Goal: Task Accomplishment & Management: Manage account settings

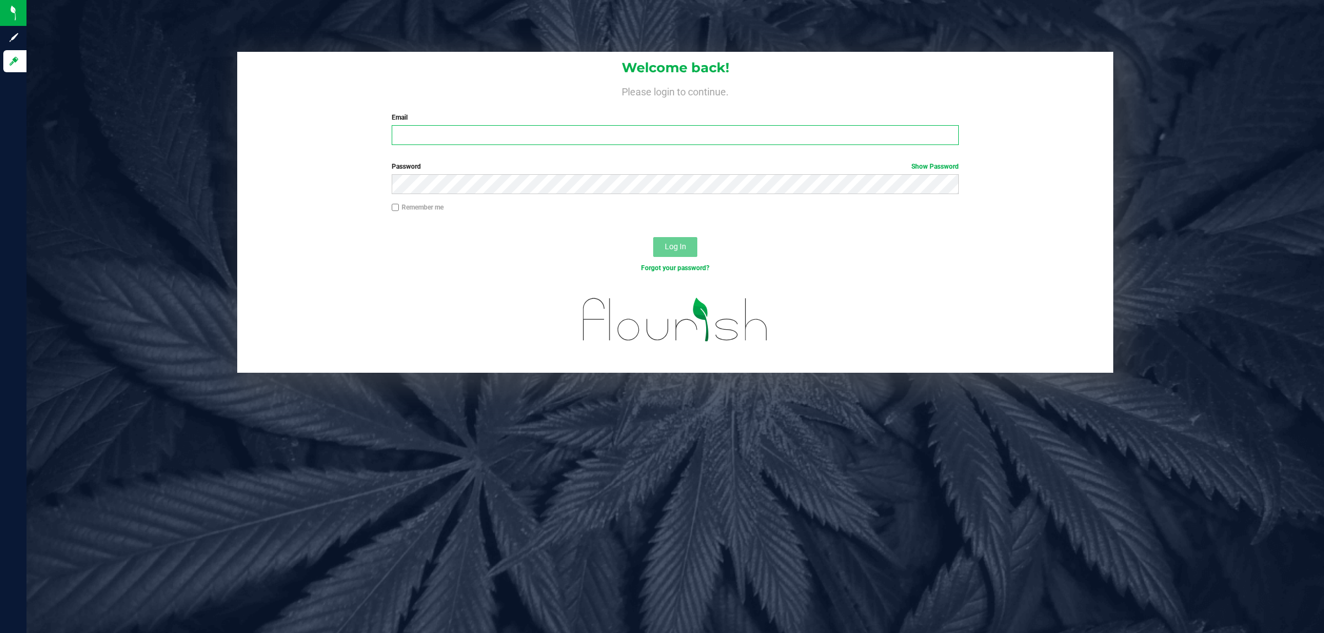
click at [457, 138] on input "Email" at bounding box center [676, 135] width 568 height 20
type input "rlarralde@liveparallel.com"
click at [660, 250] on button "Log In" at bounding box center [675, 247] width 44 height 20
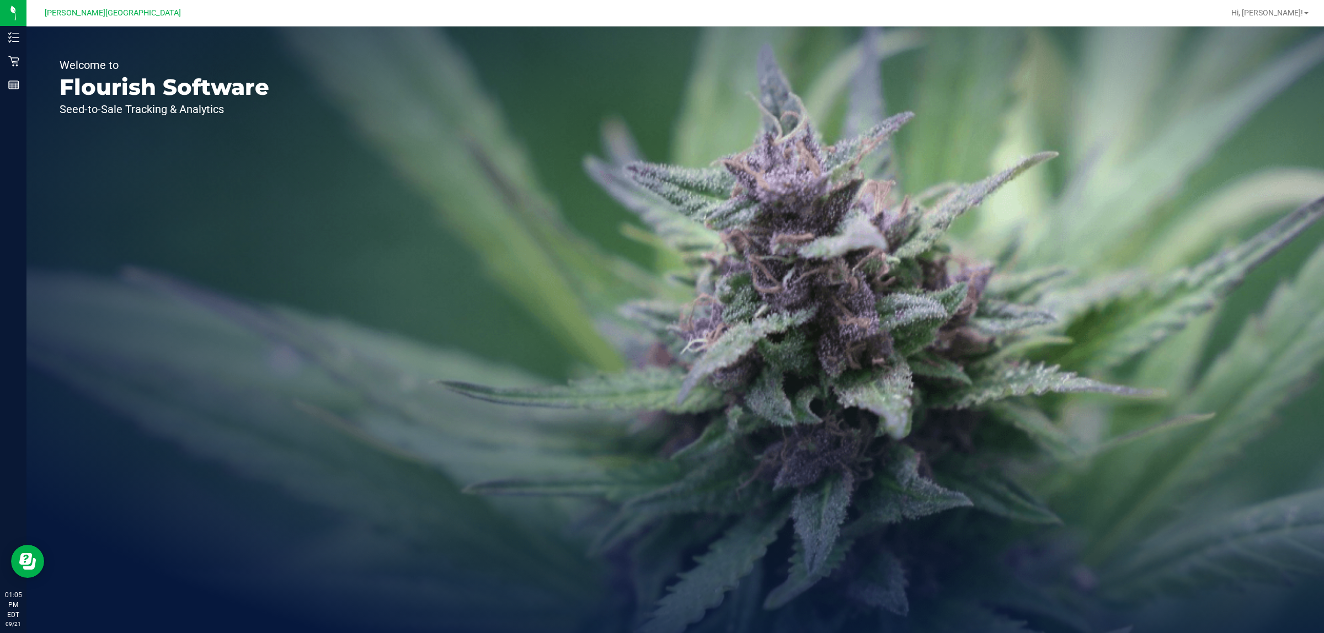
click at [903, 223] on div "Welcome to Flourish Software Seed-to-Sale Tracking & Analytics" at bounding box center [675, 329] width 1298 height 607
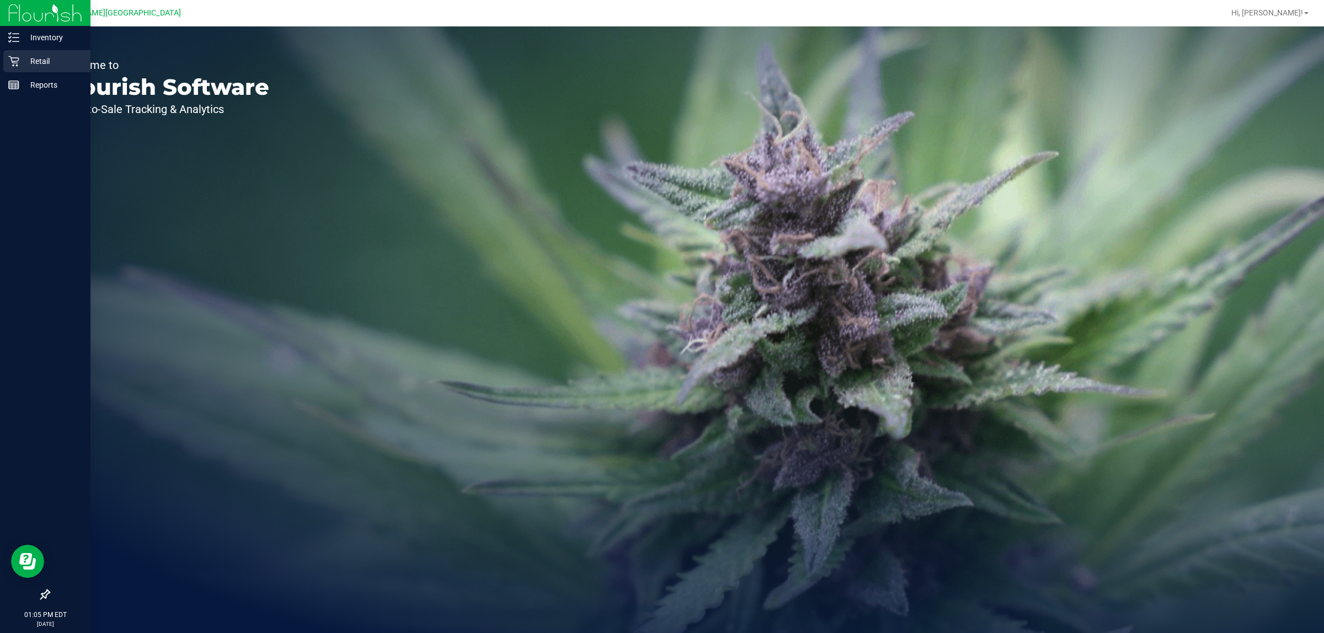
click at [15, 61] on icon at bounding box center [13, 61] width 11 height 11
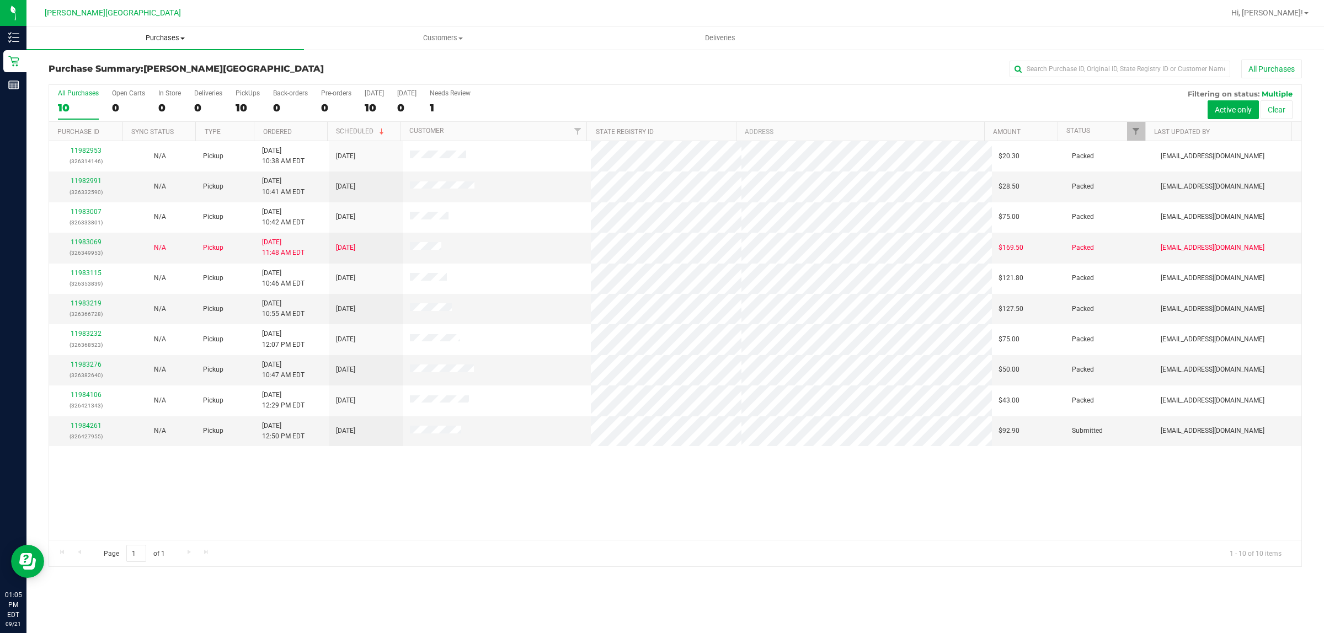
click at [169, 39] on span "Purchases" at bounding box center [165, 38] width 278 height 10
click at [111, 79] on li "Fulfillment" at bounding box center [165, 79] width 278 height 13
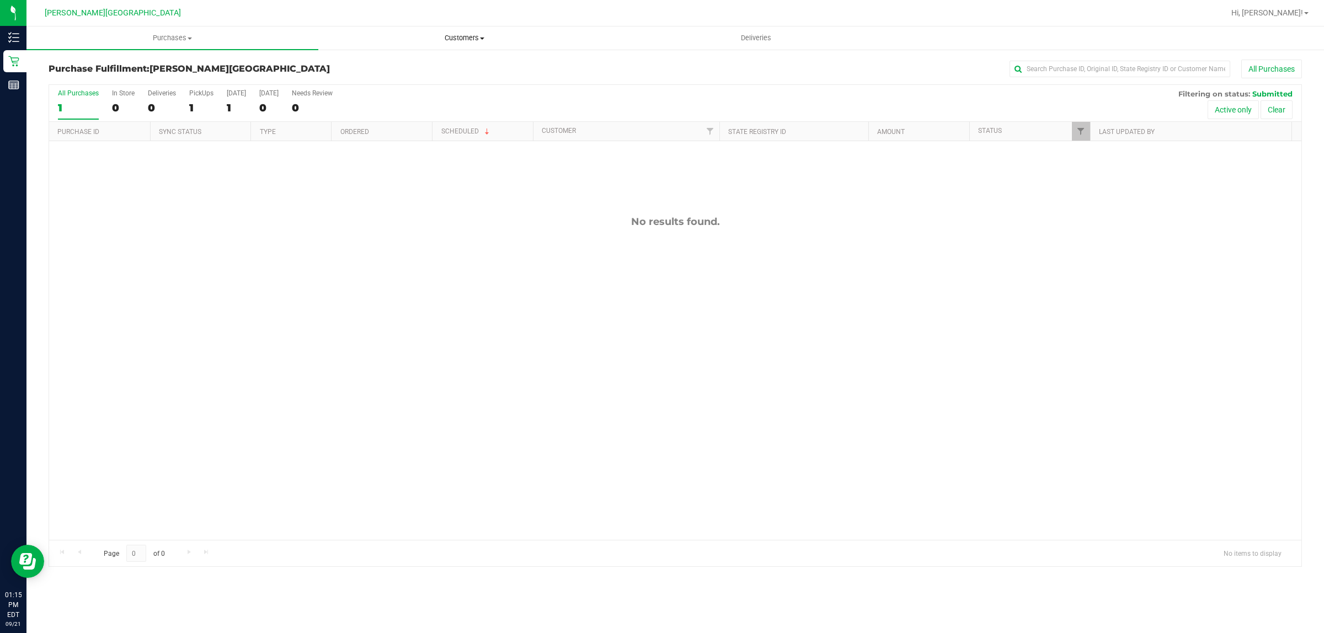
click at [461, 37] on span "Customers" at bounding box center [464, 38] width 291 height 10
click at [401, 67] on li "All customers" at bounding box center [464, 66] width 292 height 13
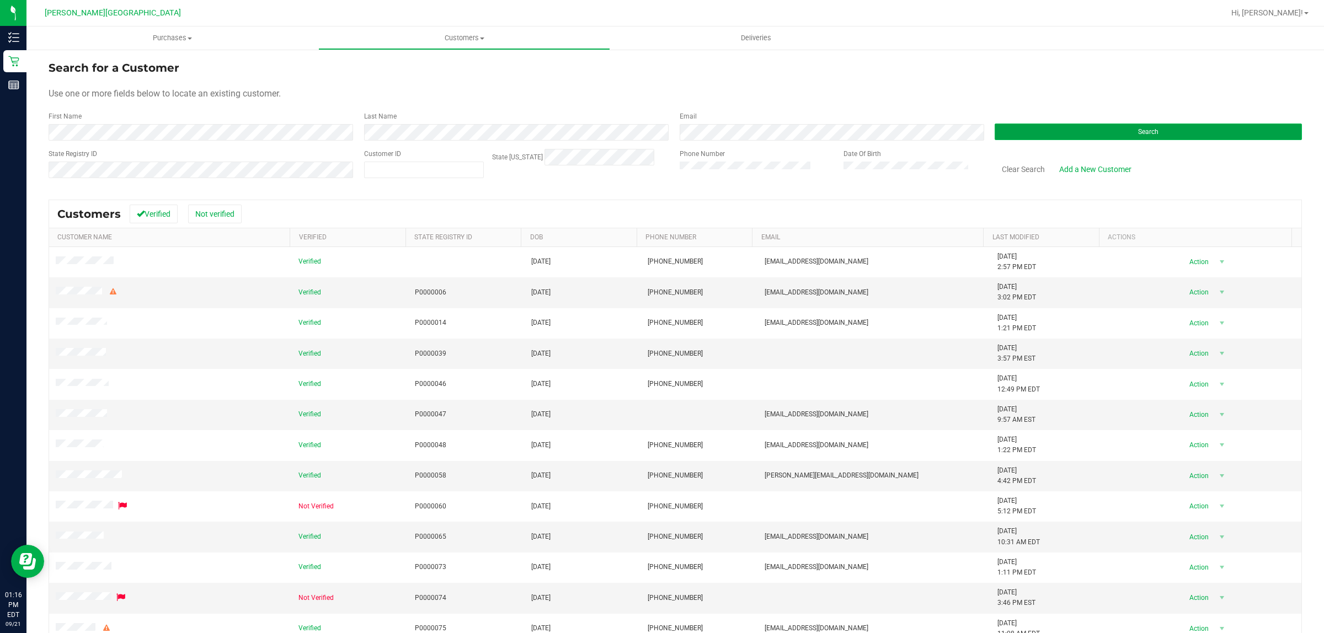
drag, startPoint x: 1069, startPoint y: 127, endPoint x: 1079, endPoint y: 136, distance: 13.7
click at [1069, 127] on button "Search" at bounding box center [1148, 132] width 307 height 17
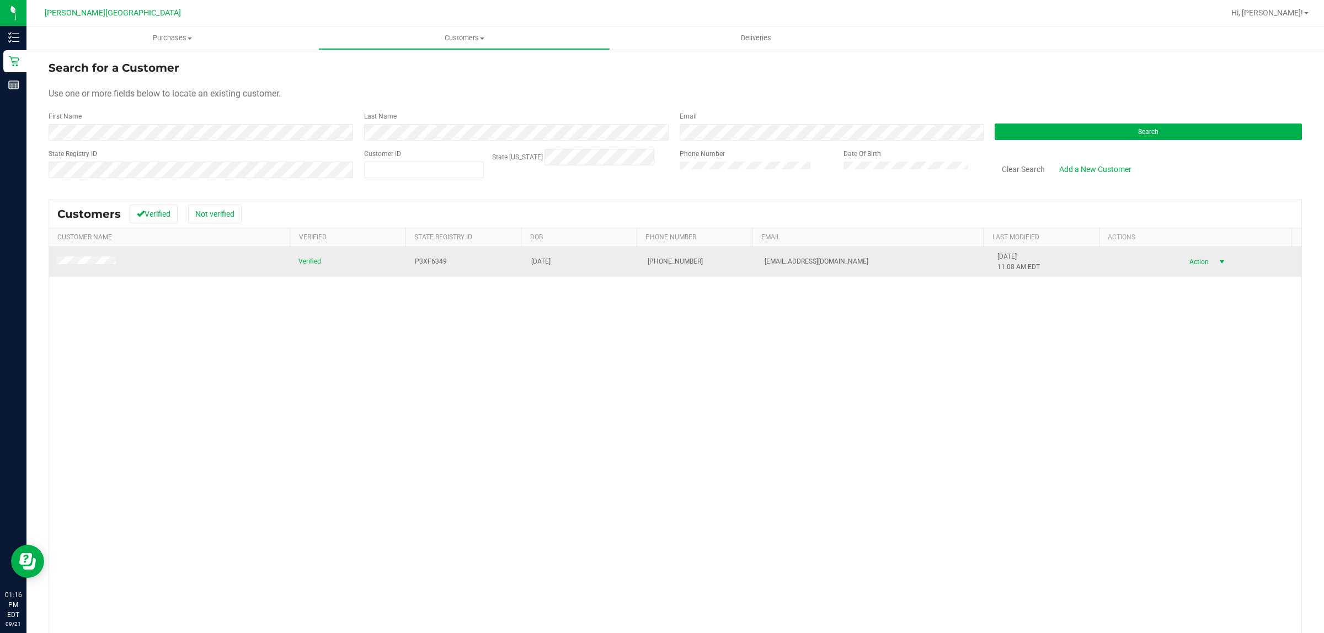
click at [1218, 260] on span "select" at bounding box center [1222, 262] width 9 height 9
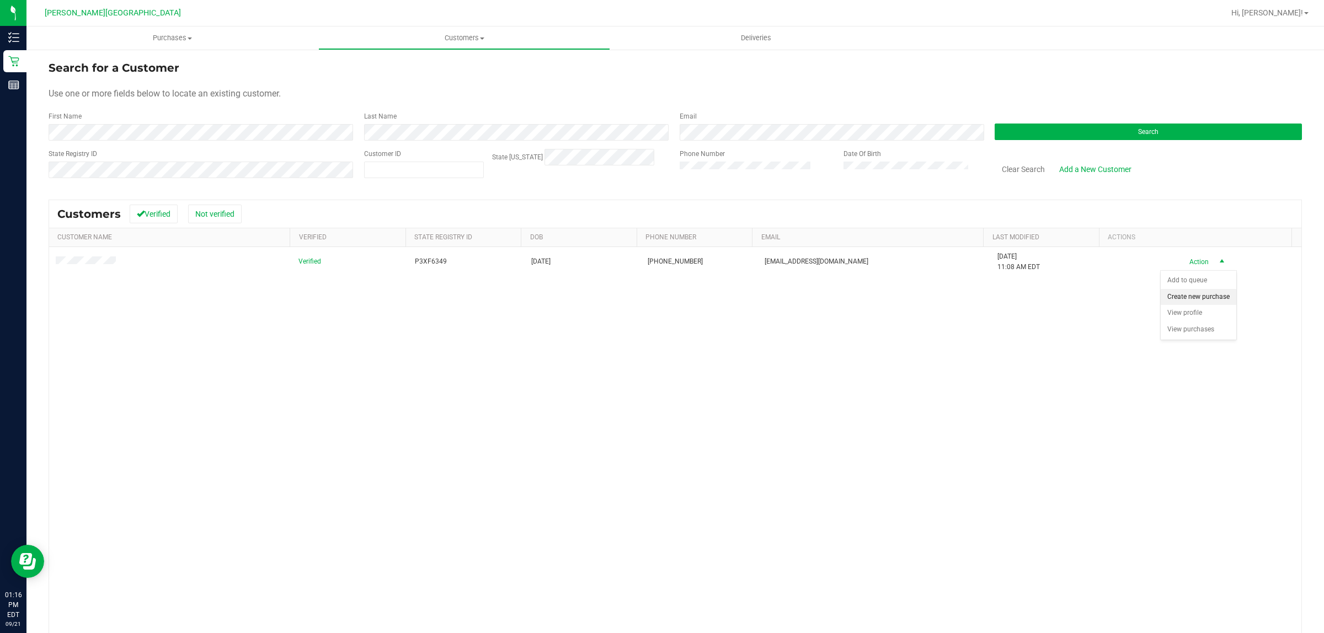
click at [1197, 300] on li "Create new purchase" at bounding box center [1199, 297] width 76 height 17
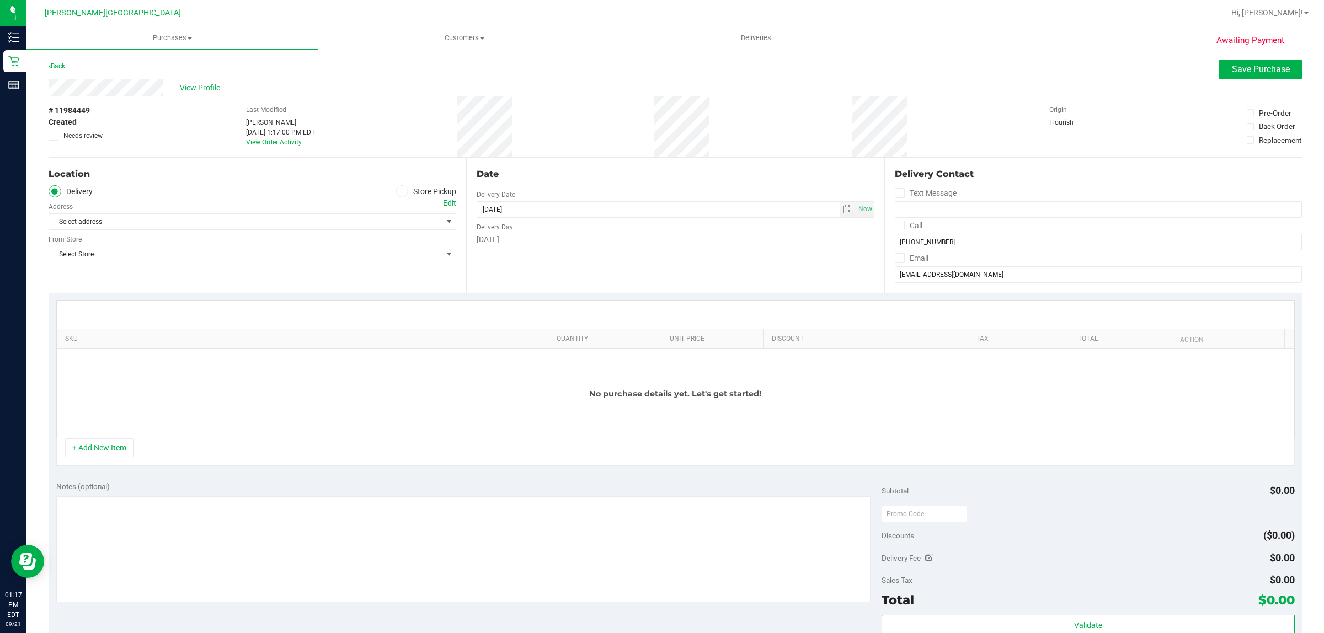
click at [399, 191] on icon at bounding box center [402, 191] width 7 height 0
click at [0, 0] on input "Store Pickup" at bounding box center [0, 0] width 0 height 0
click at [374, 219] on span "Select Store" at bounding box center [245, 221] width 393 height 15
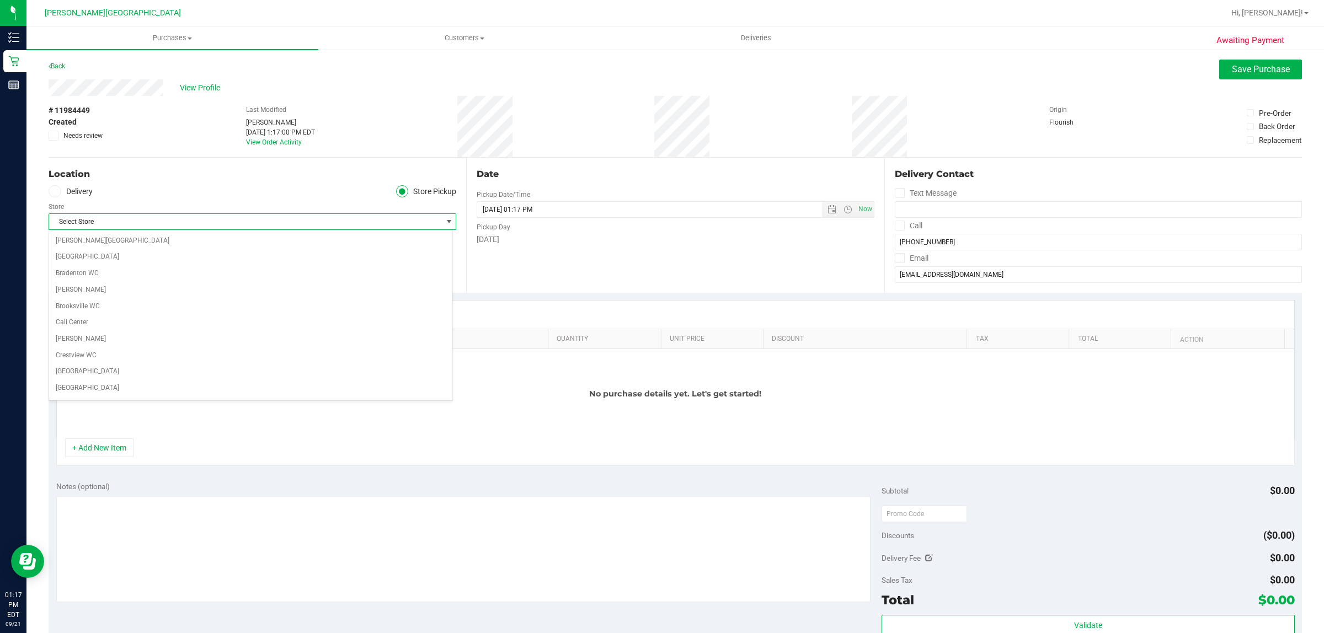
click at [263, 217] on span "Select Store" at bounding box center [245, 221] width 393 height 15
click at [264, 219] on span "[PERSON_NAME][GEOGRAPHIC_DATA]" at bounding box center [245, 221] width 393 height 15
click at [266, 218] on span "[PERSON_NAME][GEOGRAPHIC_DATA]" at bounding box center [245, 221] width 393 height 15
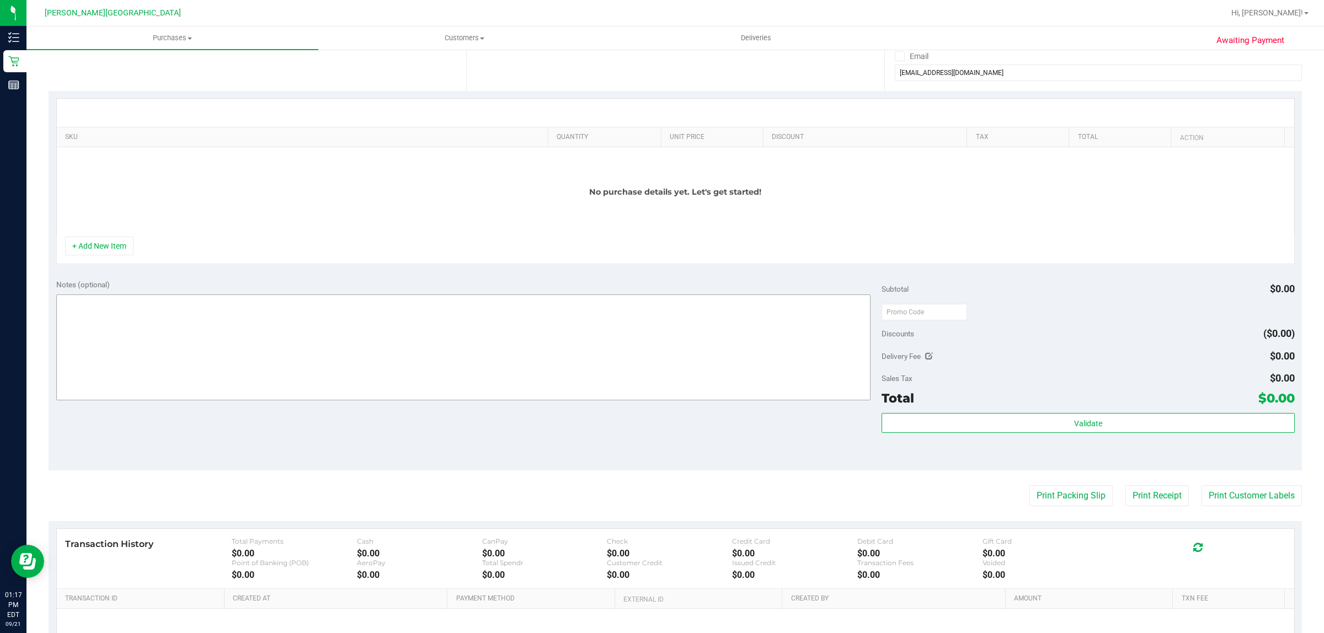
scroll to position [207, 0]
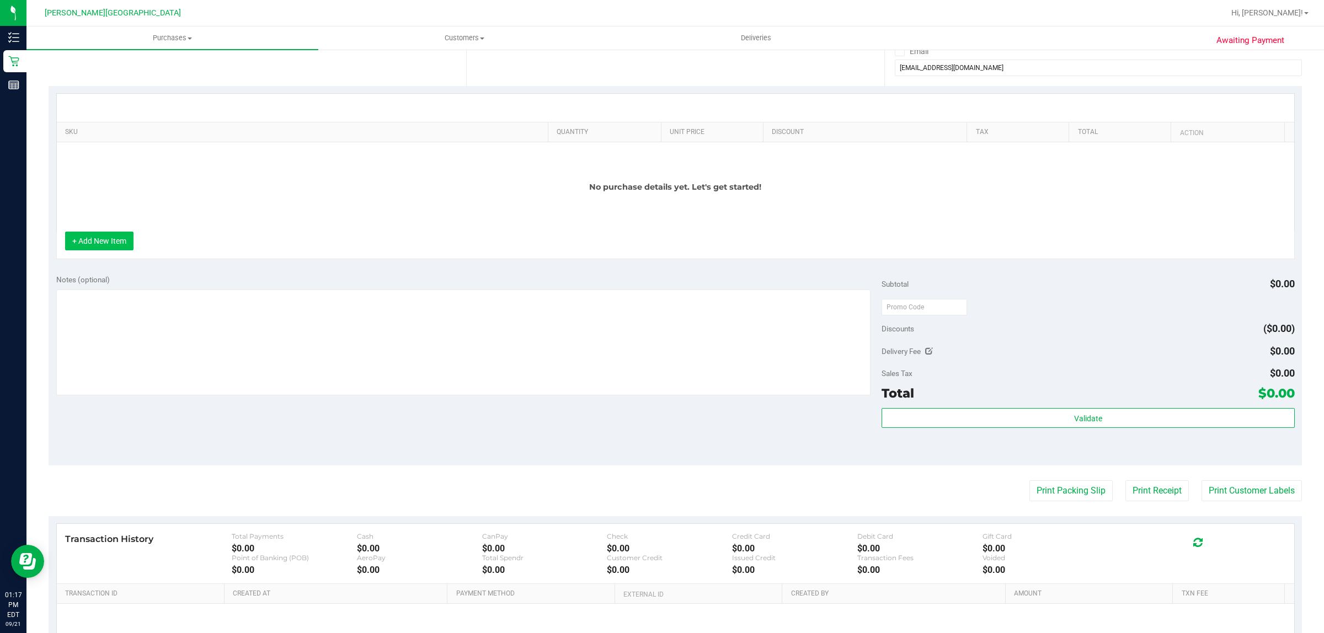
click at [109, 250] on button "+ Add New Item" at bounding box center [99, 241] width 68 height 19
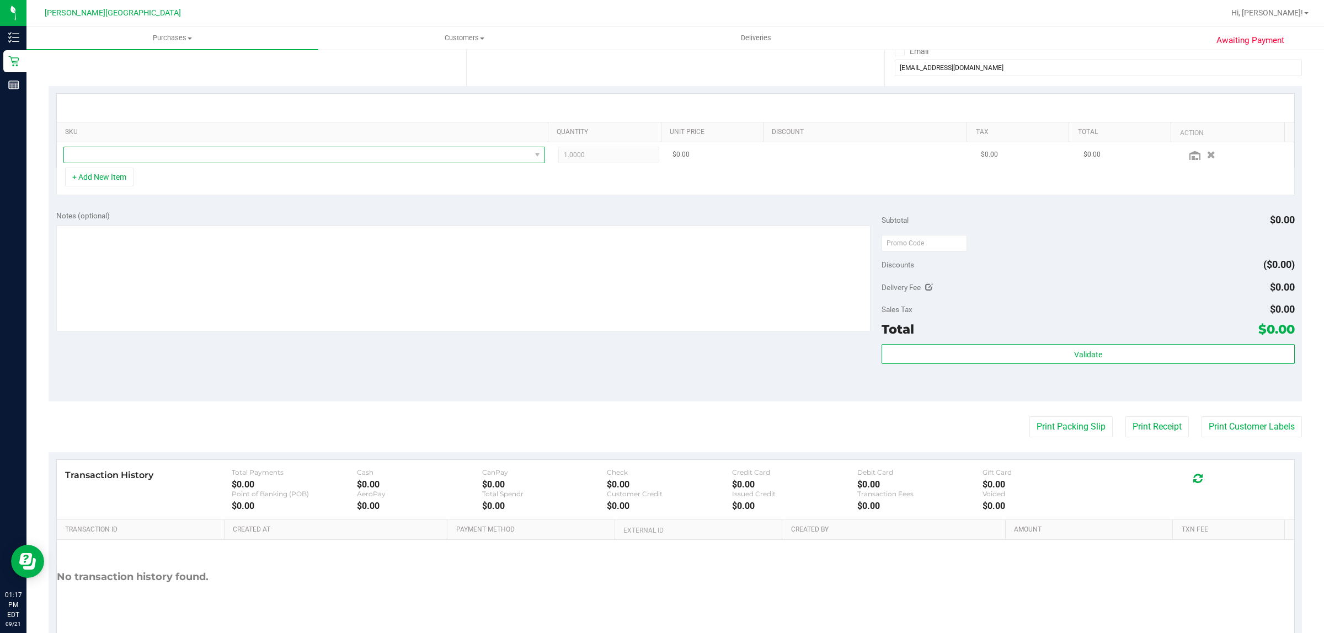
click at [118, 152] on span "NO DATA FOUND" at bounding box center [297, 154] width 467 height 15
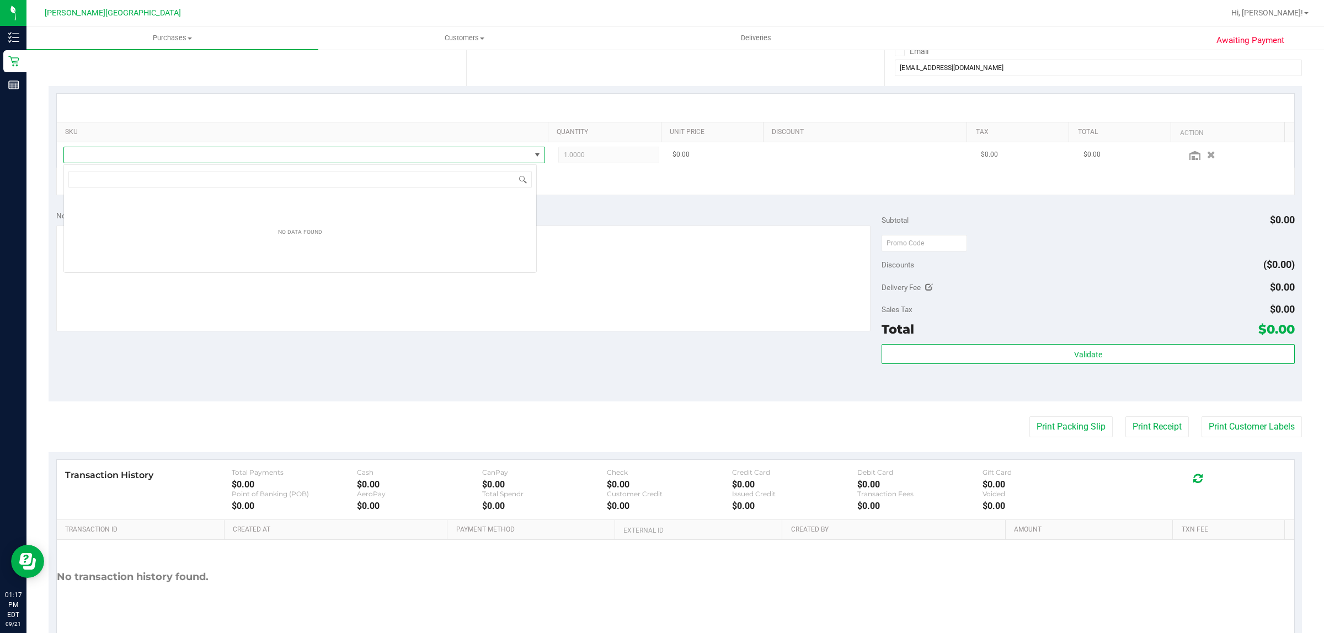
scroll to position [17, 473]
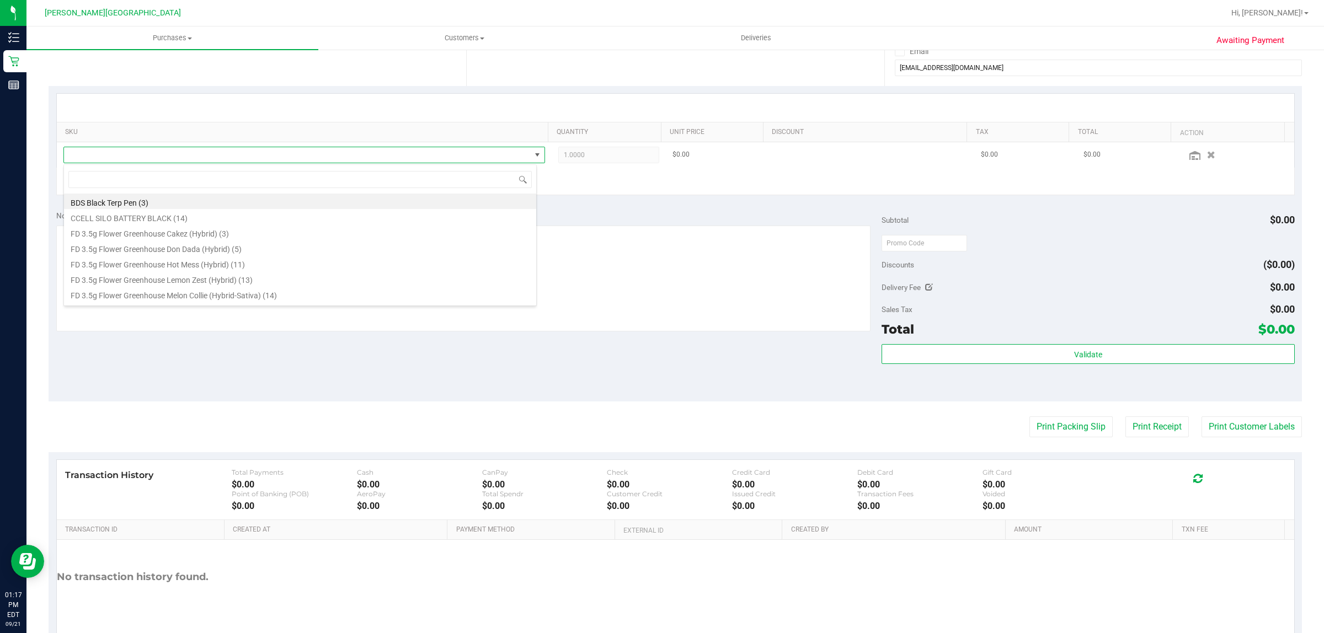
click at [119, 158] on span at bounding box center [297, 154] width 467 height 15
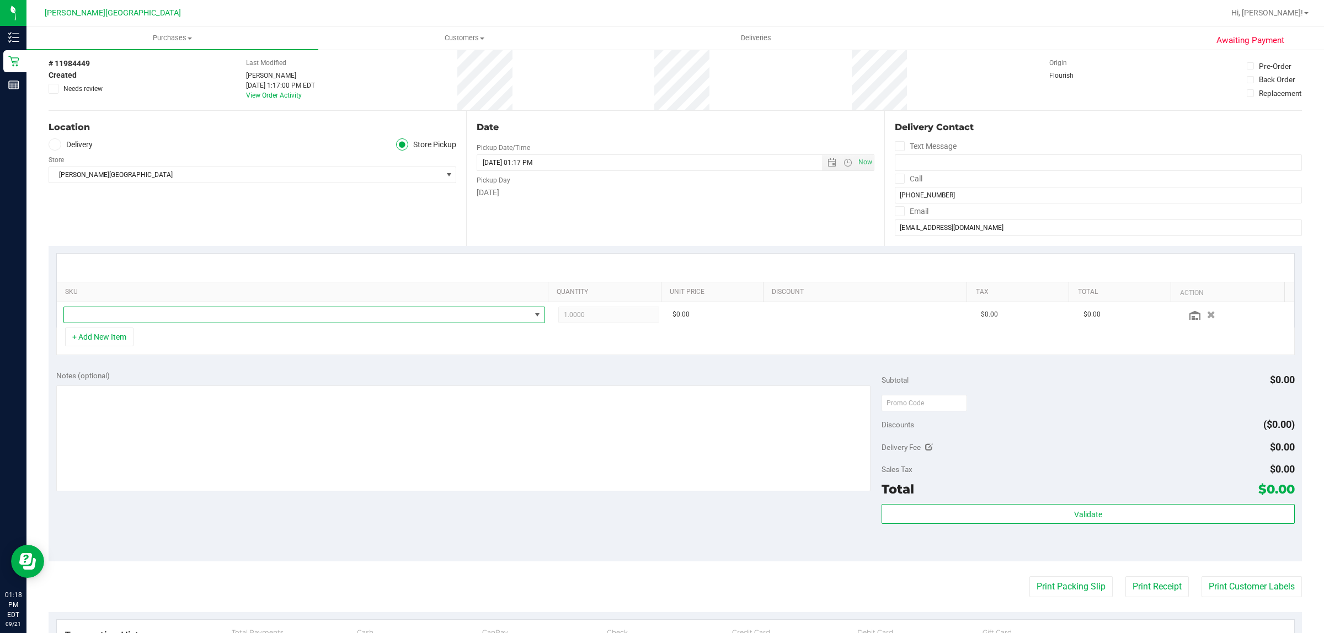
scroll to position [116, 0]
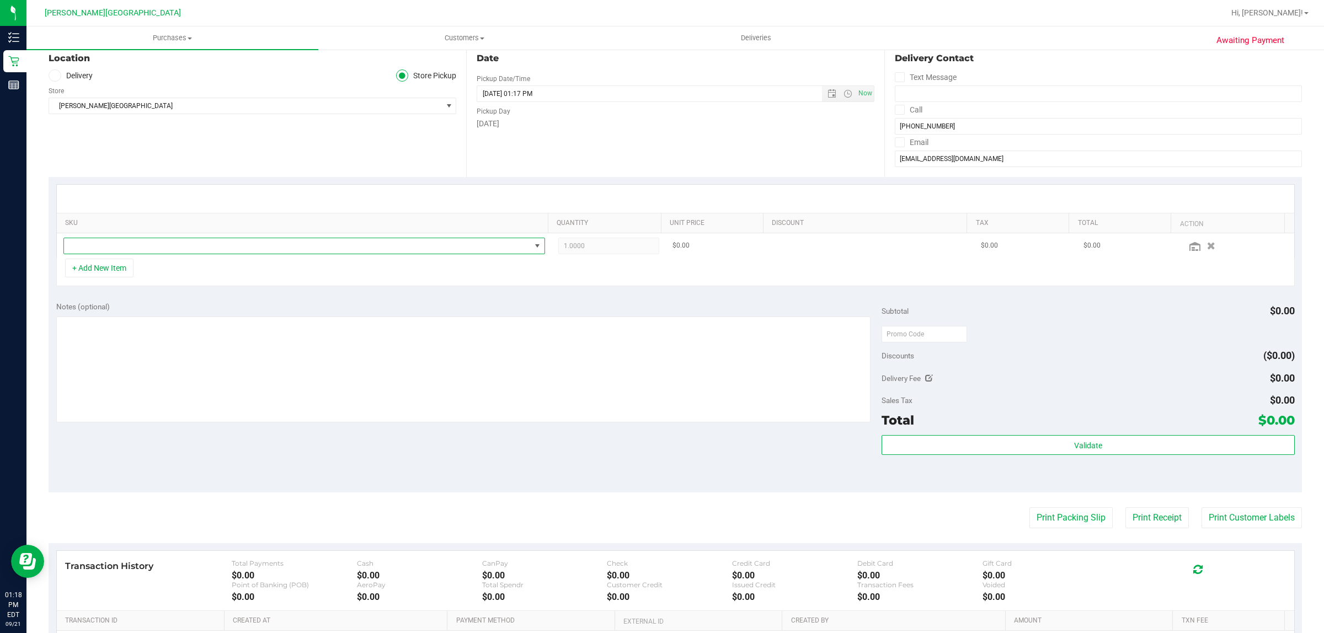
click at [142, 249] on span "NO DATA FOUND" at bounding box center [297, 245] width 467 height 15
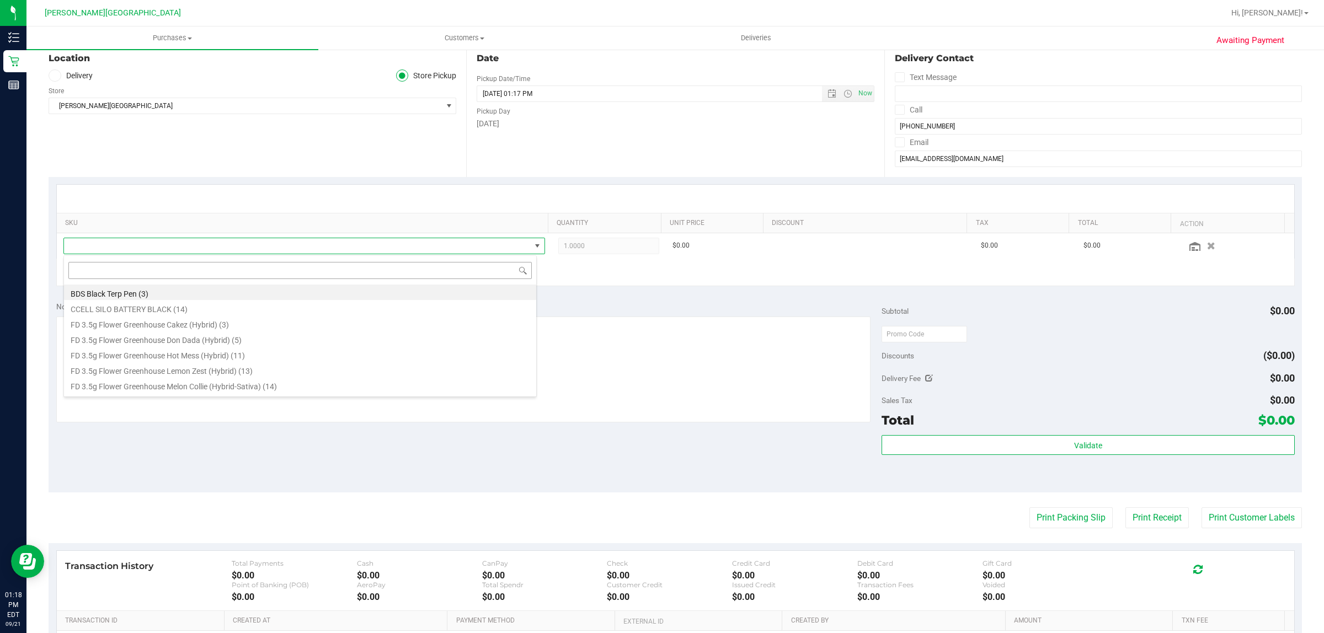
scroll to position [17, 473]
type input "lighter"
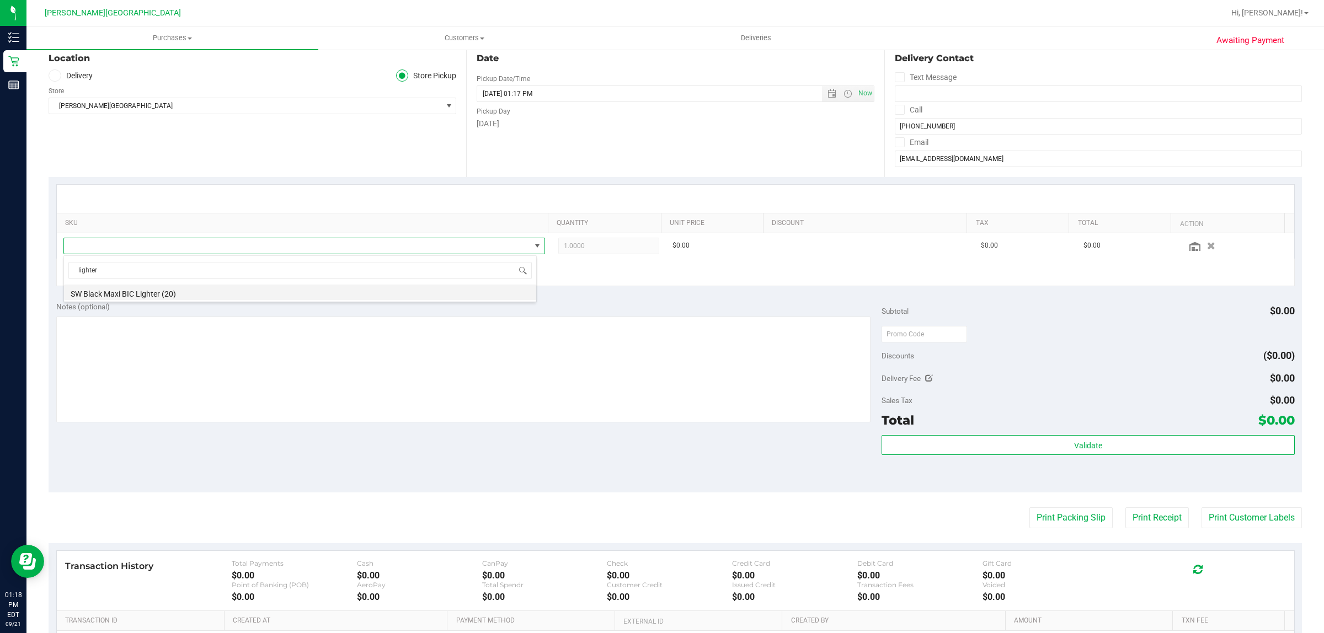
click at [166, 294] on li "SW Black Maxi BIC Lighter (20)" at bounding box center [300, 292] width 472 height 15
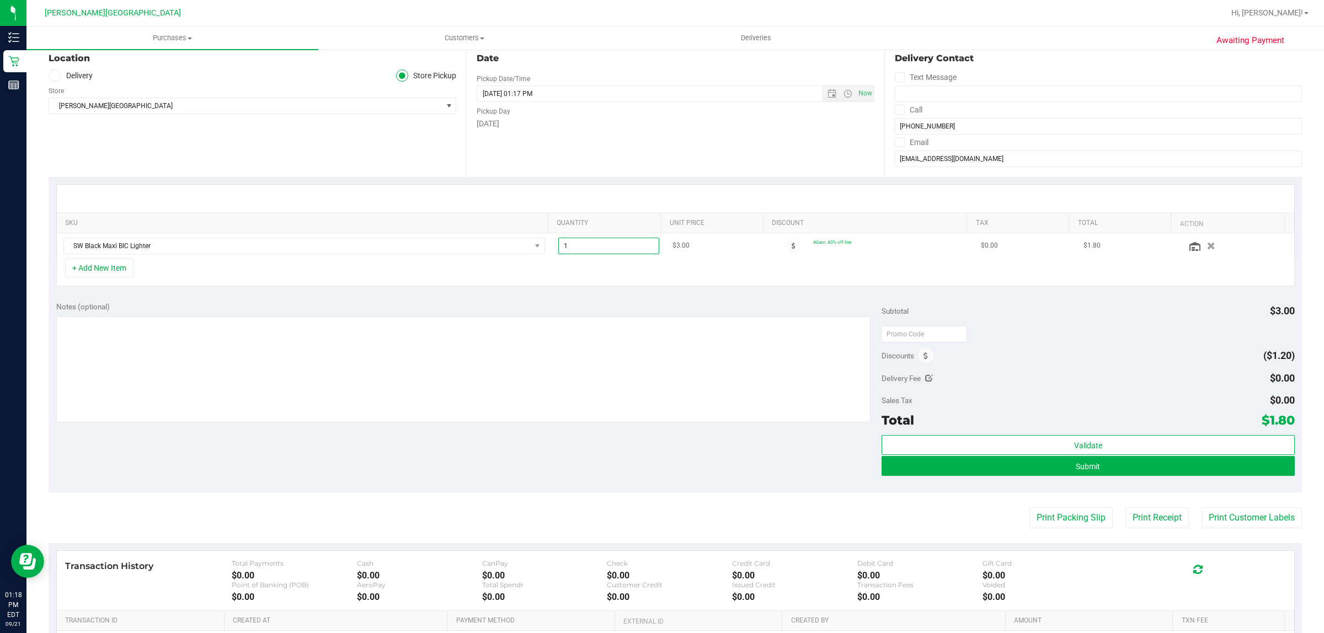
click at [588, 247] on span "1.00 1" at bounding box center [608, 246] width 101 height 17
type input "2"
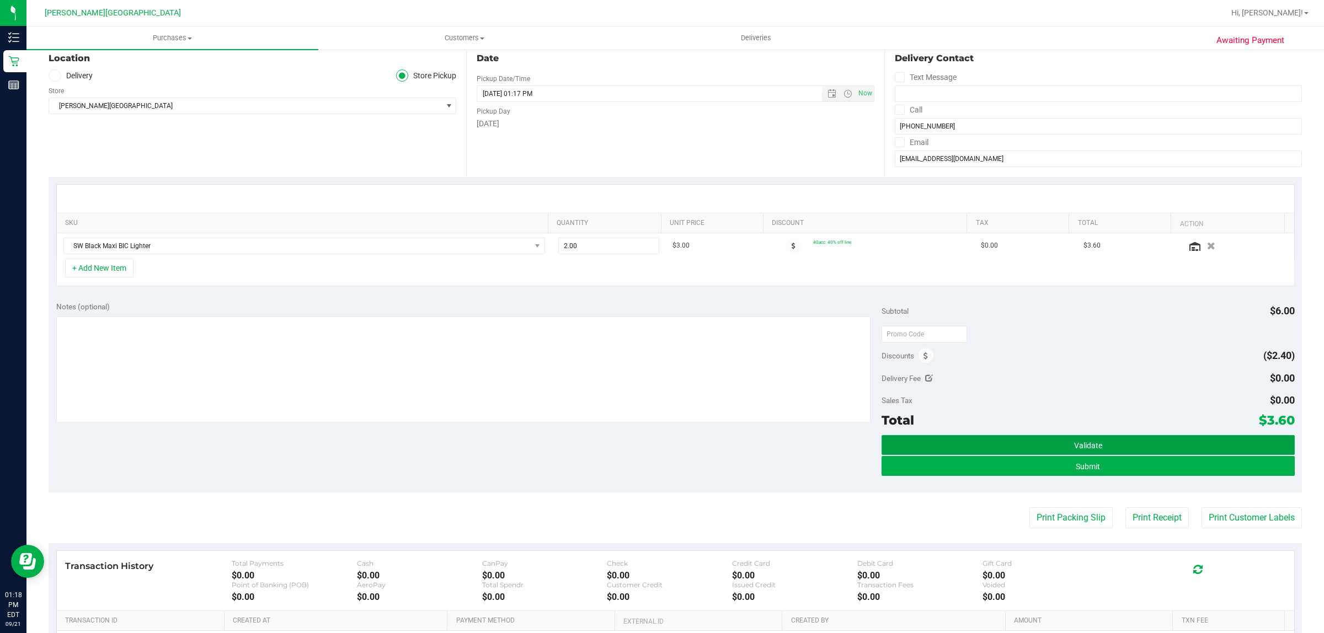
click at [1018, 442] on button "Validate" at bounding box center [1088, 445] width 413 height 20
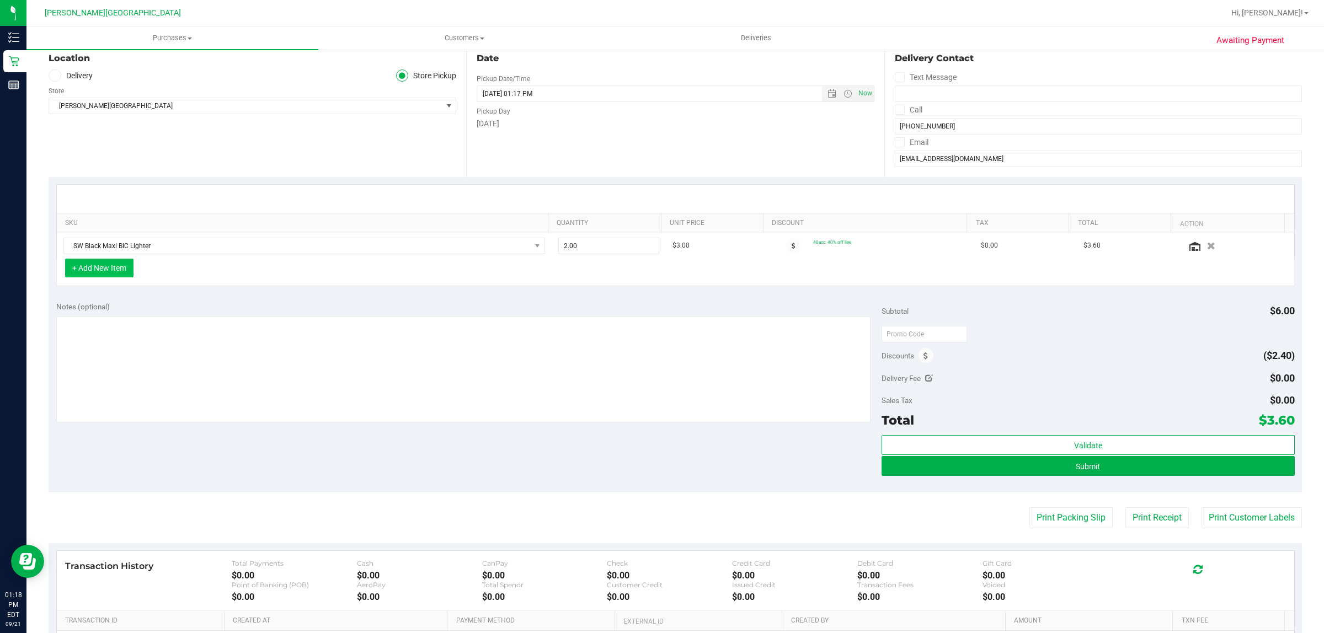
click at [115, 269] on button "+ Add New Item" at bounding box center [99, 268] width 68 height 19
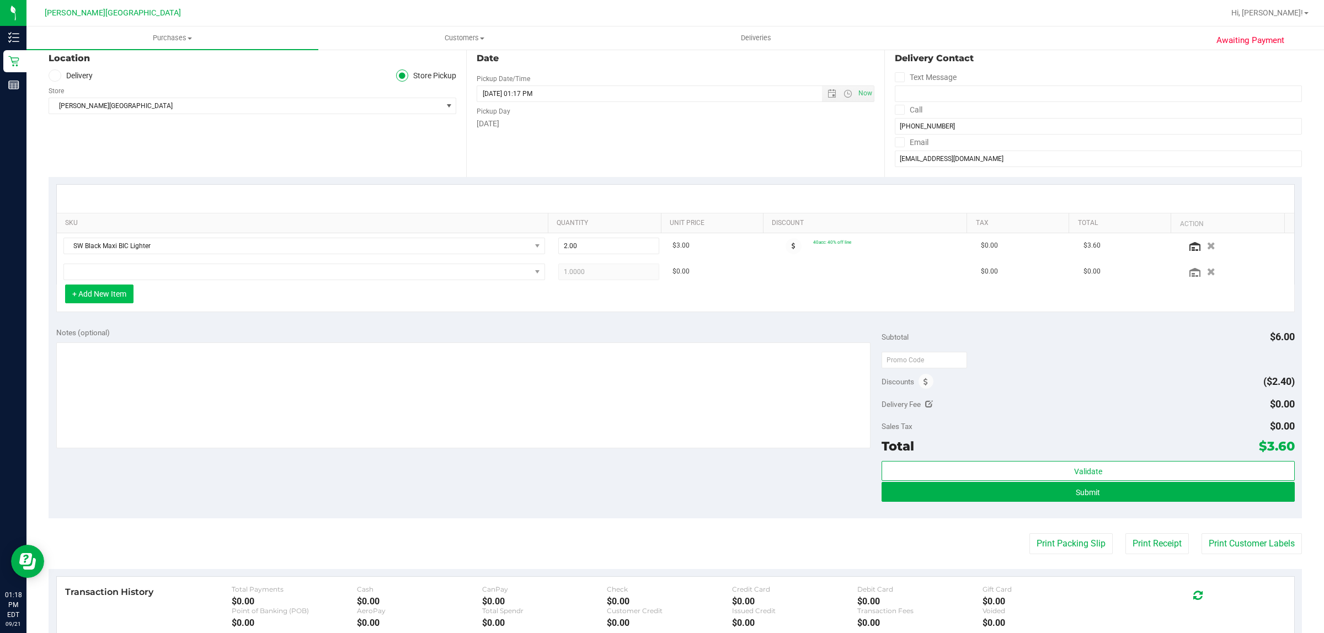
click at [109, 294] on button "+ Add New Item" at bounding box center [99, 294] width 68 height 19
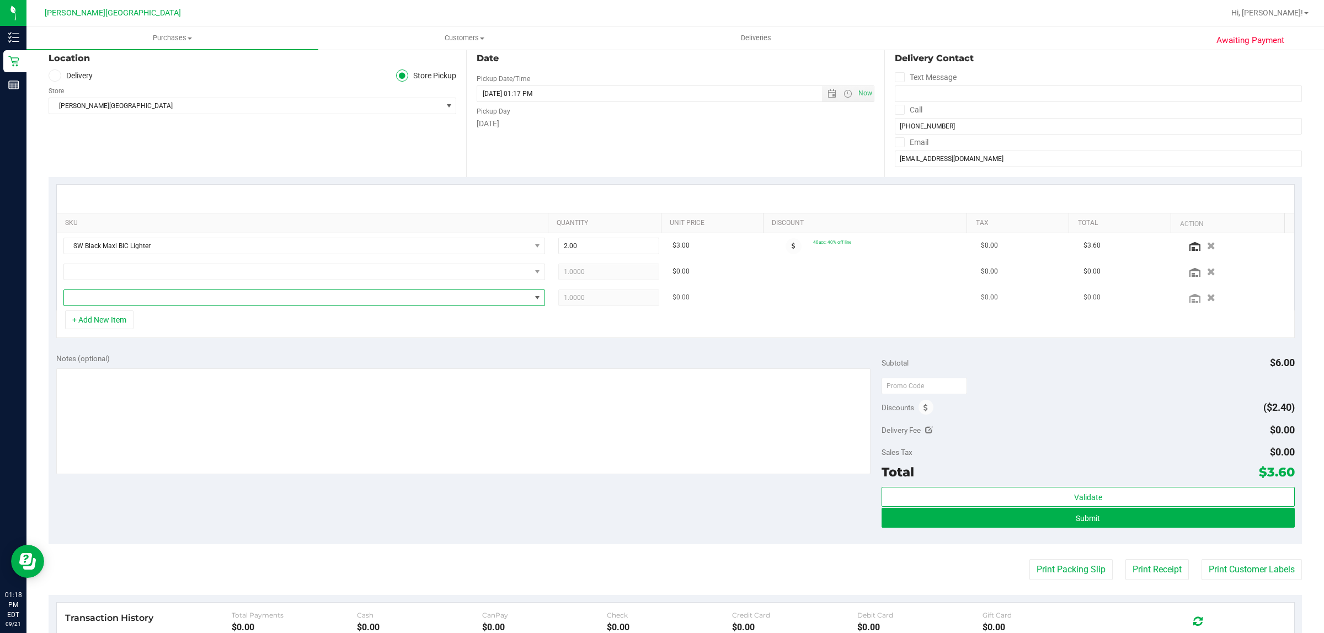
click at [106, 294] on span "NO DATA FOUND" at bounding box center [297, 297] width 467 height 15
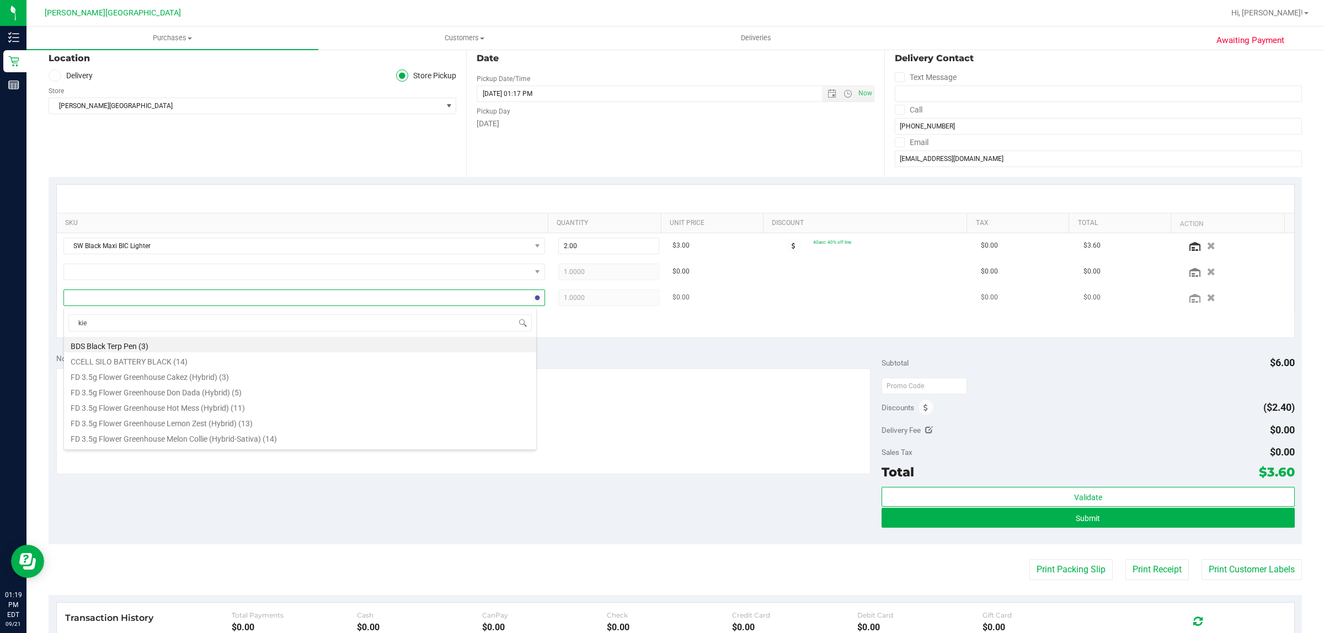
type input "kief"
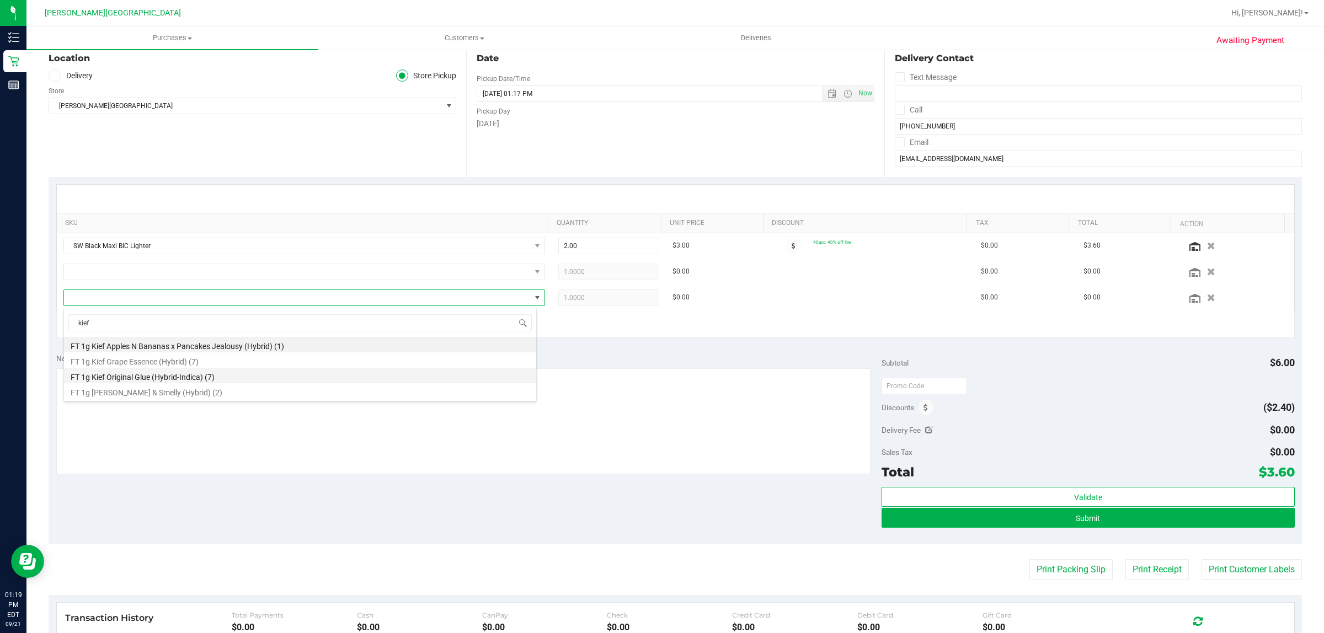
click at [210, 376] on li "FT 1g Kief Original Glue (Hybrid-Indica) (7)" at bounding box center [300, 375] width 472 height 15
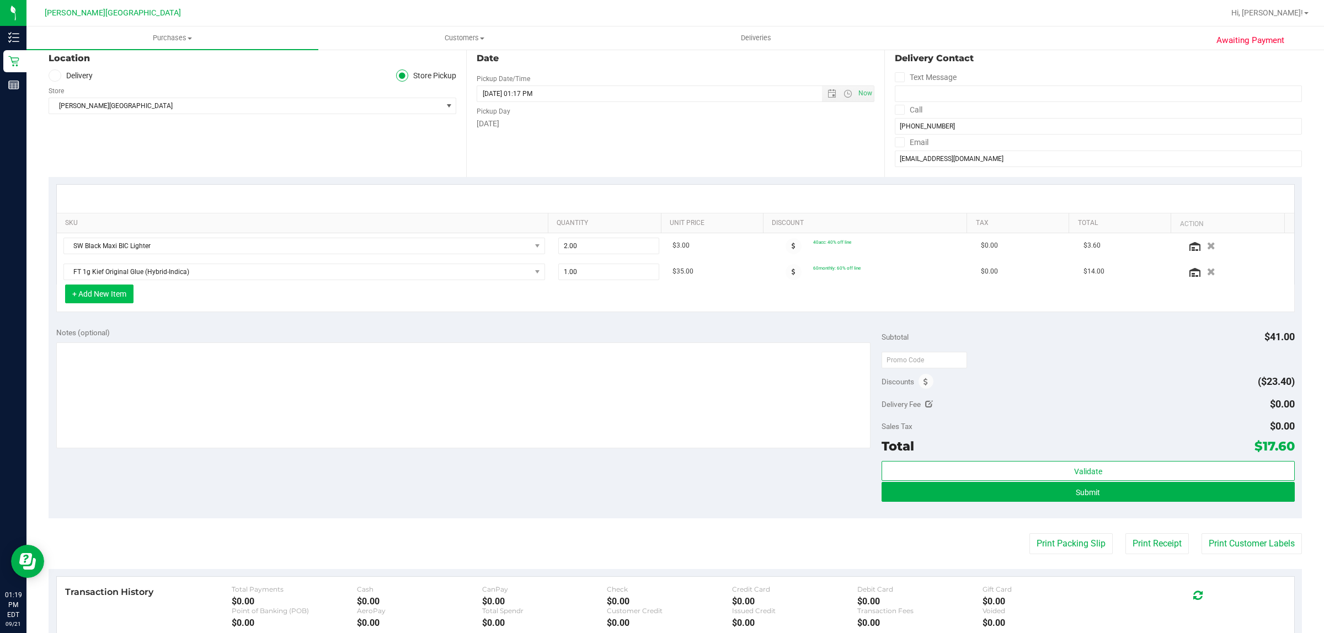
click at [105, 294] on button "+ Add New Item" at bounding box center [99, 294] width 68 height 19
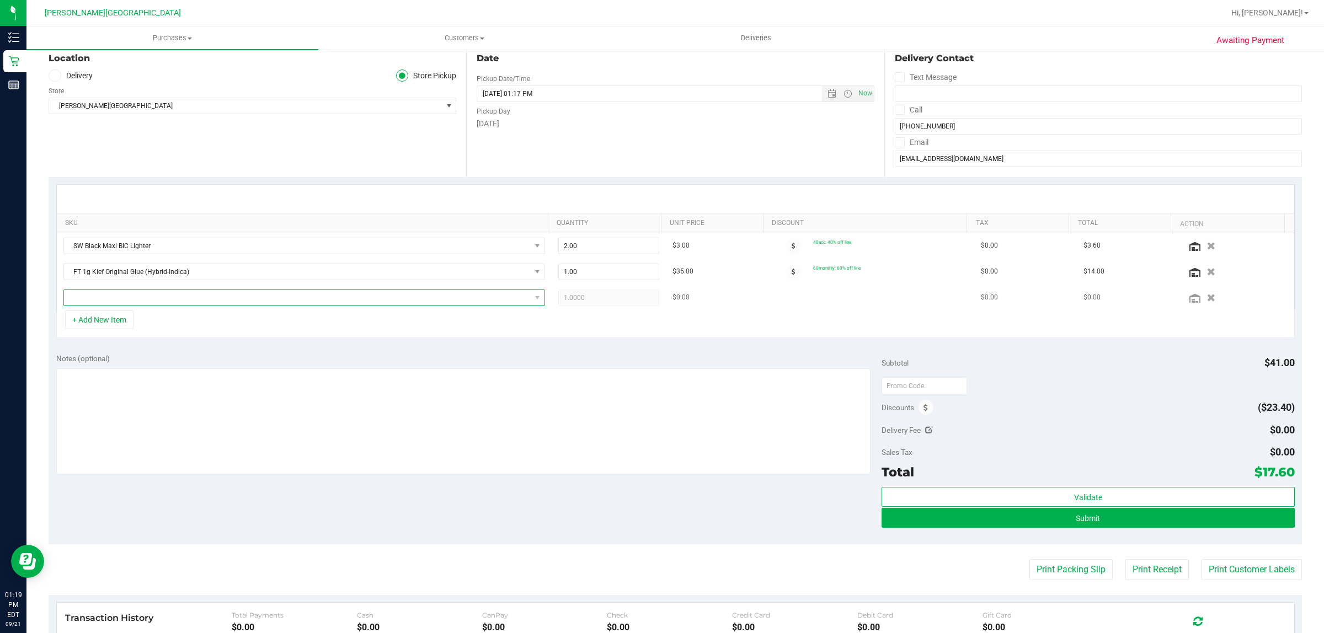
click at [105, 301] on span "NO DATA FOUND" at bounding box center [297, 297] width 467 height 15
type input "georgia"
click at [222, 348] on li "FT 3.5g Cannabis Flower Georgia Runtz (Hybrid) (7)" at bounding box center [300, 344] width 472 height 15
click at [598, 306] on span "1.00 1" at bounding box center [608, 298] width 101 height 17
type input "2"
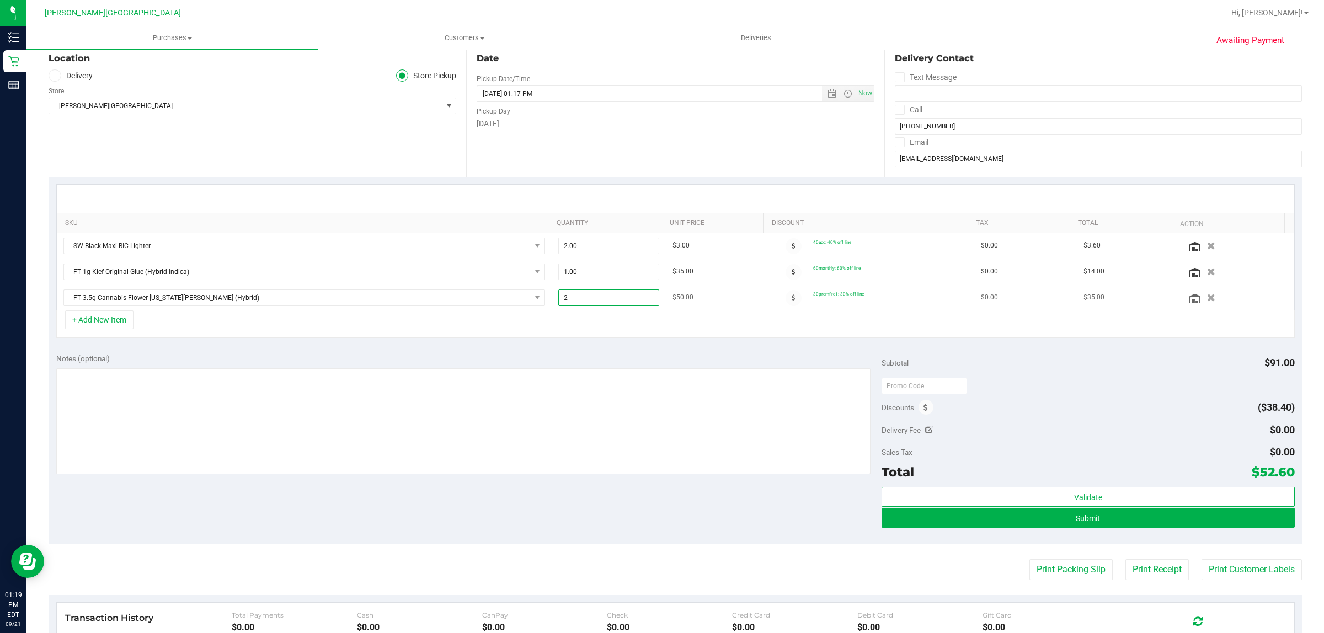
click at [563, 310] on td "1.00 2" at bounding box center [609, 297] width 114 height 25
type input "2.00"
click at [101, 329] on button "+ Add New Item" at bounding box center [99, 320] width 68 height 19
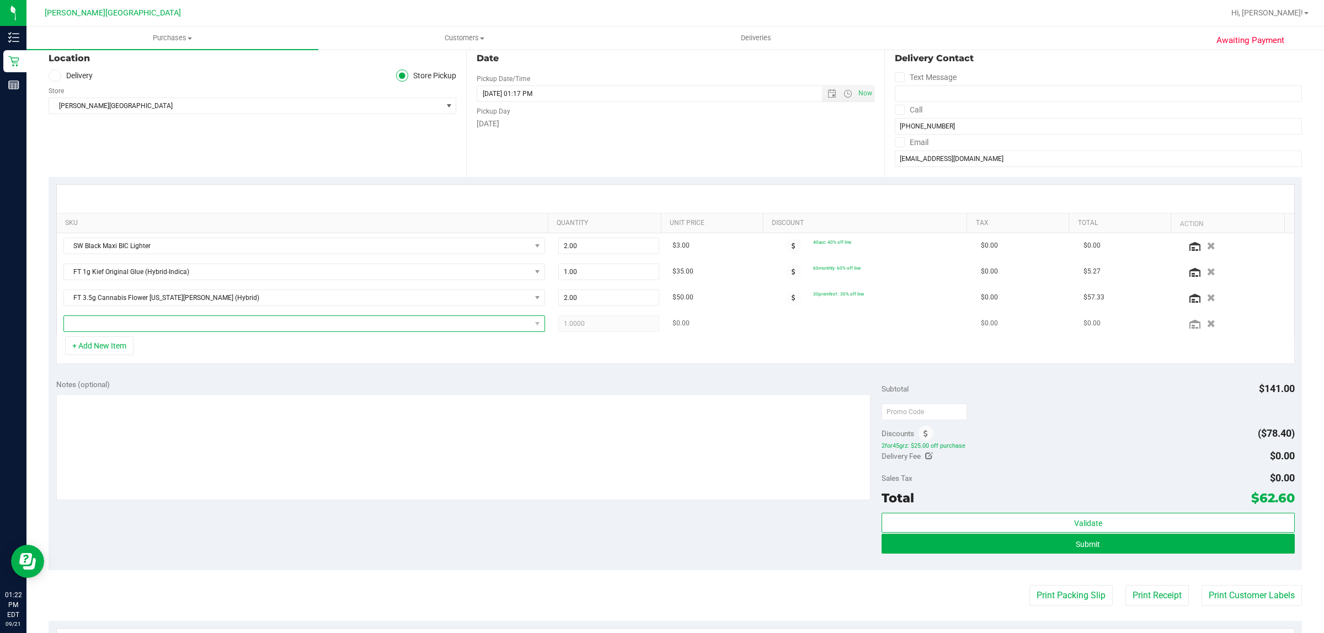
click at [177, 332] on span "NO DATA FOUND" at bounding box center [297, 323] width 467 height 15
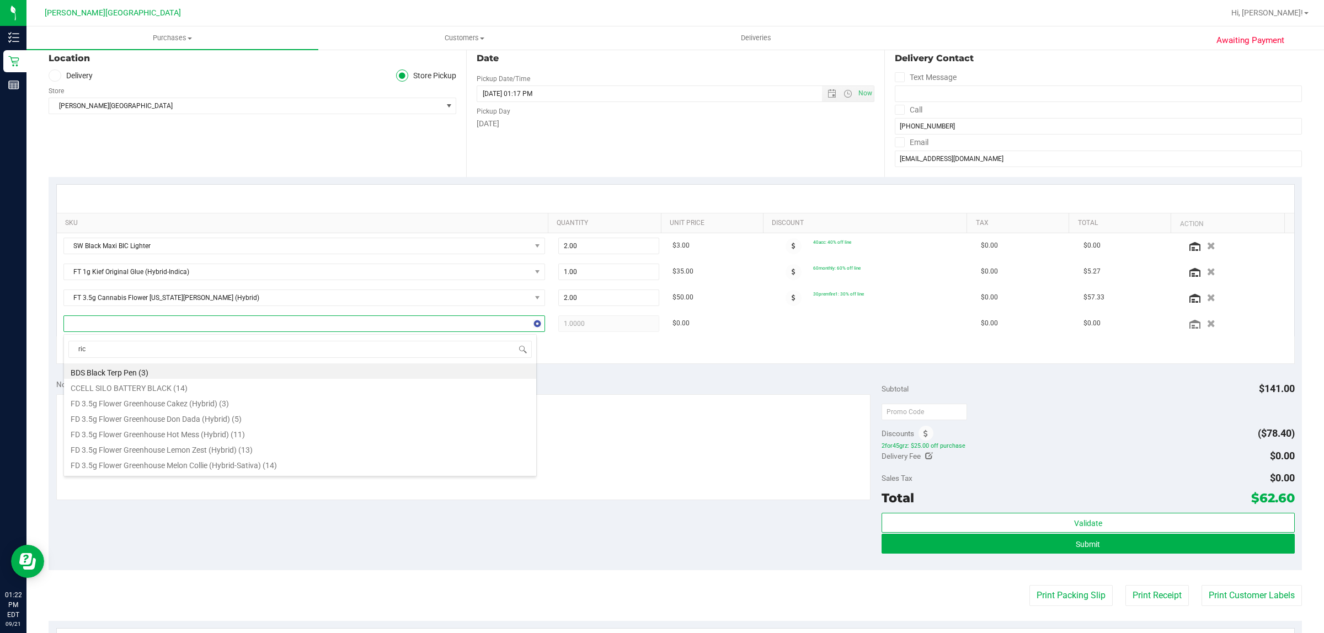
type input "rice"
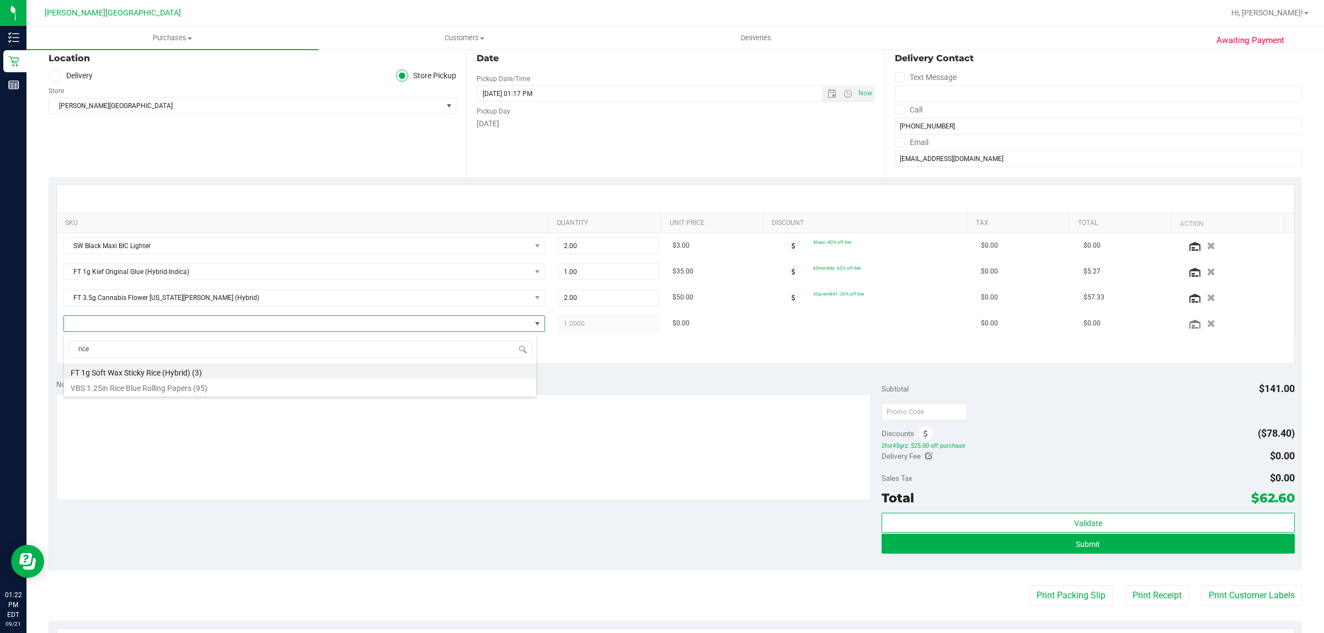
click at [213, 387] on li "VBS 1.25in Rice Blue Rolling Papers (95)" at bounding box center [300, 386] width 472 height 15
click at [379, 346] on div "+ Add New Item" at bounding box center [675, 351] width 1239 height 28
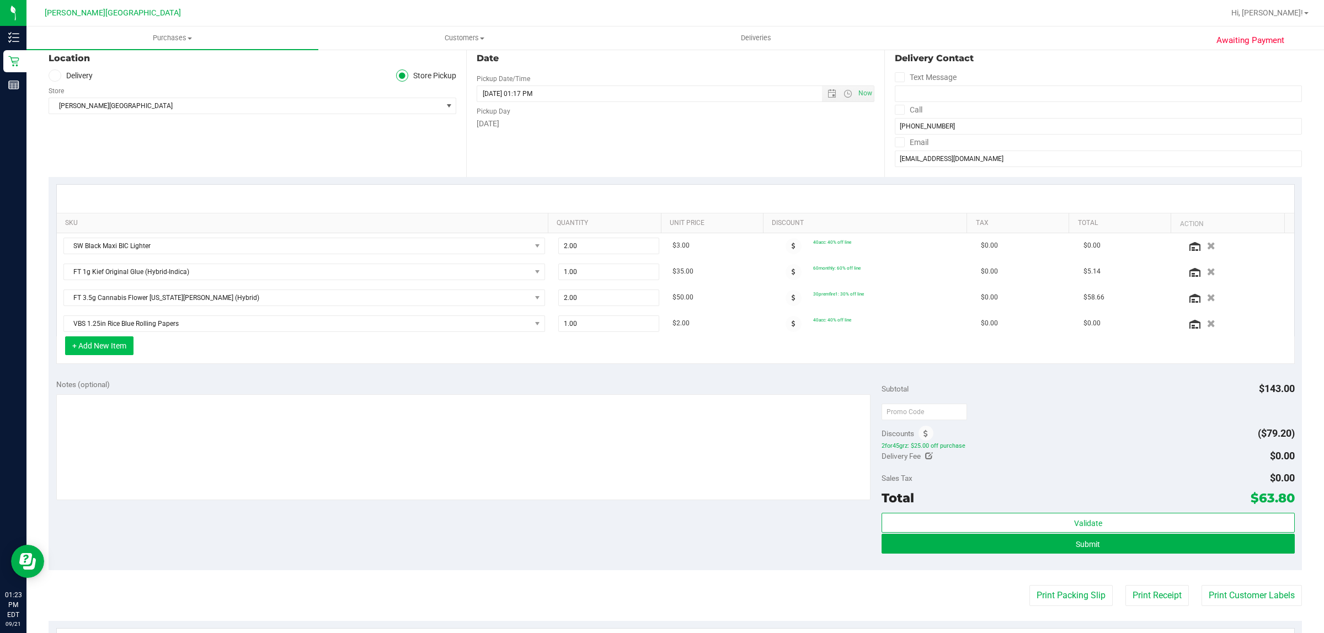
click at [109, 351] on button "+ Add New Item" at bounding box center [99, 346] width 68 height 19
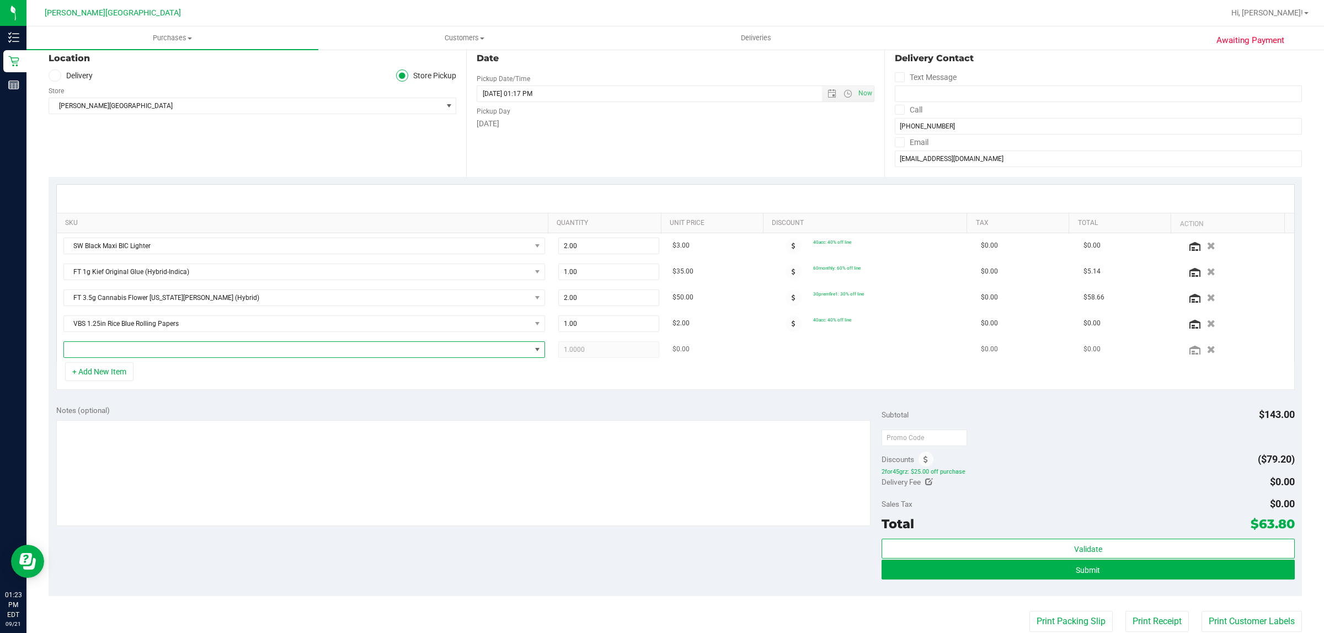
click at [191, 343] on span "NO DATA FOUND" at bounding box center [304, 350] width 482 height 17
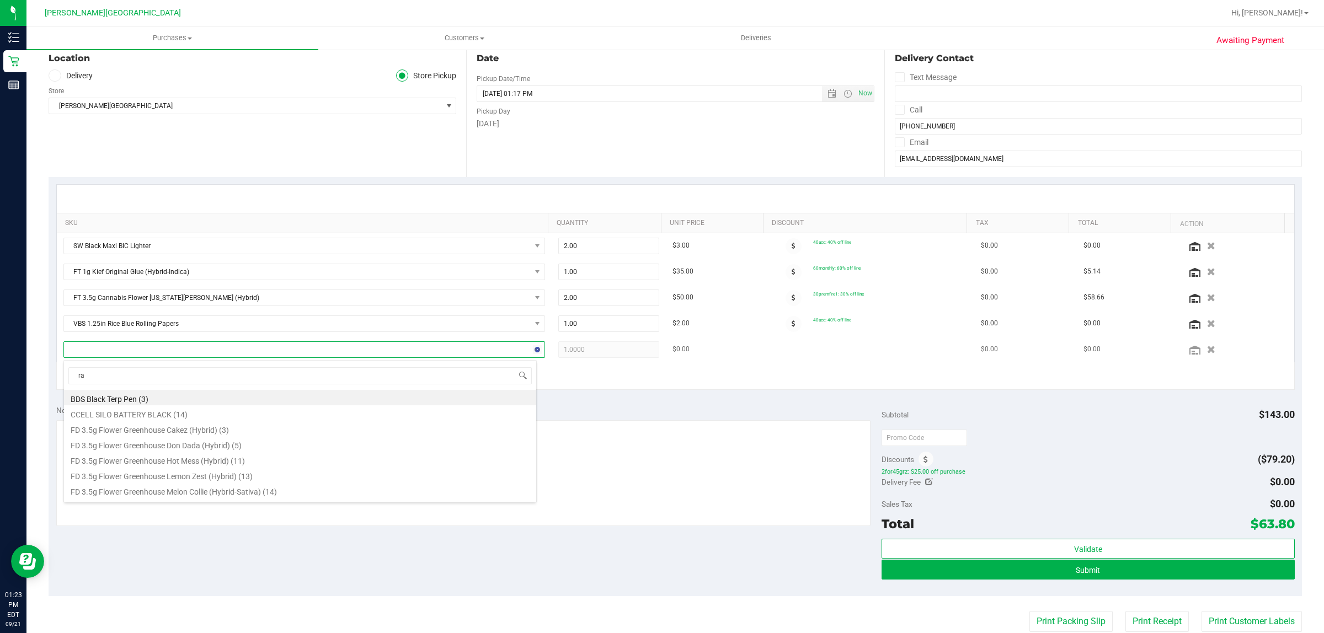
type input "raw"
click at [207, 460] on li "RW 1.25" Classic Rolling Paper (1)" at bounding box center [300, 459] width 472 height 15
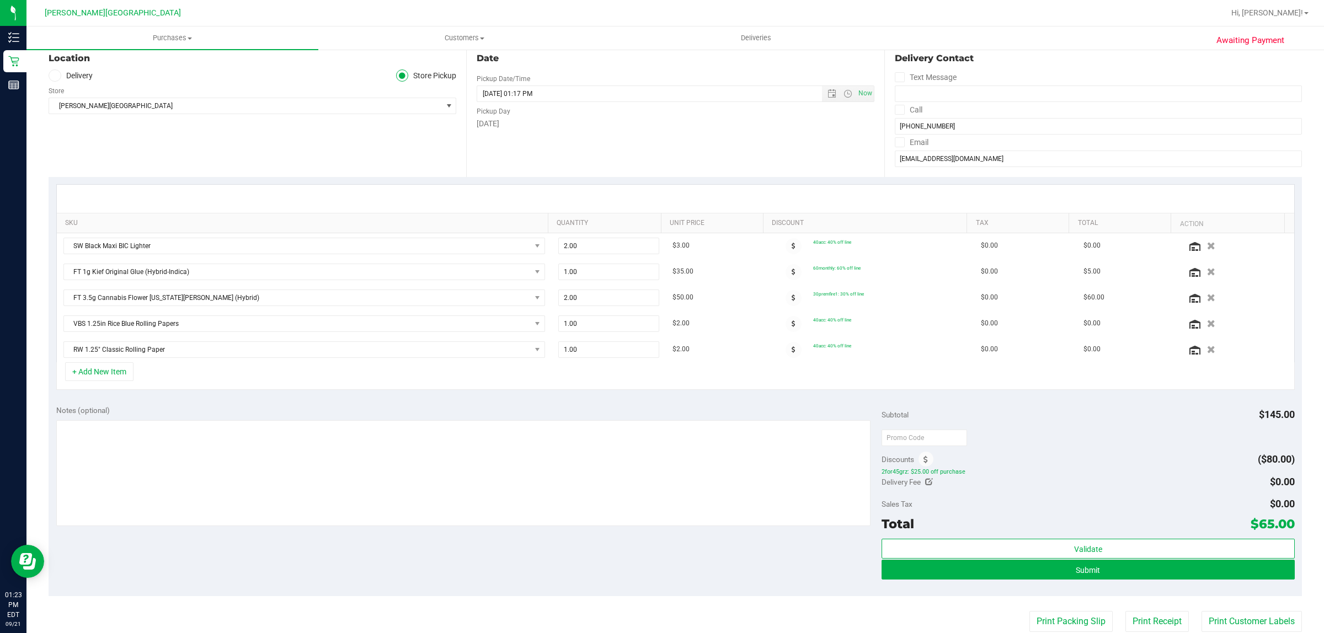
click at [382, 370] on div "+ Add New Item" at bounding box center [675, 376] width 1239 height 28
click at [666, 561] on div "Notes (optional) Subtotal $145.00 Discounts ($80.00) 2for45grz: $25.00 off purc…" at bounding box center [676, 497] width 1254 height 199
click at [614, 320] on span "1.00 1" at bounding box center [608, 324] width 101 height 17
type input "2"
type input "2.00"
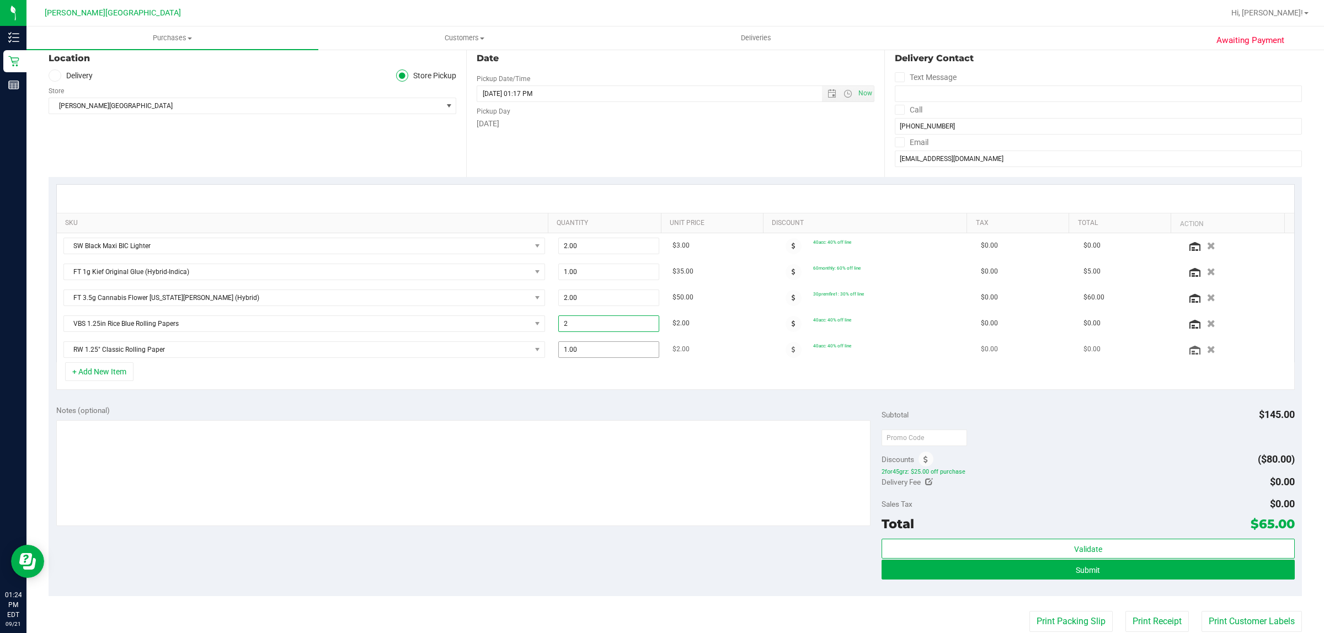
click at [579, 346] on span "1.00 1" at bounding box center [608, 350] width 101 height 17
type input "2"
type input "2.00"
click at [679, 374] on div "+ Add New Item" at bounding box center [675, 376] width 1239 height 28
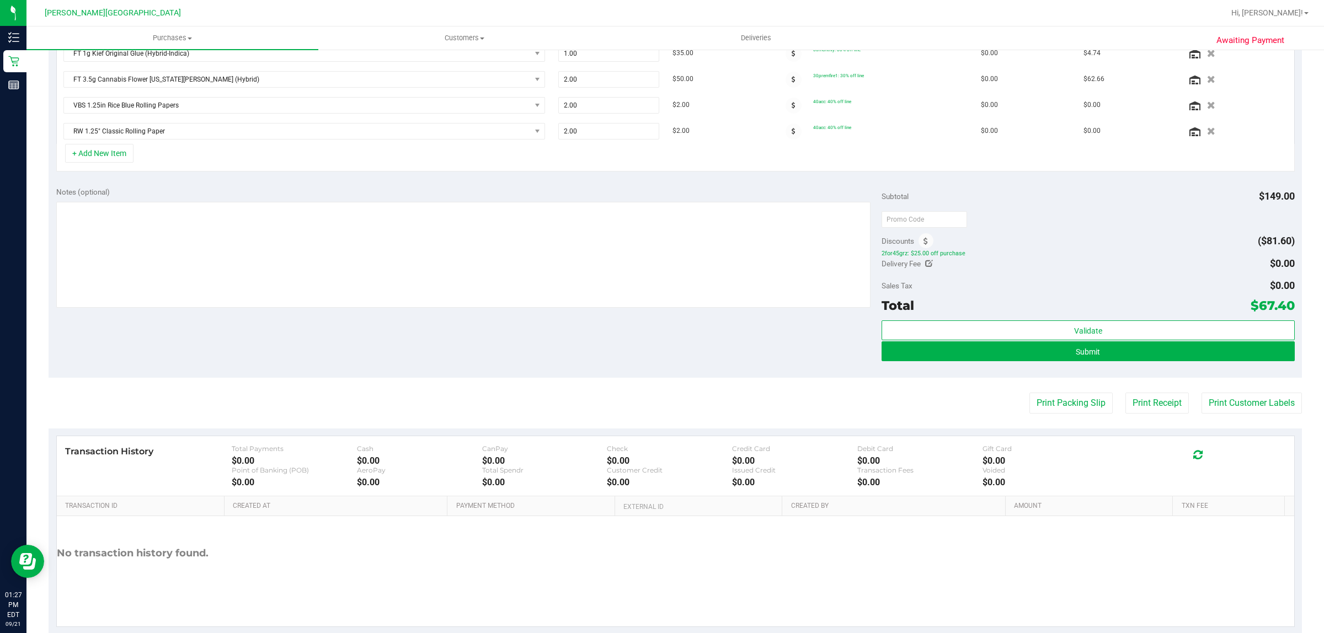
scroll to position [359, 0]
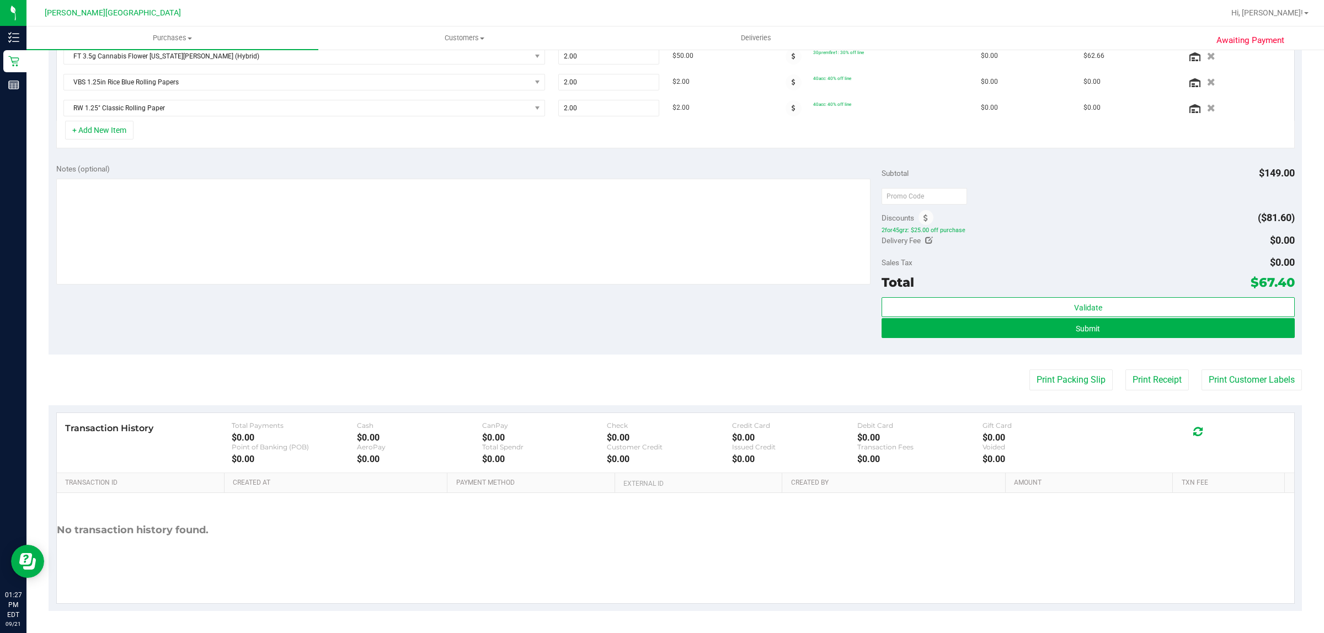
click at [876, 555] on div "No transaction history found." at bounding box center [676, 530] width 1238 height 74
click at [465, 543] on div "No transaction history found." at bounding box center [676, 530] width 1238 height 74
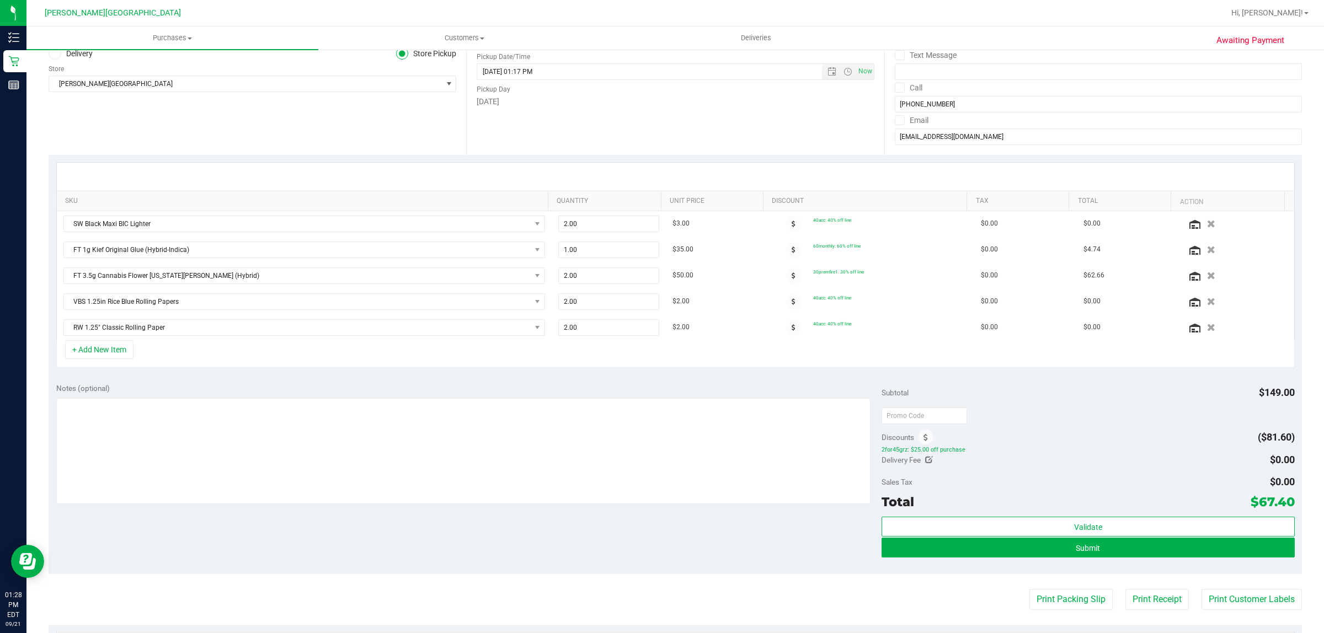
scroll to position [69, 0]
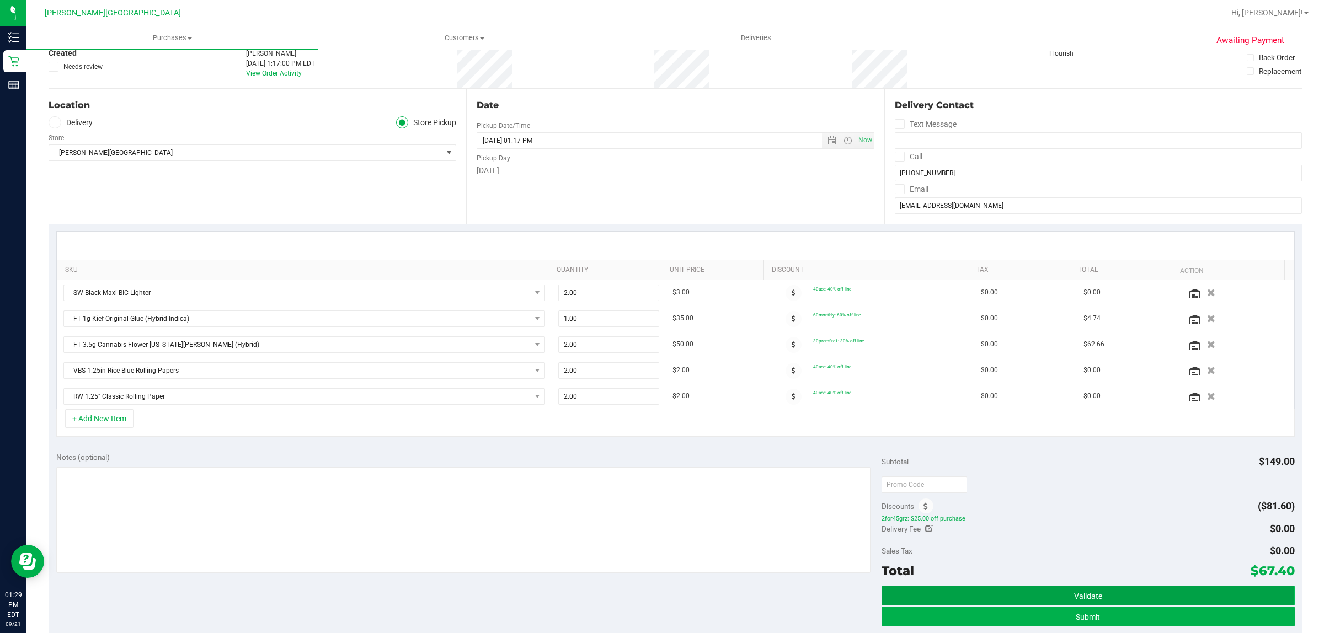
click at [944, 599] on button "Validate" at bounding box center [1088, 596] width 413 height 20
click at [988, 589] on button "Validate" at bounding box center [1088, 596] width 413 height 20
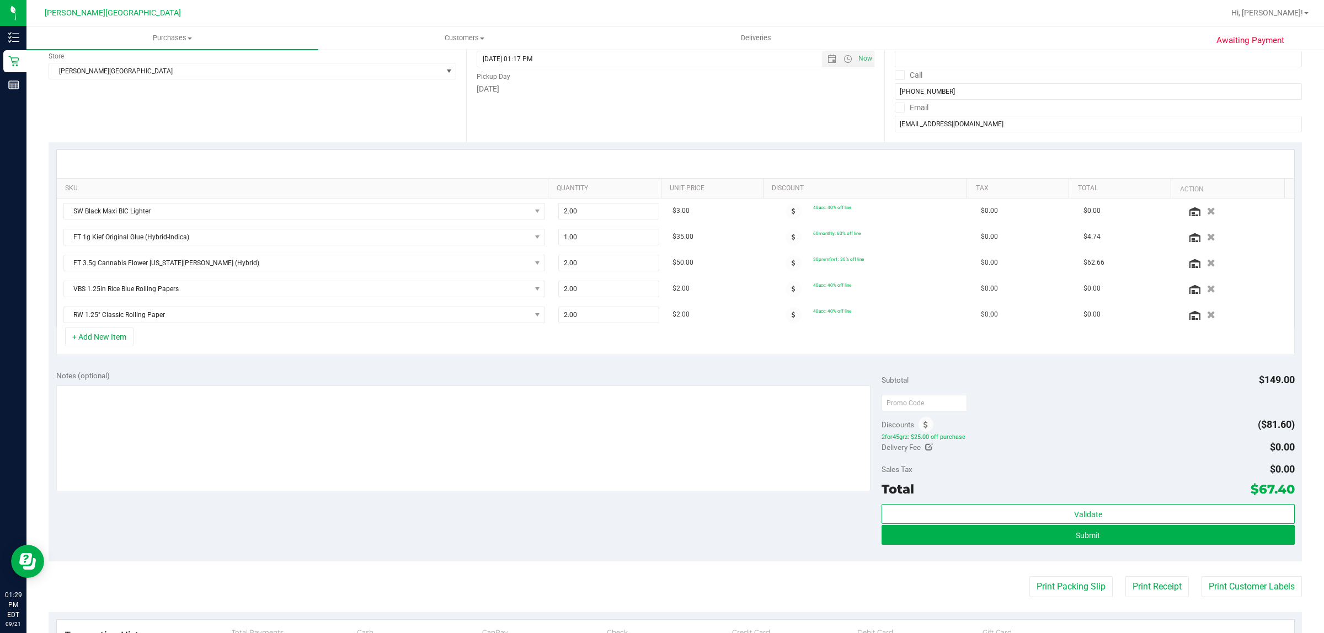
scroll to position [276, 0]
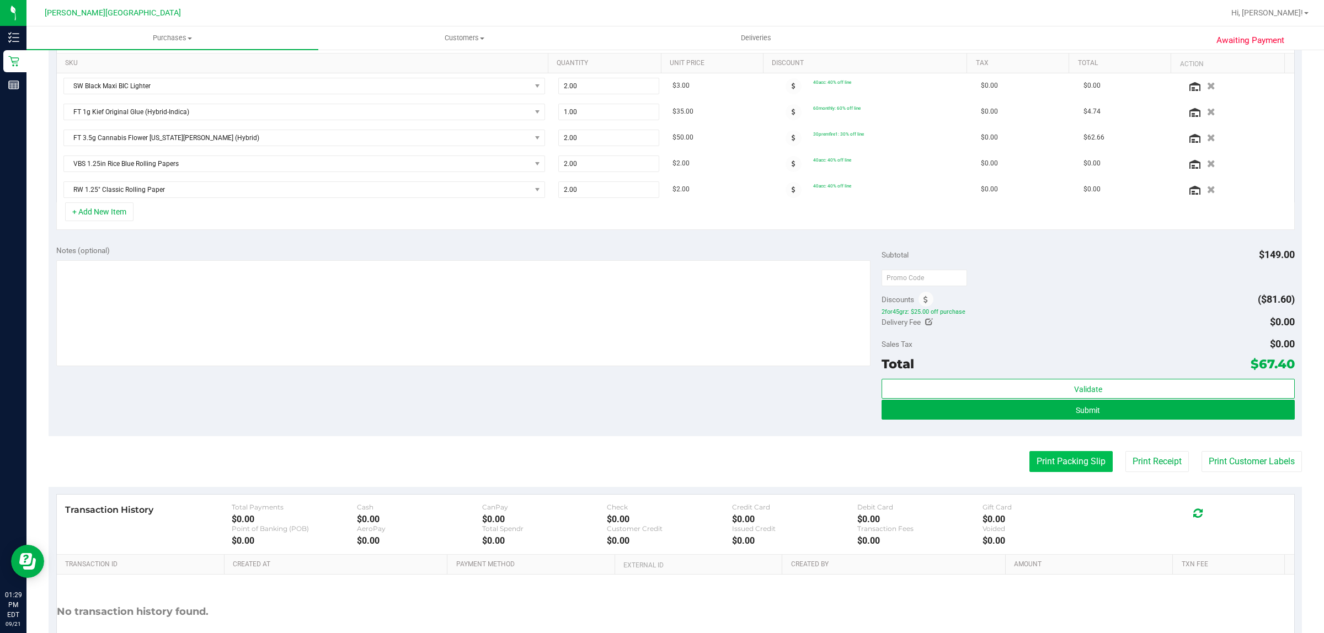
click at [1055, 466] on button "Print Packing Slip" at bounding box center [1071, 461] width 83 height 21
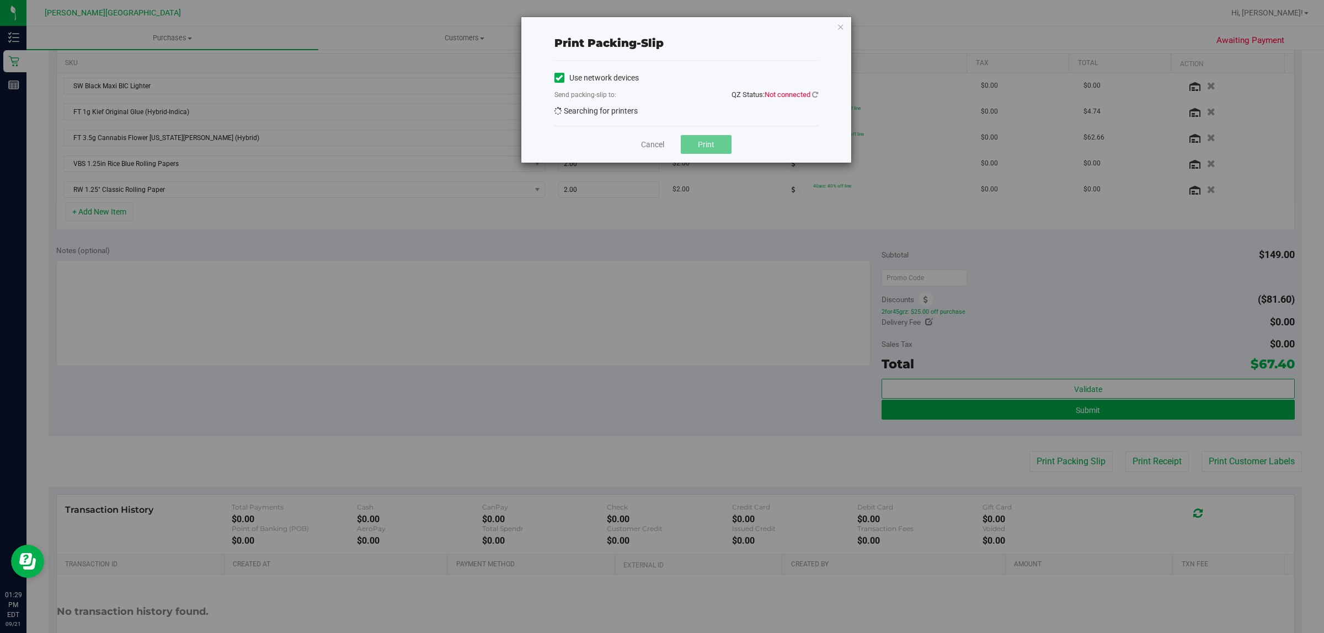
click at [789, 97] on span "Not connected" at bounding box center [788, 94] width 46 height 8
click at [785, 89] on span "QZ Status: Not connected" at bounding box center [775, 95] width 87 height 12
click at [839, 22] on icon "button" at bounding box center [841, 26] width 8 height 13
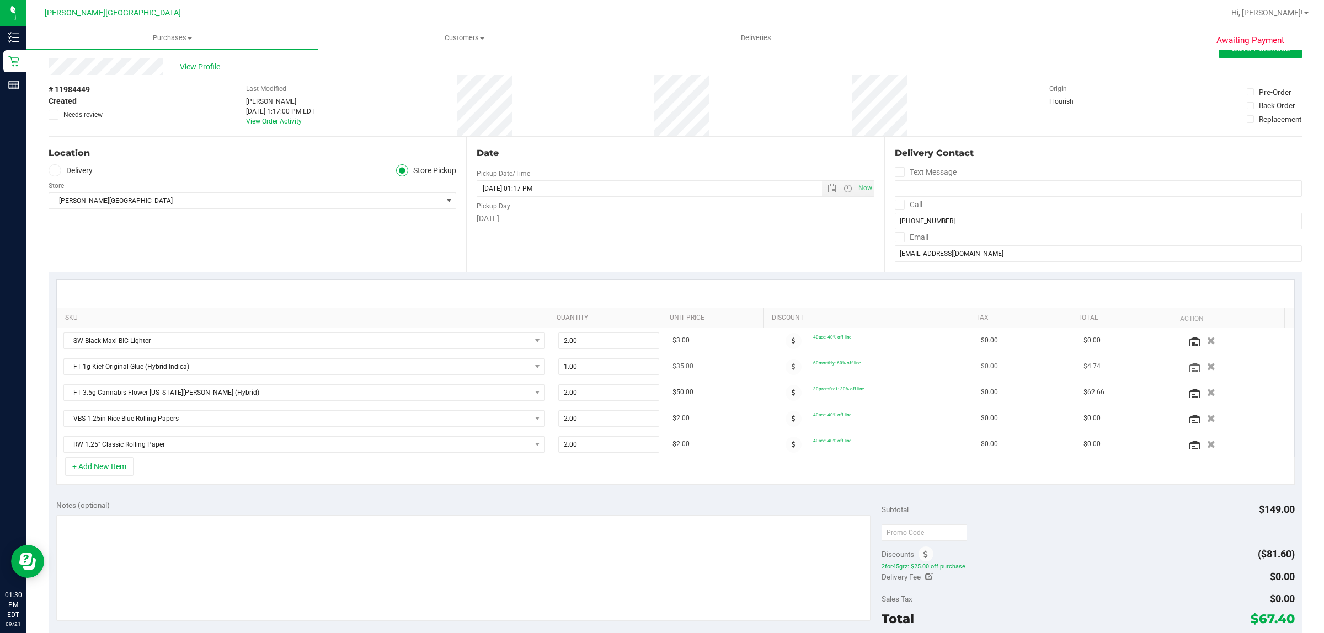
scroll to position [0, 0]
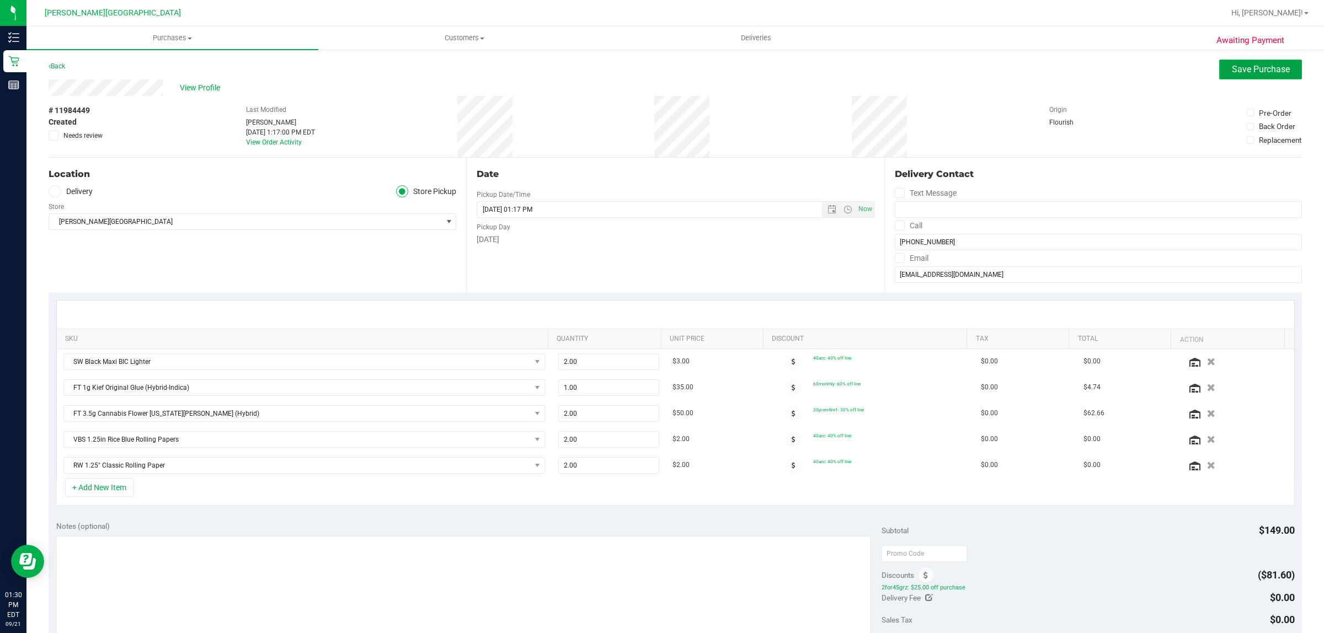
click at [1251, 67] on span "Save Purchase" at bounding box center [1261, 69] width 58 height 10
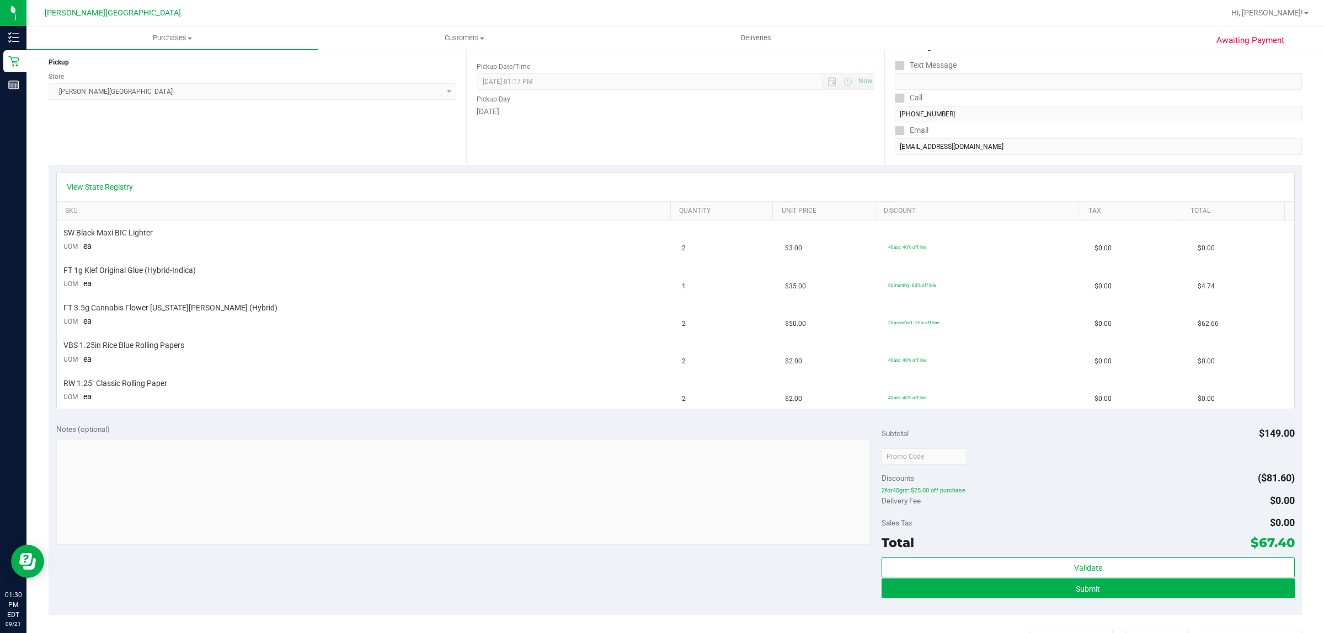
scroll to position [138, 0]
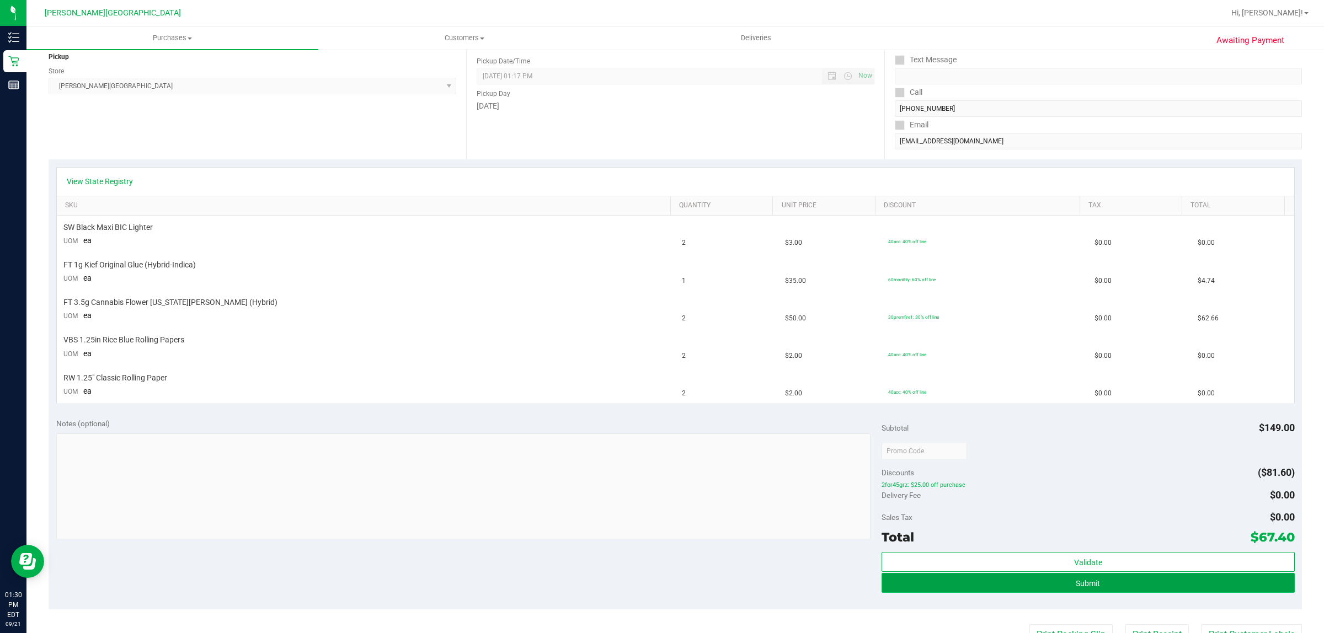
click at [937, 586] on button "Submit" at bounding box center [1088, 583] width 413 height 20
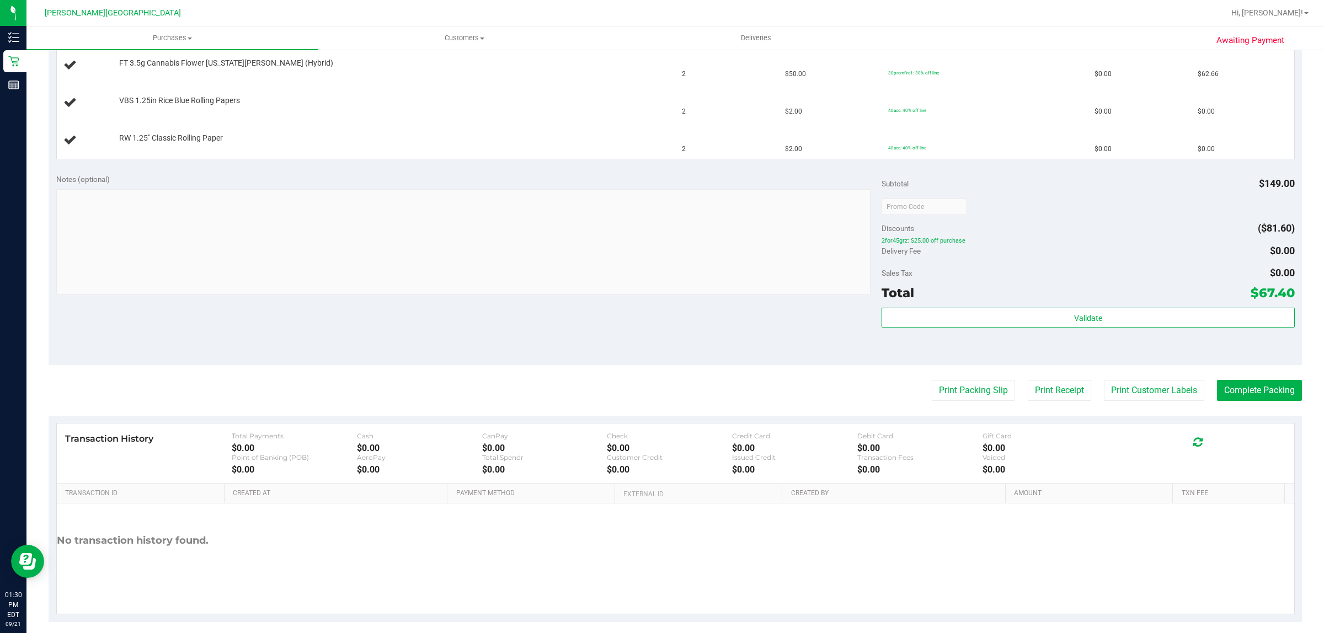
scroll to position [393, 0]
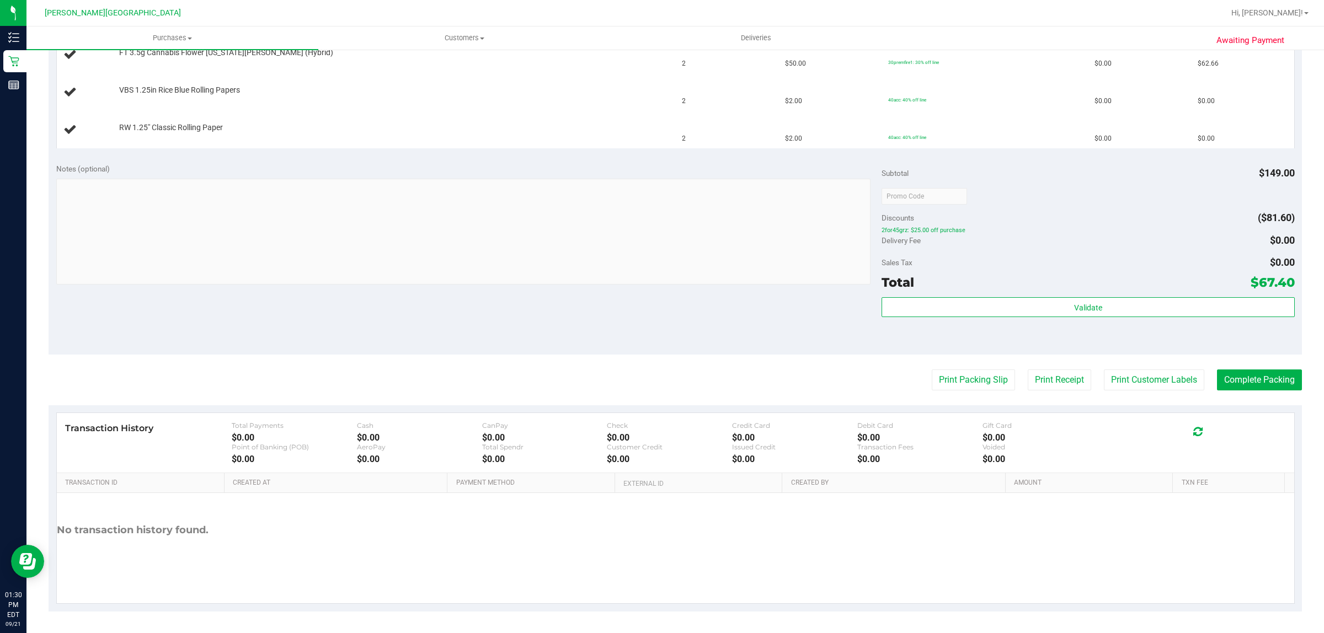
click at [685, 322] on div "Notes (optional) Subtotal $149.00 Discounts ($81.60) 2for45grz: $25.00 off purc…" at bounding box center [676, 255] width 1254 height 199
click at [1252, 385] on button "Complete Packing" at bounding box center [1259, 380] width 85 height 21
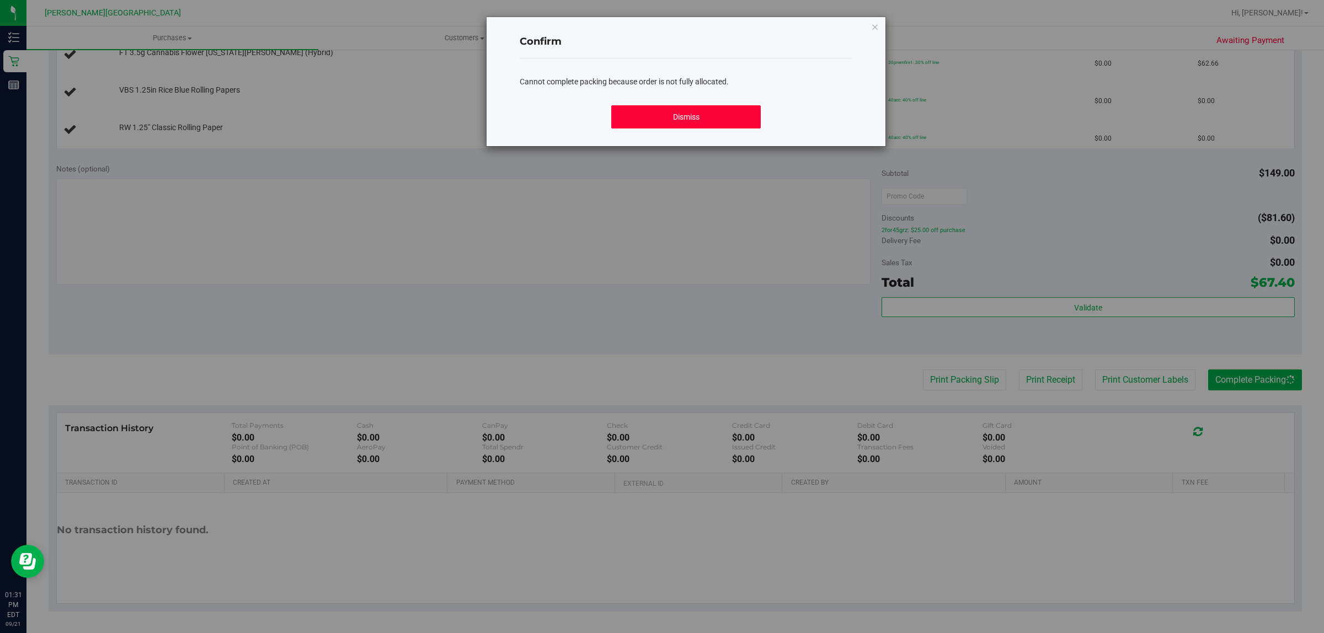
click at [705, 110] on button "Dismiss" at bounding box center [686, 116] width 150 height 23
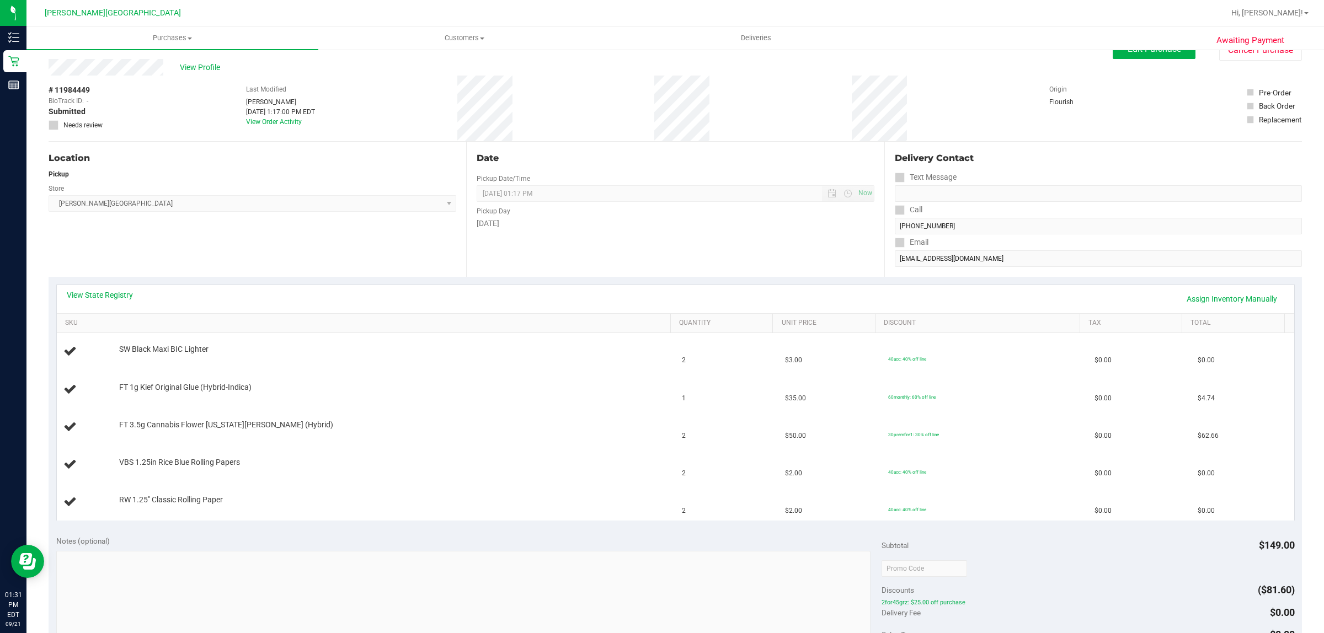
scroll to position [0, 0]
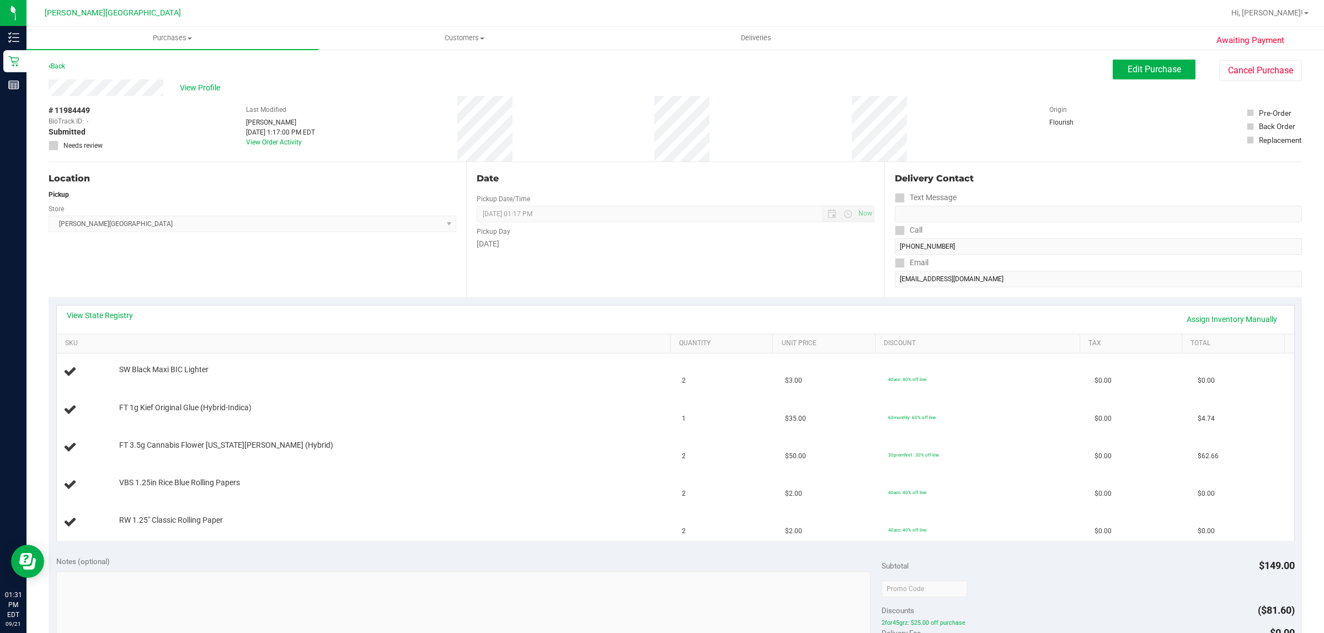
click at [386, 86] on div "View Profile" at bounding box center [581, 87] width 1064 height 17
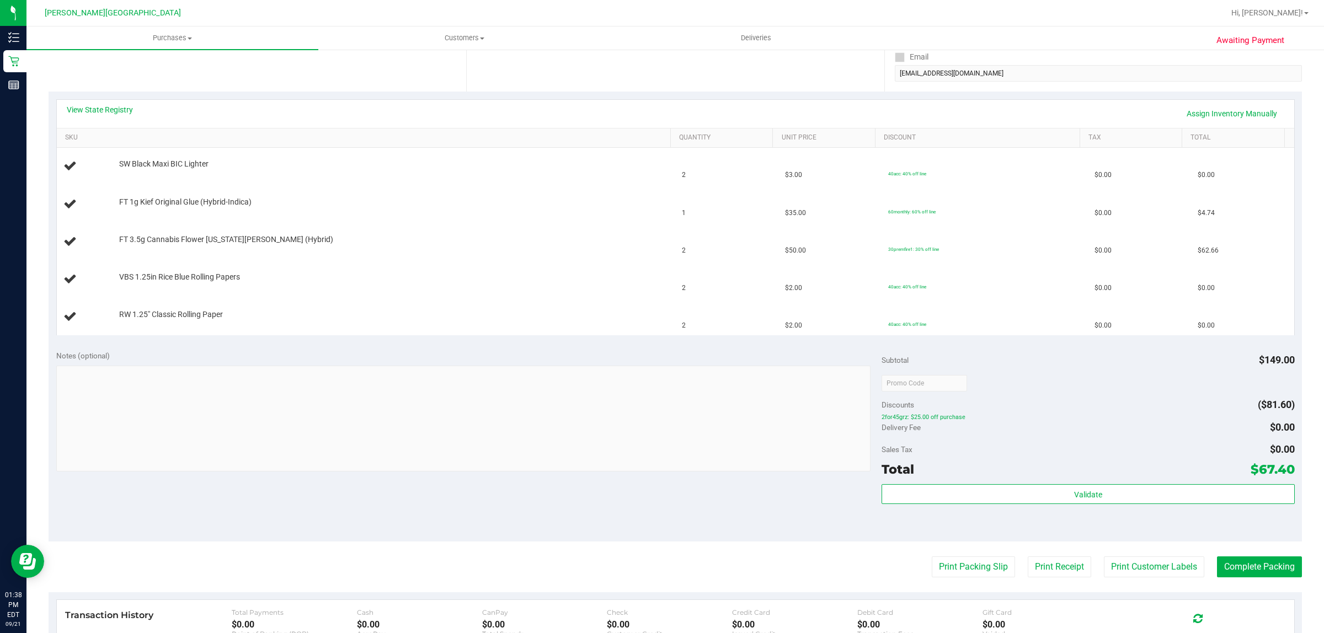
scroll to position [207, 0]
click at [945, 560] on button "Print Packing Slip" at bounding box center [973, 566] width 83 height 21
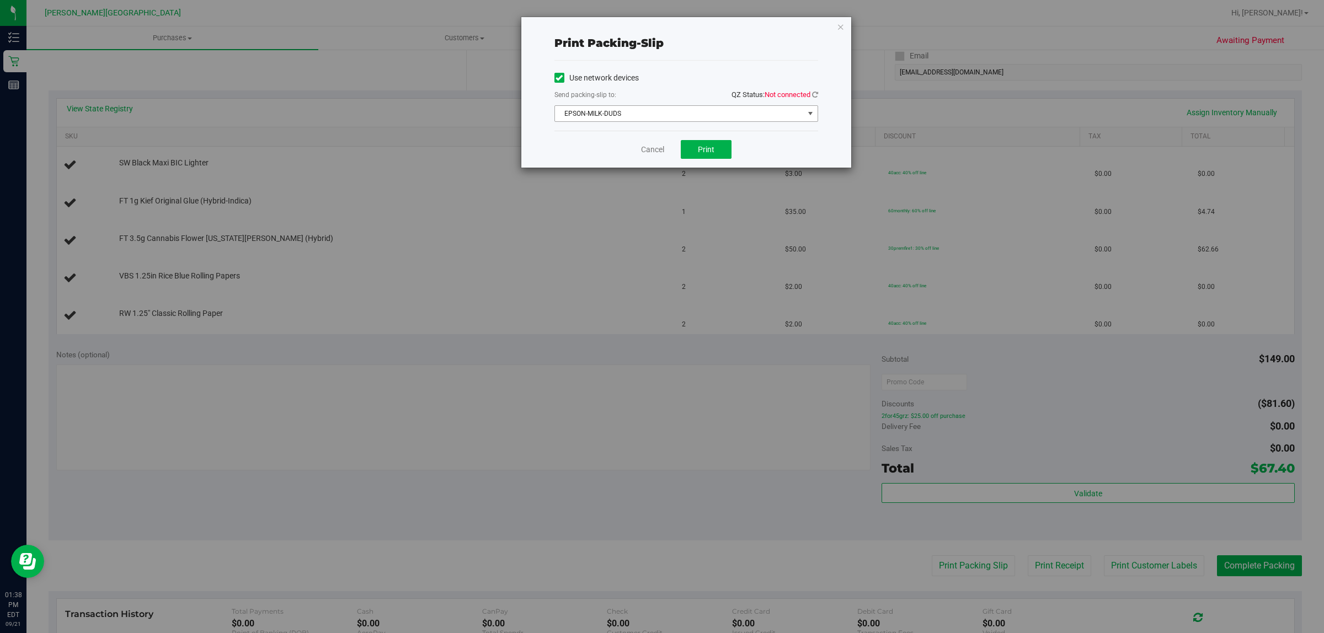
click at [784, 114] on span "EPSON-MILK-DUDS" at bounding box center [679, 113] width 249 height 15
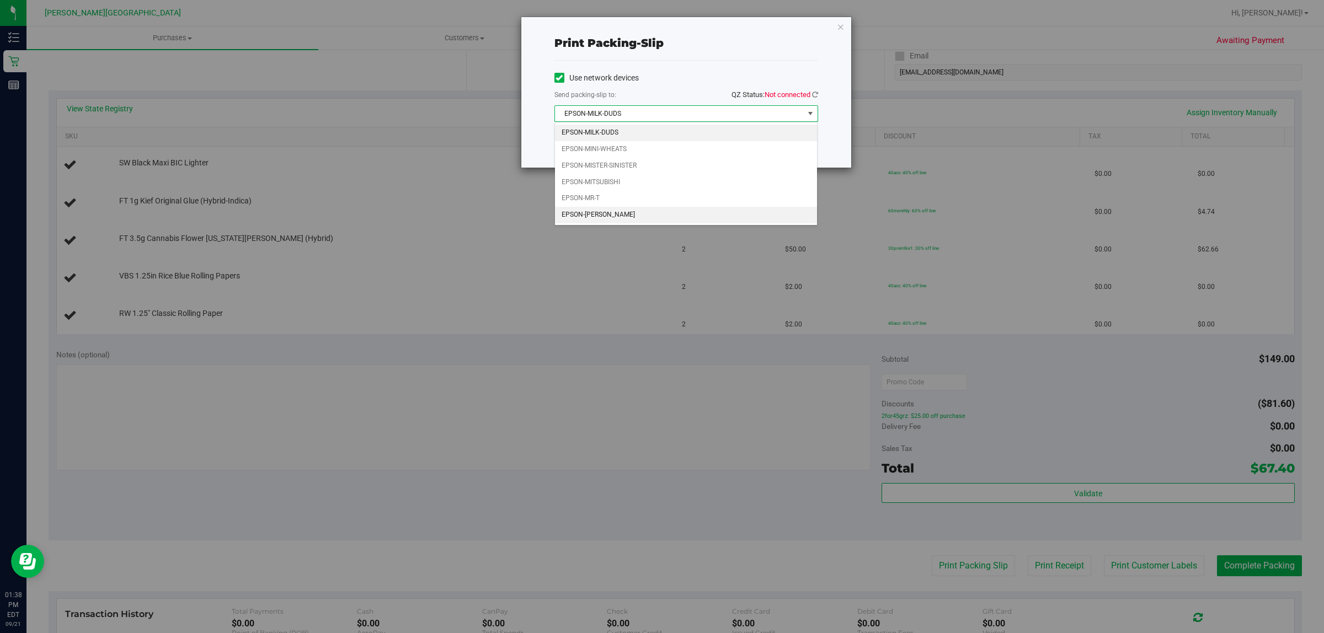
click at [720, 222] on li "EPSON-[PERSON_NAME]" at bounding box center [686, 215] width 263 height 17
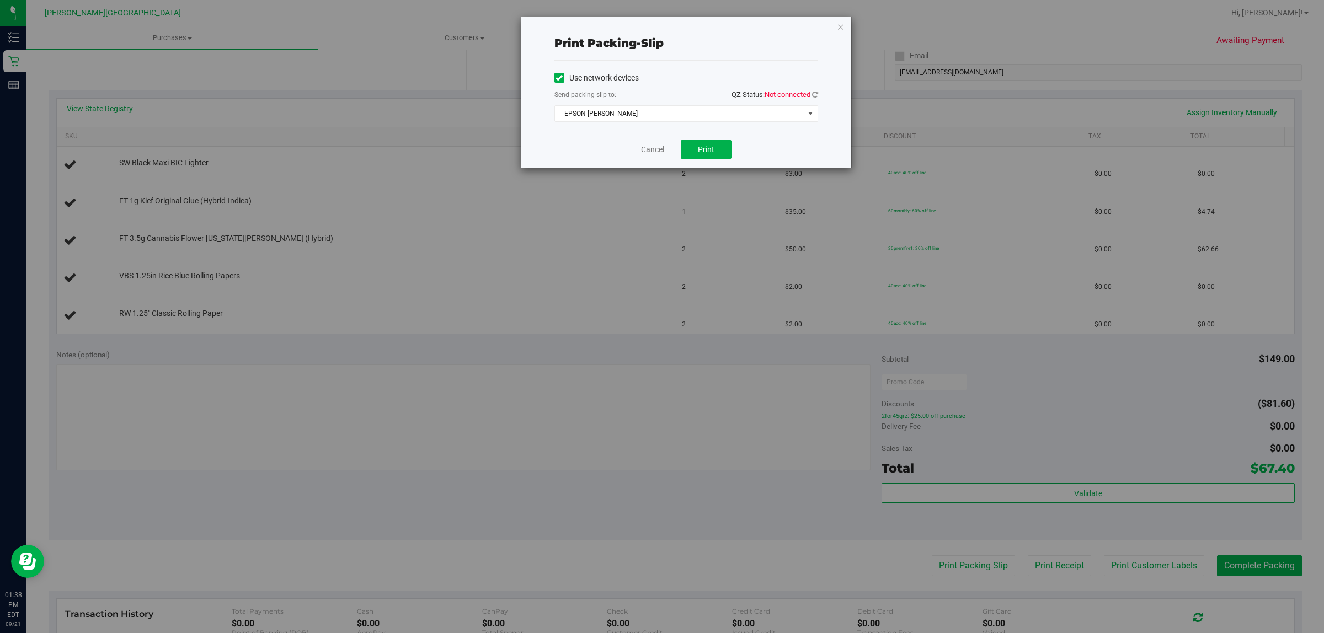
click at [818, 94] on div "Print packing-slip Use network devices Send packing-slip to: QZ Status: Not con…" at bounding box center [686, 92] width 330 height 151
click at [796, 94] on span "Not connected" at bounding box center [788, 94] width 46 height 8
click at [812, 92] on icon at bounding box center [815, 94] width 6 height 7
click at [709, 151] on span "Print" at bounding box center [706, 149] width 17 height 9
click at [954, 615] on div "Print packing-slip Use network devices Send packing-slip to: QZ Status: Connect…" at bounding box center [666, 316] width 1332 height 633
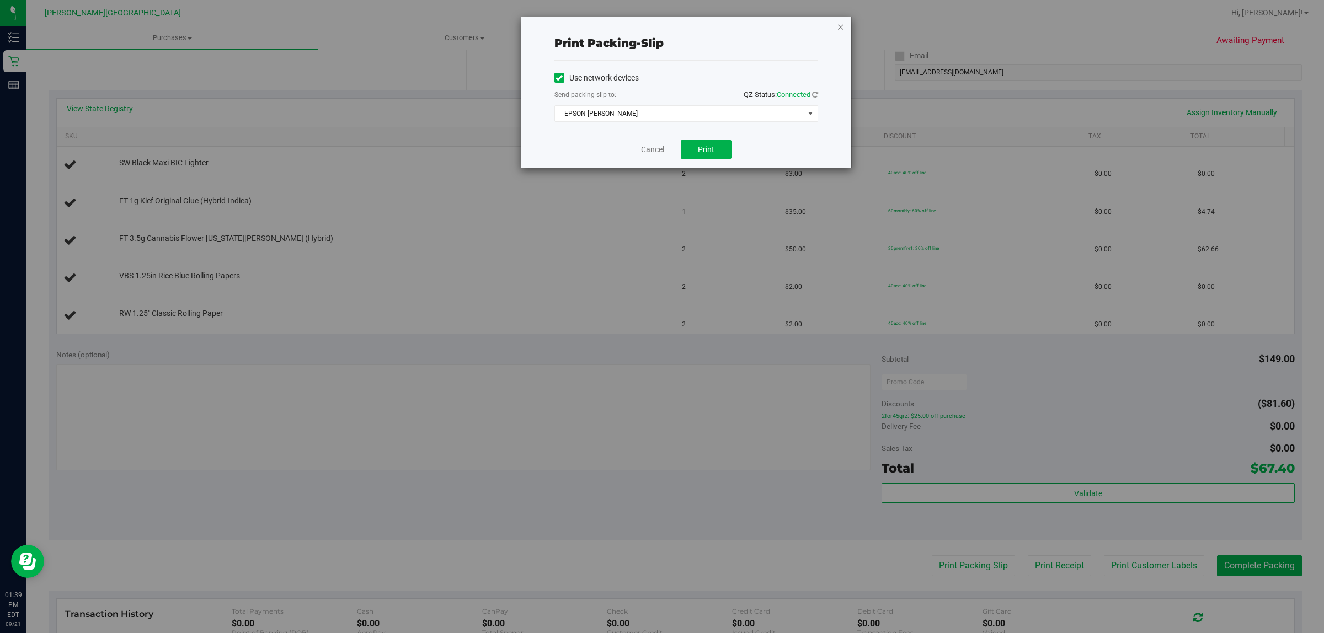
click at [840, 25] on icon "button" at bounding box center [841, 26] width 8 height 13
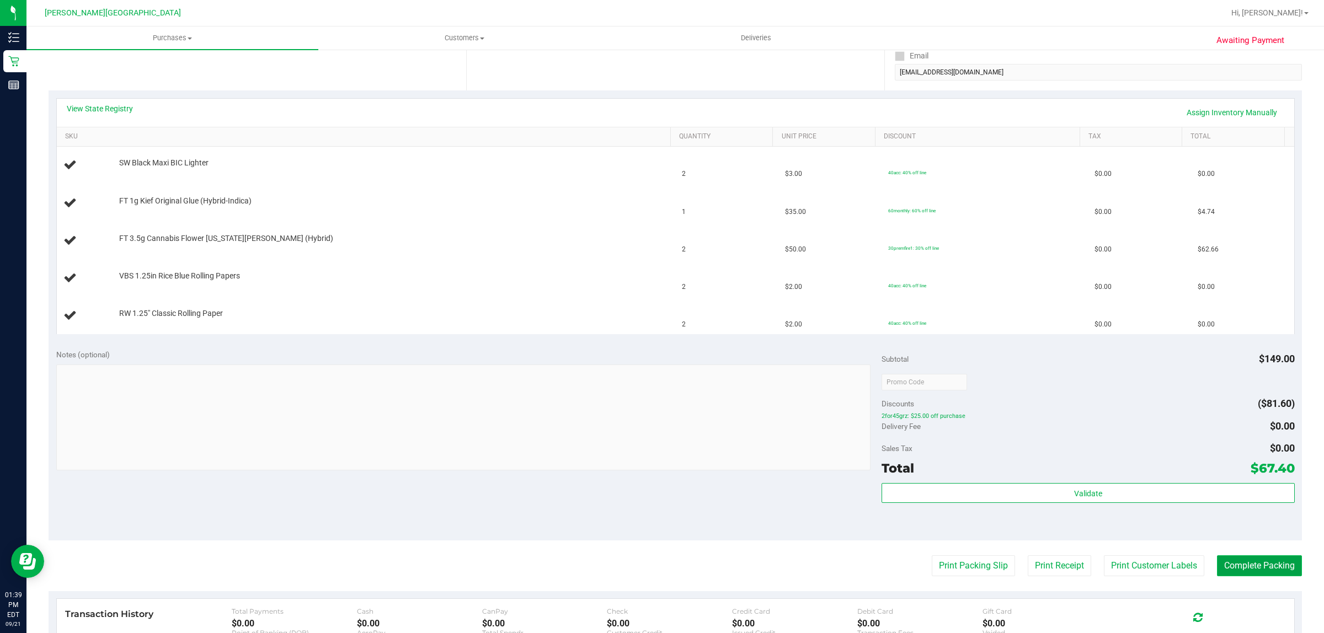
click at [1272, 566] on button "Complete Packing" at bounding box center [1259, 566] width 85 height 21
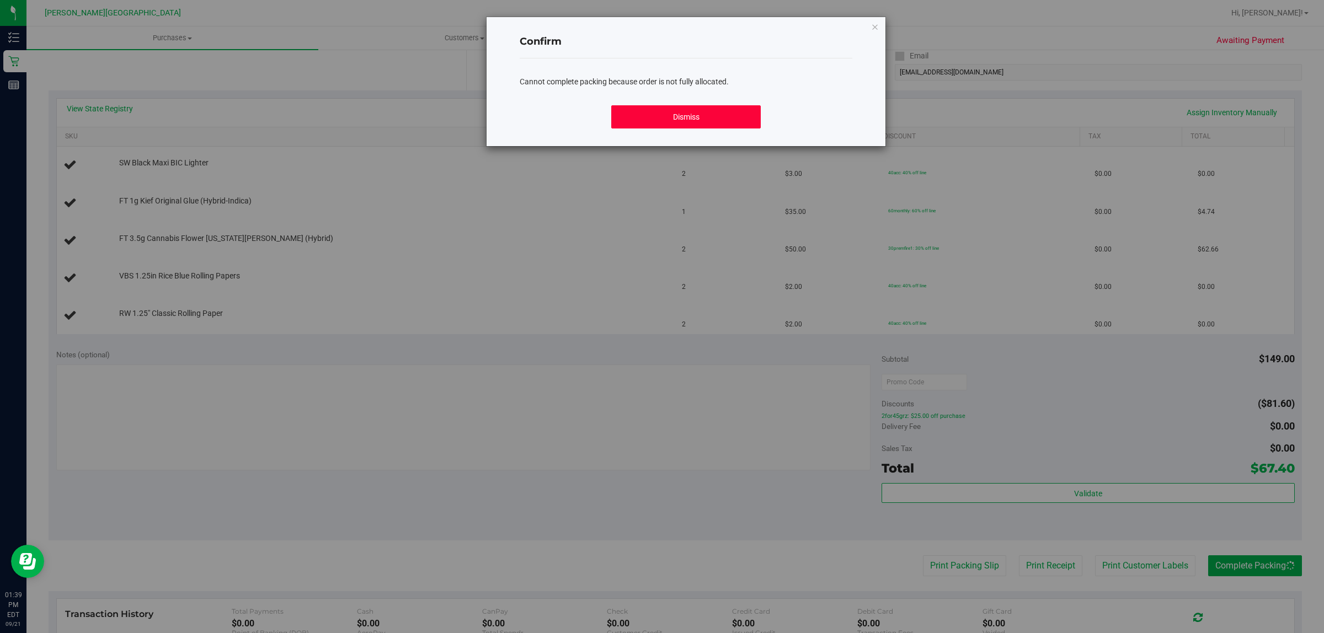
click at [644, 119] on button "Dismiss" at bounding box center [686, 116] width 150 height 23
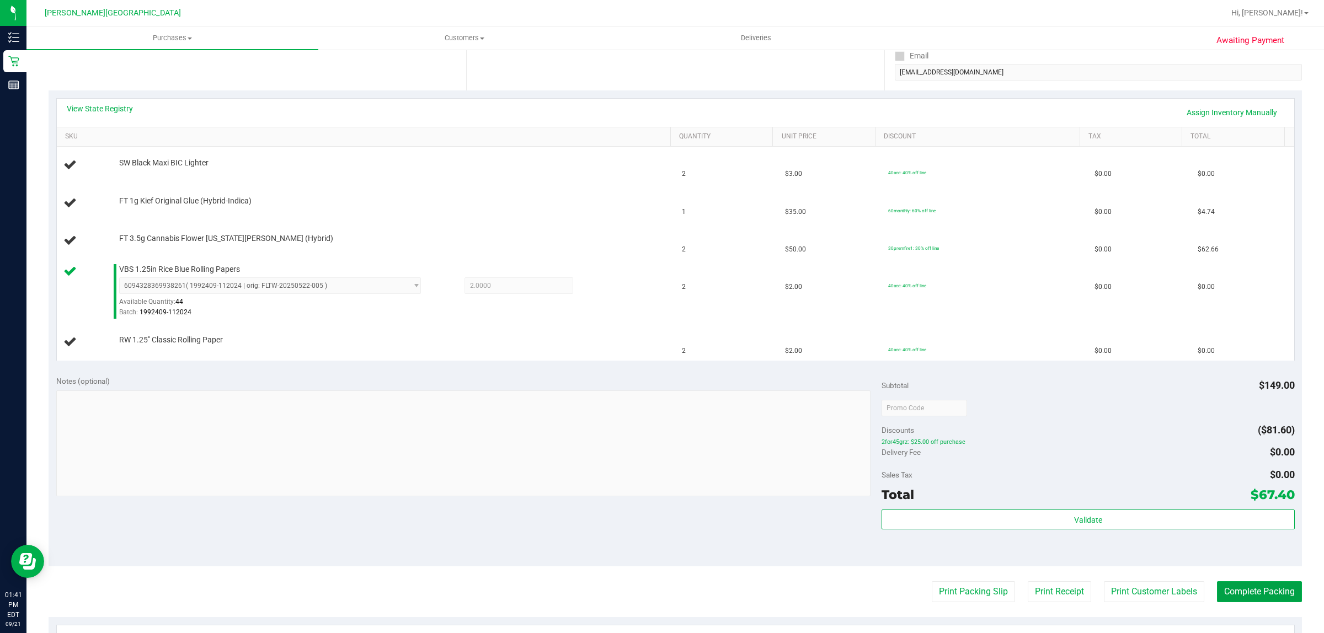
click at [1217, 582] on button "Complete Packing" at bounding box center [1259, 592] width 85 height 21
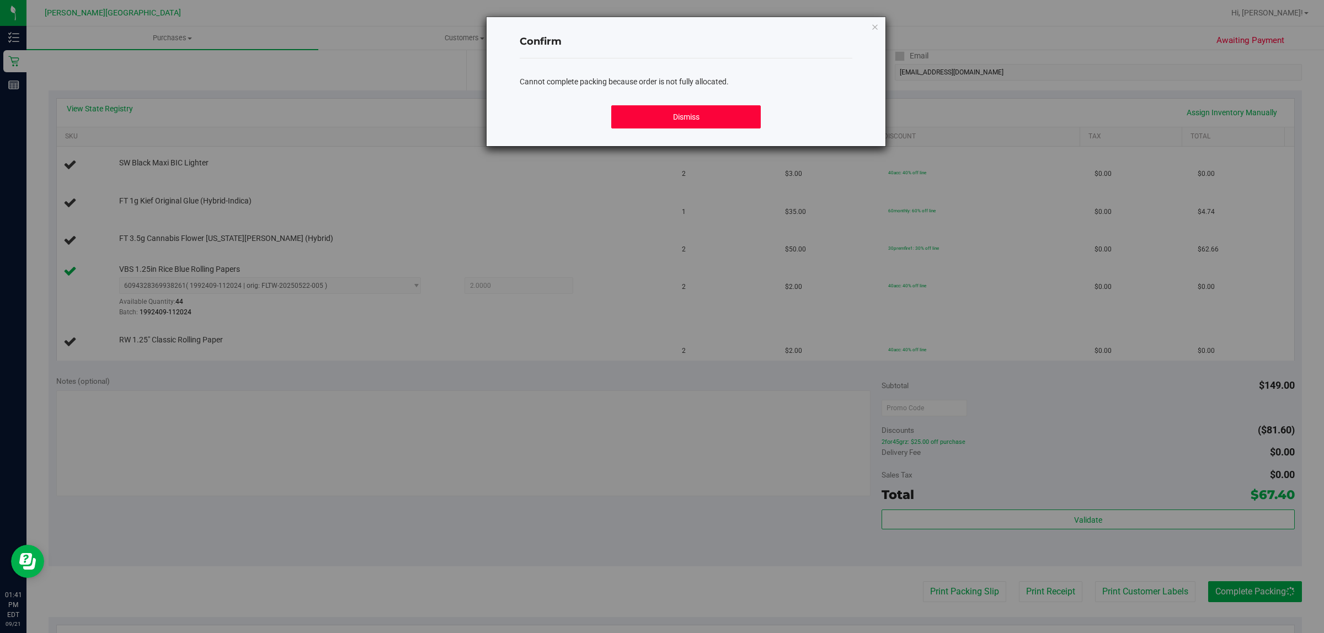
click at [740, 109] on button "Dismiss" at bounding box center [686, 116] width 150 height 23
click at [695, 117] on button "Dismiss" at bounding box center [686, 116] width 150 height 23
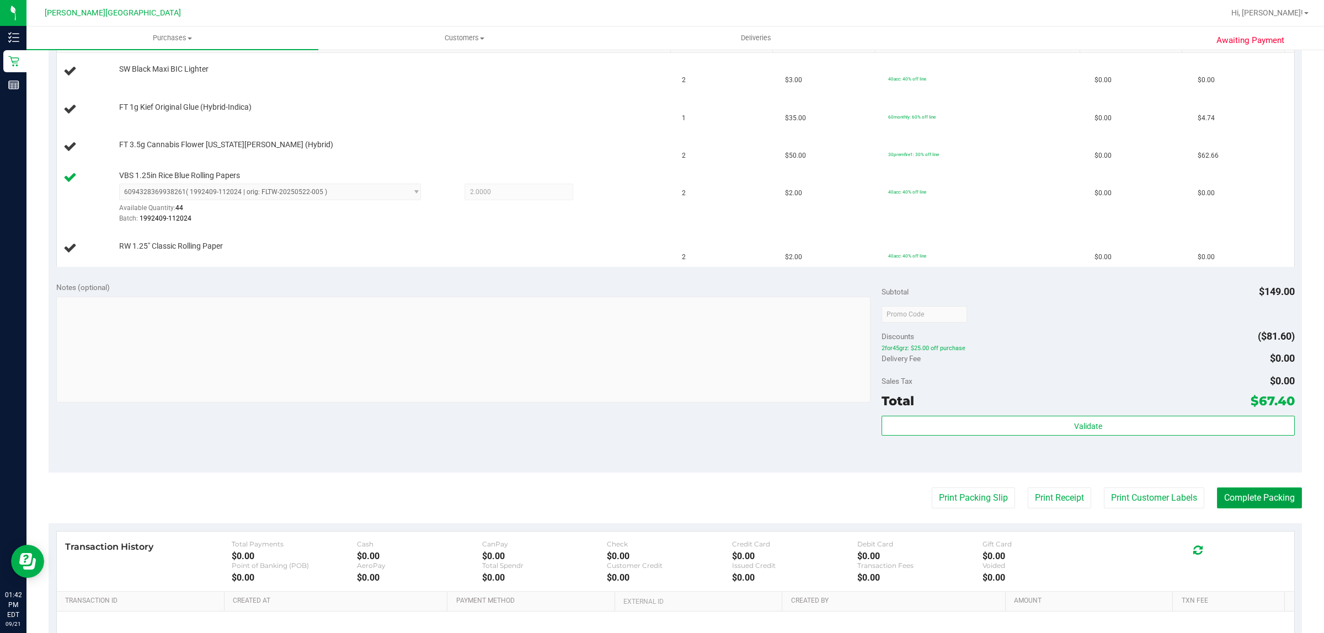
scroll to position [276, 0]
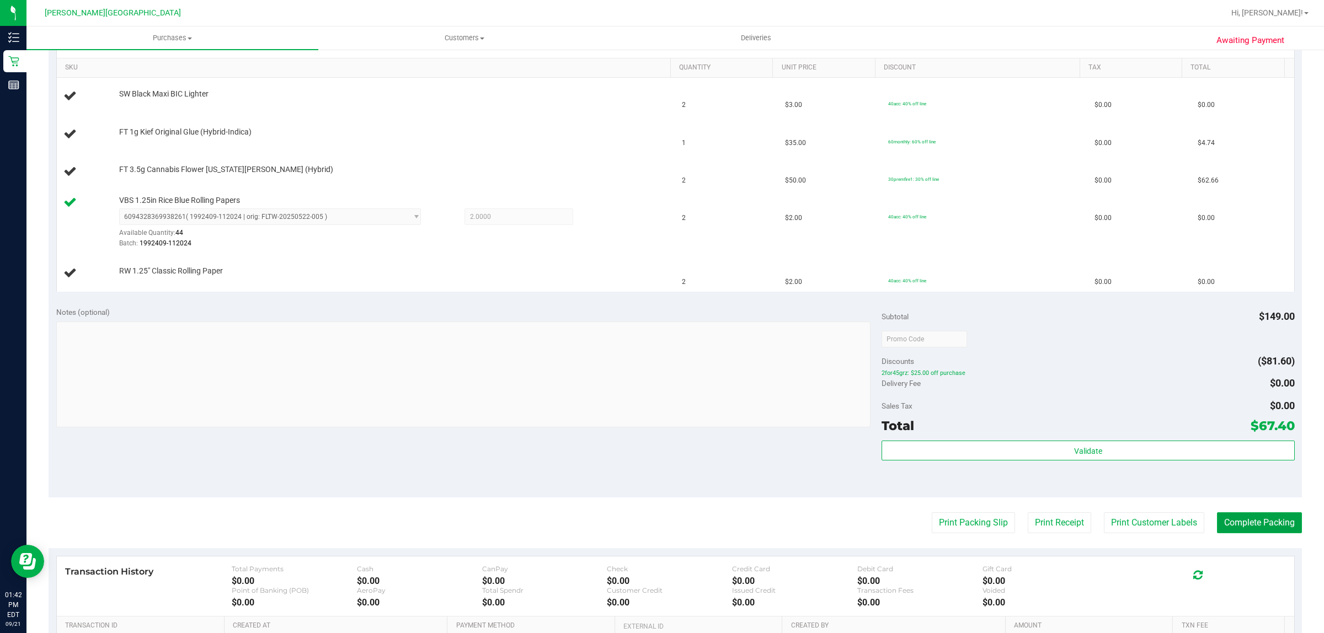
click at [1217, 513] on button "Complete Packing" at bounding box center [1259, 523] width 85 height 21
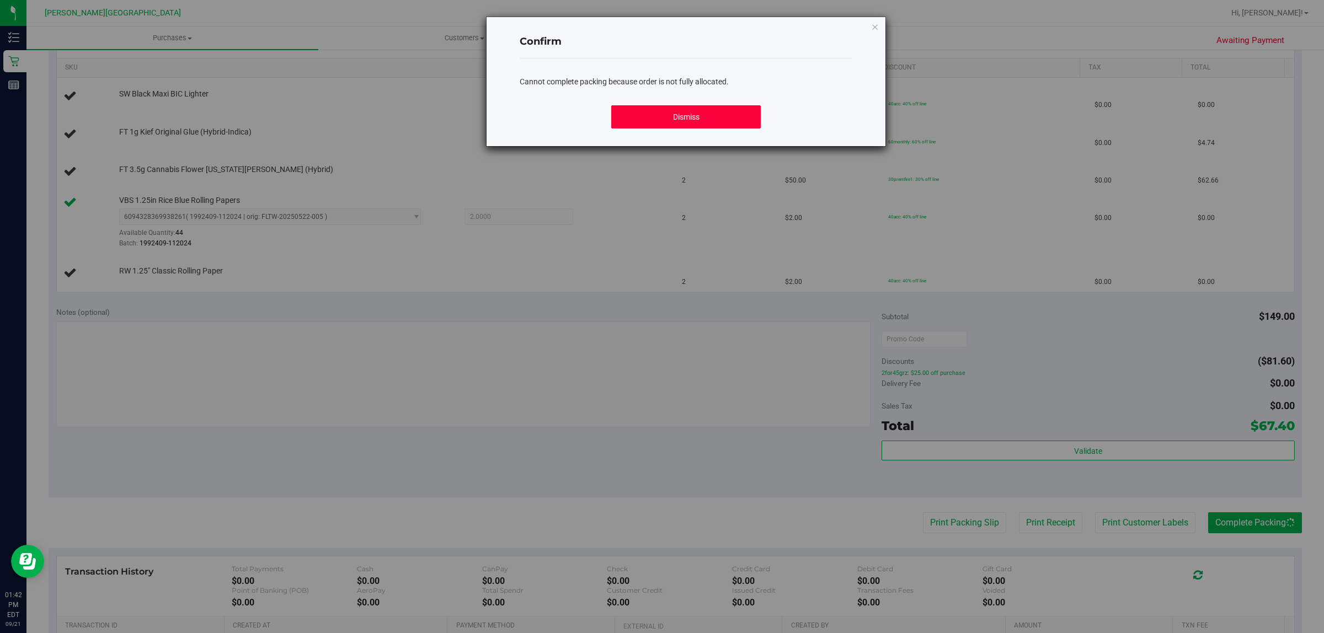
click at [671, 119] on button "Dismiss" at bounding box center [686, 116] width 150 height 23
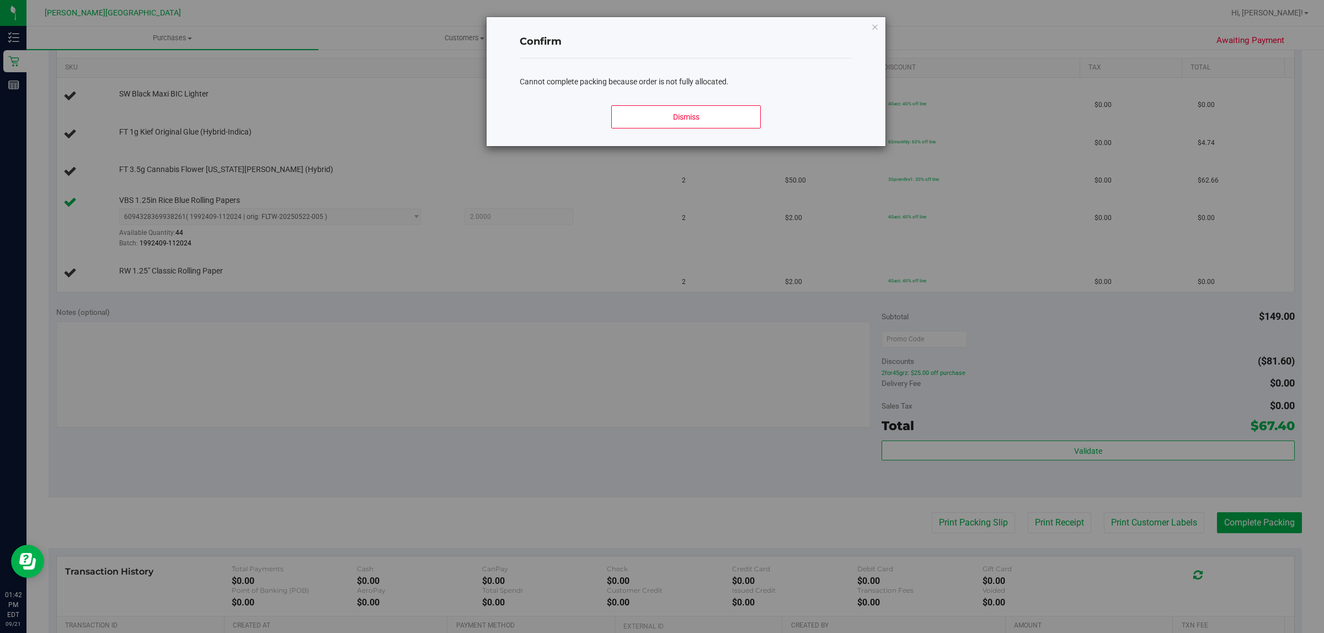
click at [879, 25] on div "Confirm Cannot complete packing because order is not fully allocated. Dismiss" at bounding box center [686, 81] width 399 height 129
click at [735, 111] on button "Dismiss" at bounding box center [686, 116] width 150 height 23
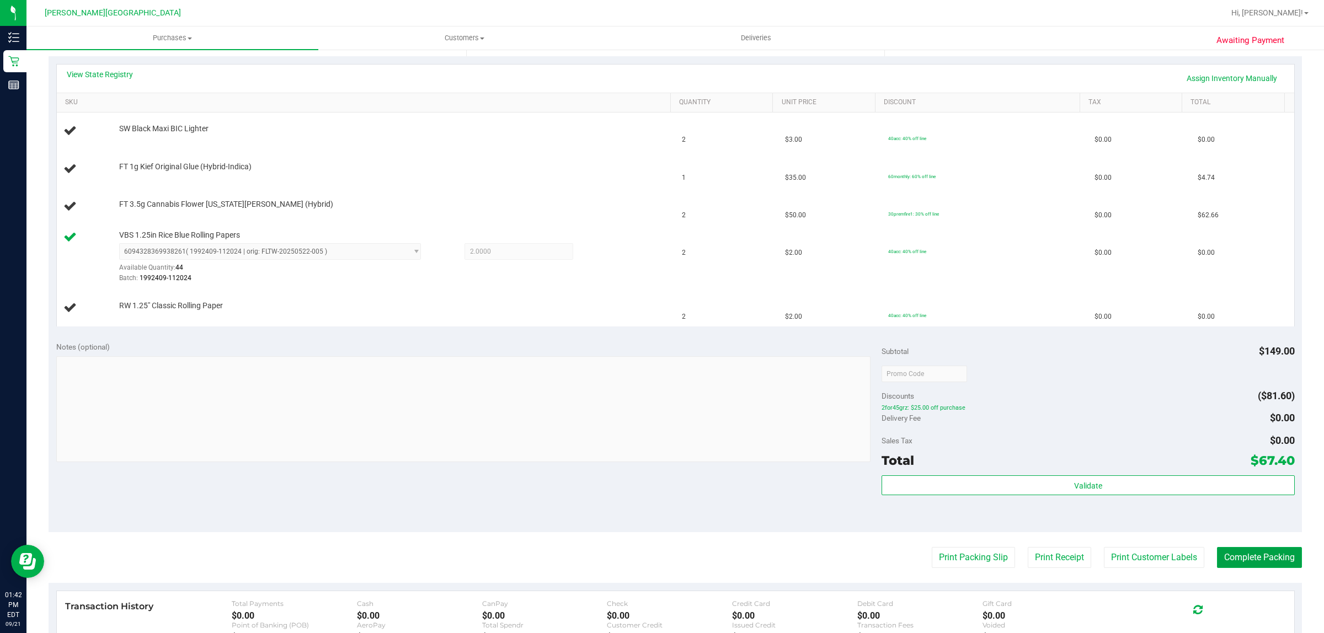
scroll to position [207, 0]
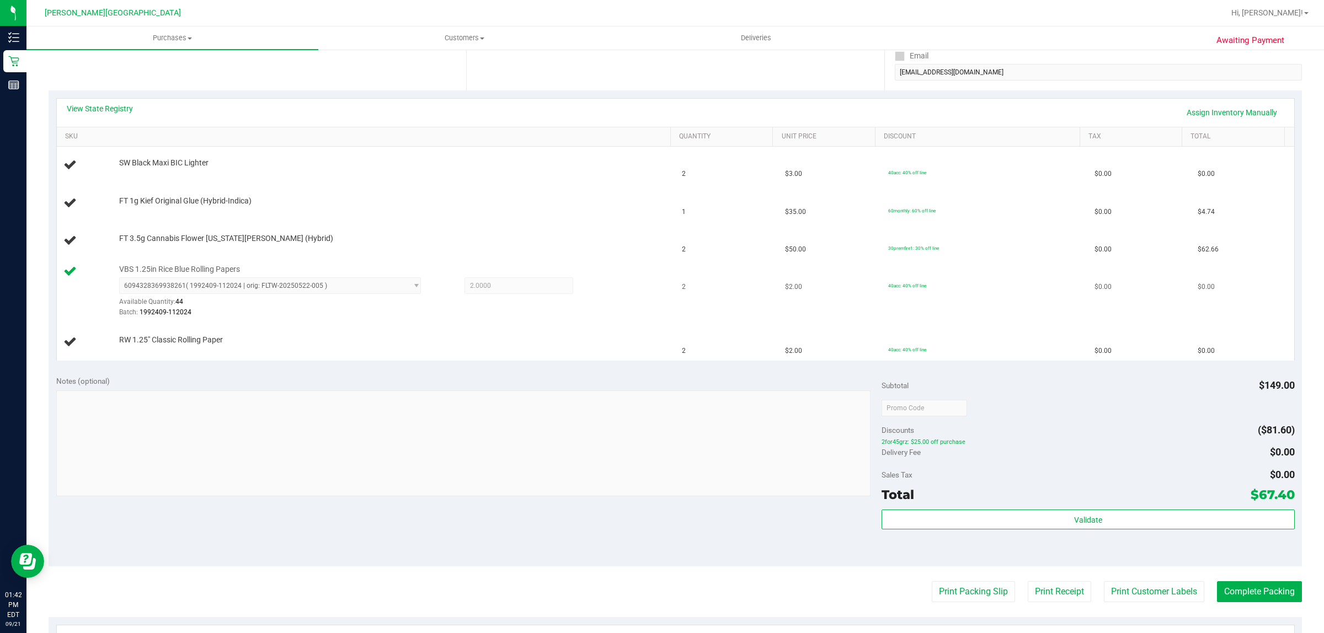
click at [406, 289] on span "6094328369938261 ( 1992409-112024 | orig: FLTW-20250522-005 ) 4072522543576188 …" at bounding box center [270, 286] width 302 height 17
click at [225, 287] on span "6094328369938261 ( 1992409-112024 | orig: FLTW-20250522-005 ) 4072522543576188 …" at bounding box center [270, 286] width 302 height 17
click at [193, 166] on span "SW Black Maxi BIC Lighter" at bounding box center [163, 163] width 89 height 10
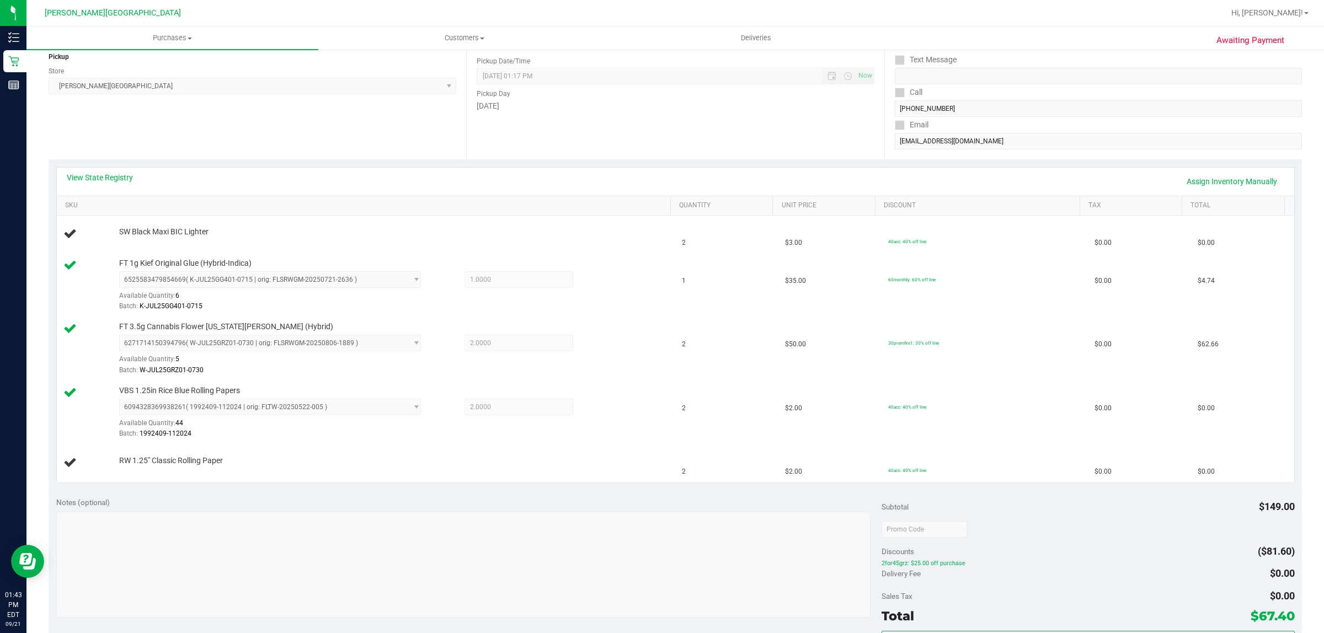
scroll to position [69, 0]
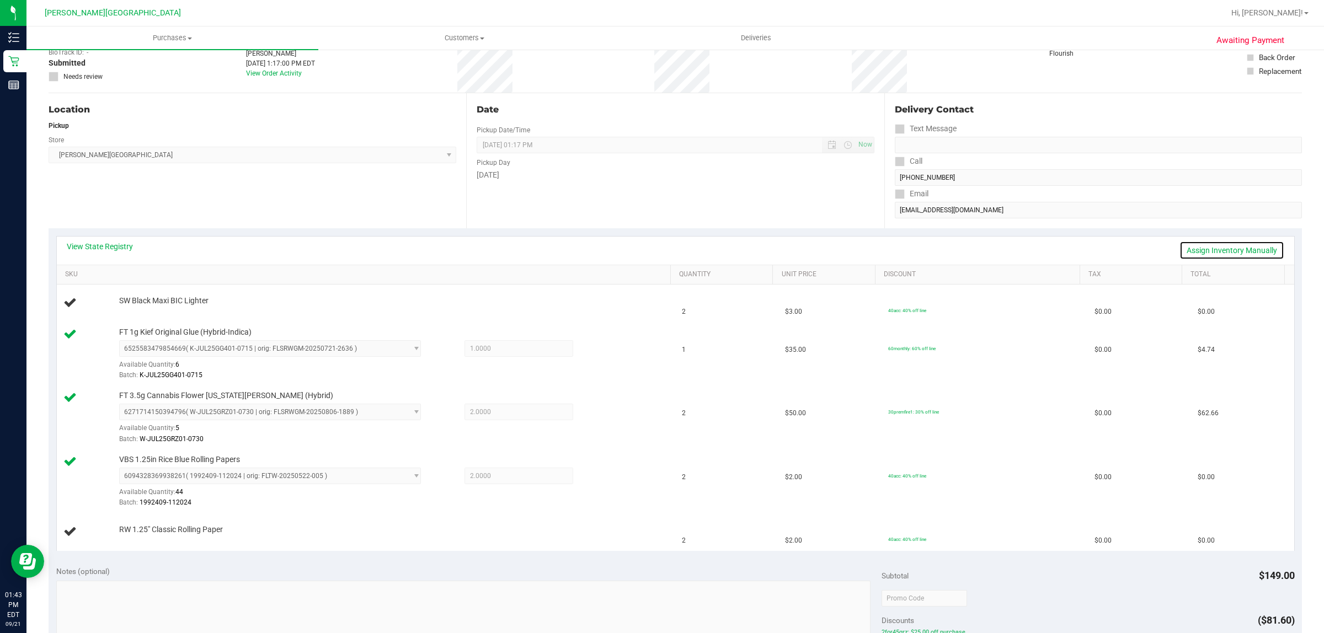
click at [1254, 249] on link "Assign Inventory Manually" at bounding box center [1232, 250] width 105 height 19
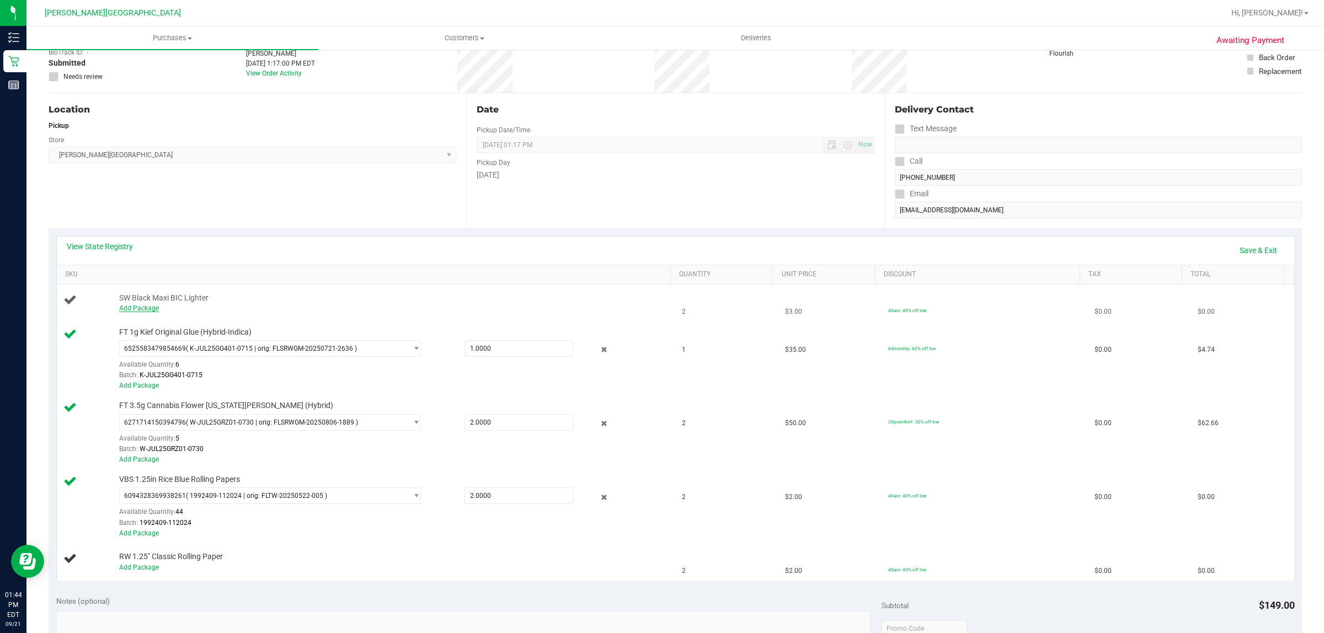
click at [147, 311] on link "Add Package" at bounding box center [139, 309] width 40 height 8
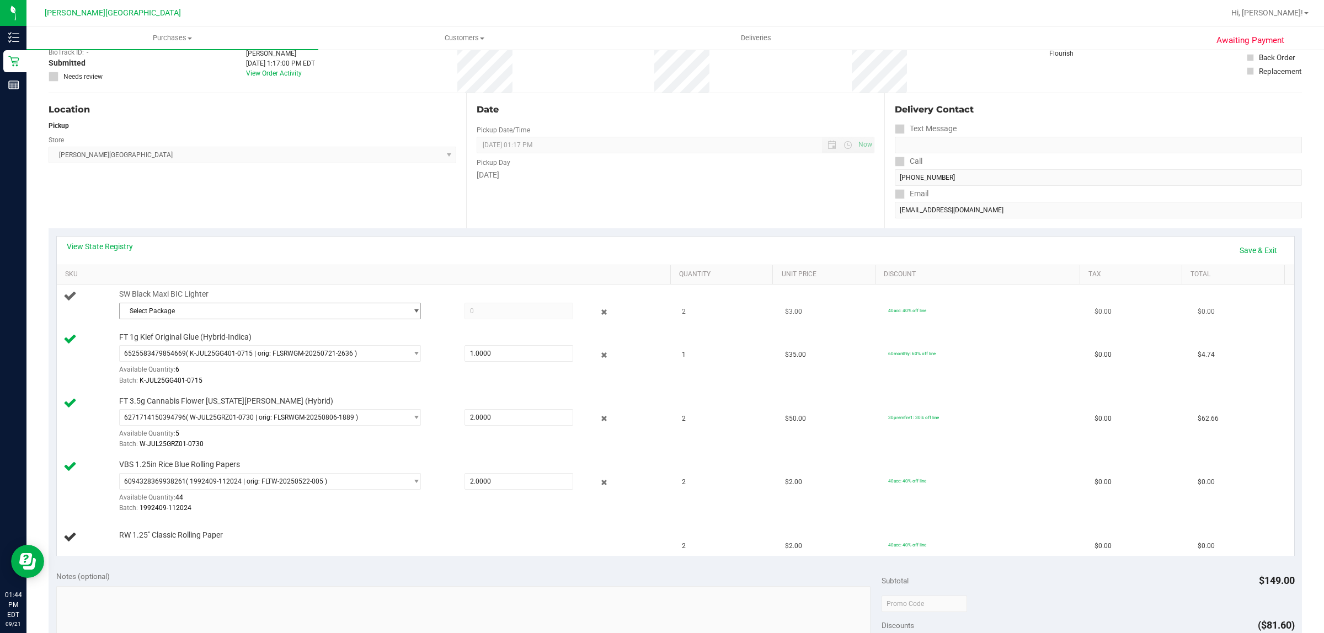
click at [173, 311] on span "Select Package" at bounding box center [263, 310] width 287 height 15
click at [197, 361] on li "5047339889160001 ( 1992469-042025 | orig: FLSRWJR-20250509-011 )" at bounding box center [267, 356] width 296 height 15
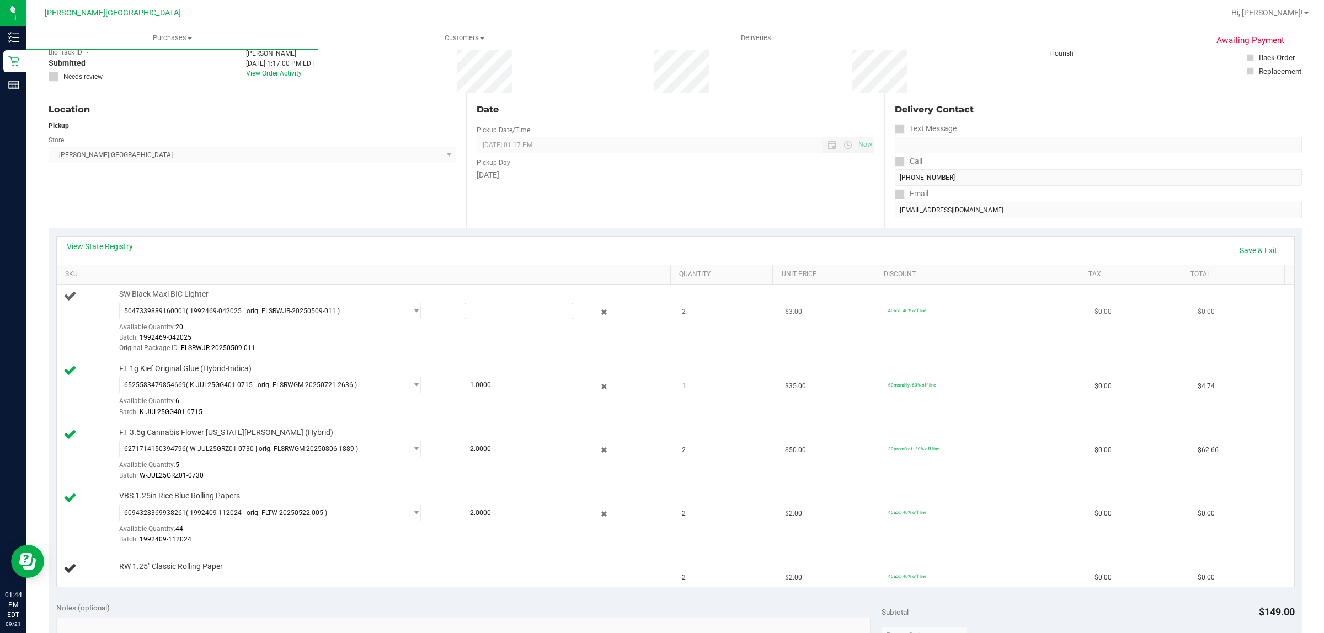
click at [505, 312] on span at bounding box center [519, 311] width 109 height 17
type input "2"
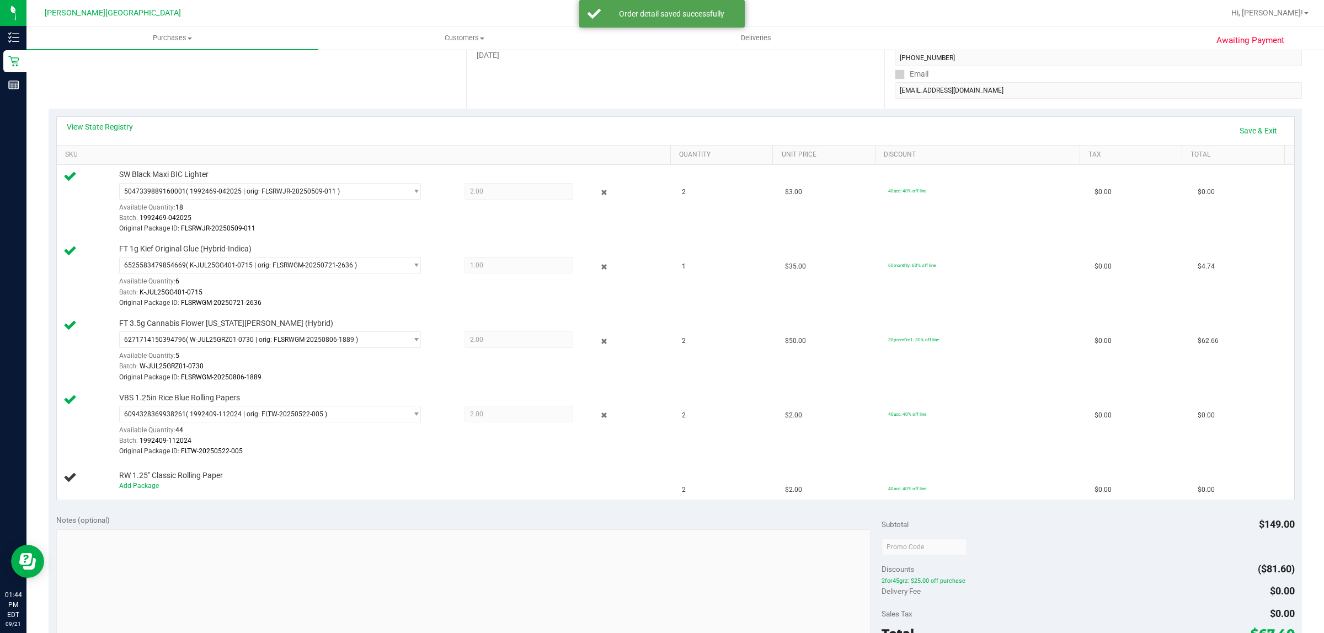
scroll to position [207, 0]
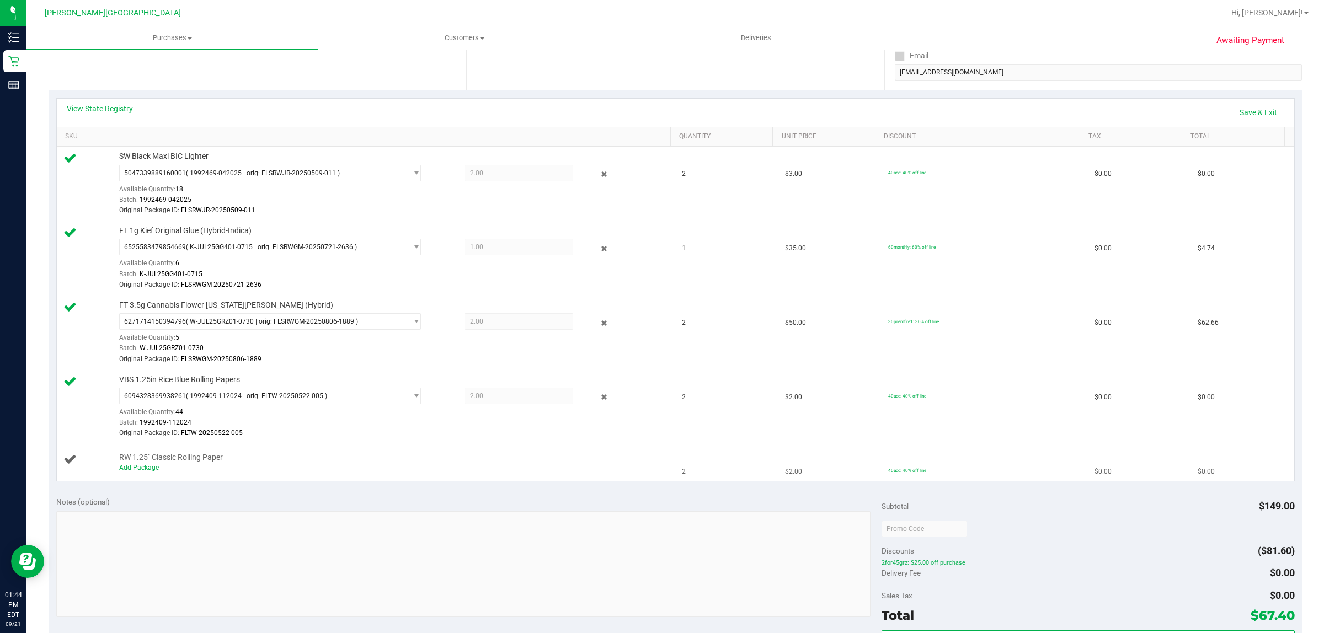
click at [145, 465] on div "Add Package" at bounding box center [391, 468] width 545 height 10
click at [141, 471] on link "Add Package" at bounding box center [139, 468] width 40 height 8
click at [317, 470] on span "Select Package" at bounding box center [263, 470] width 287 height 15
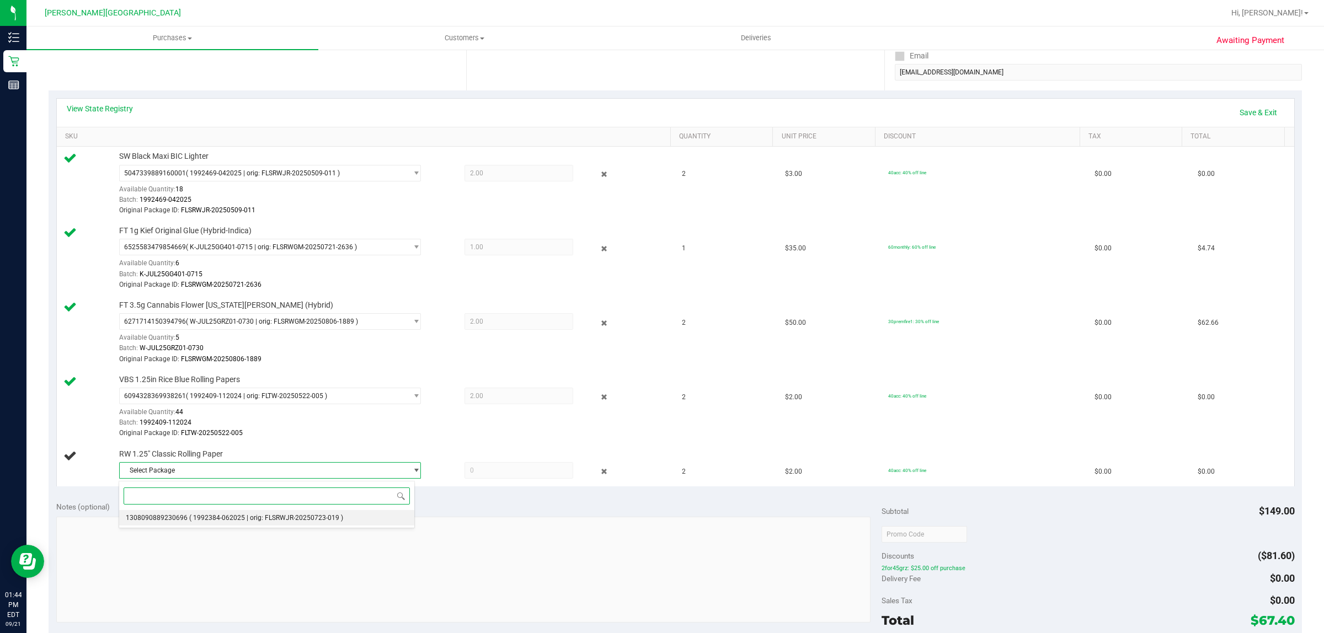
click at [292, 519] on span "( 1992384-062025 | orig: FLSRWJR-20250723-019 )" at bounding box center [266, 518] width 154 height 8
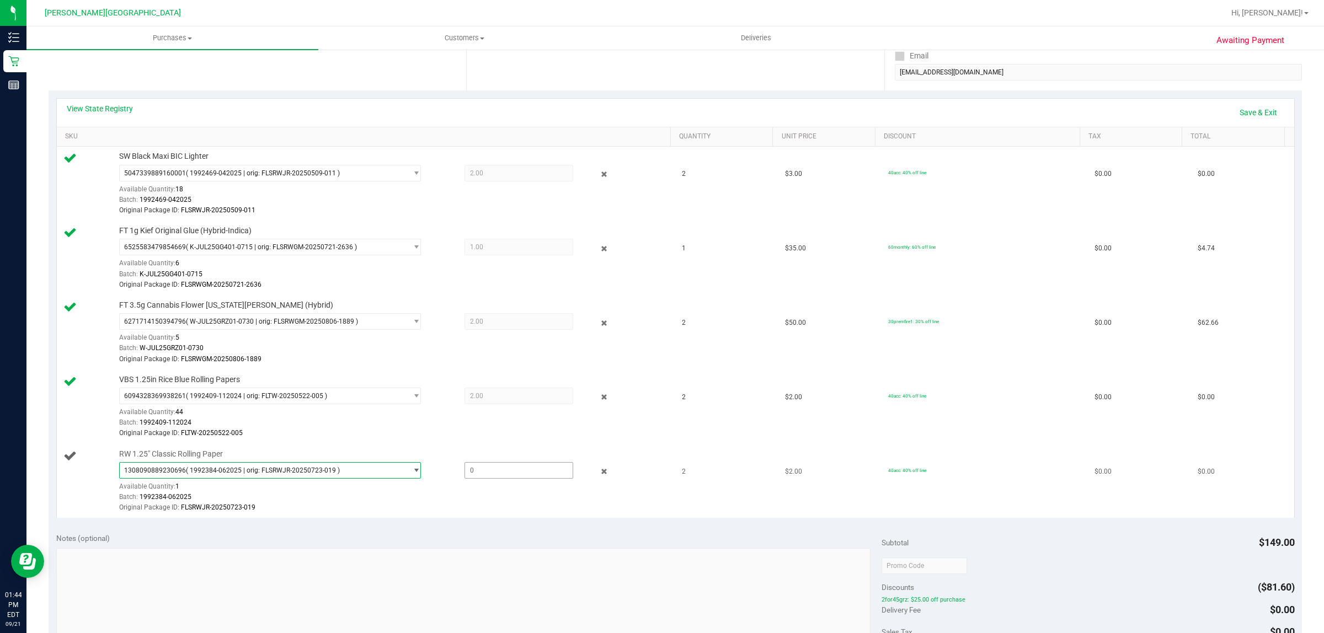
click at [506, 472] on span at bounding box center [519, 470] width 109 height 17
type input "2"
click at [345, 473] on span "1308090889230696 ( 1992384-062025 | orig: FLSRWJR-20250723-019 )" at bounding box center [263, 470] width 287 height 15
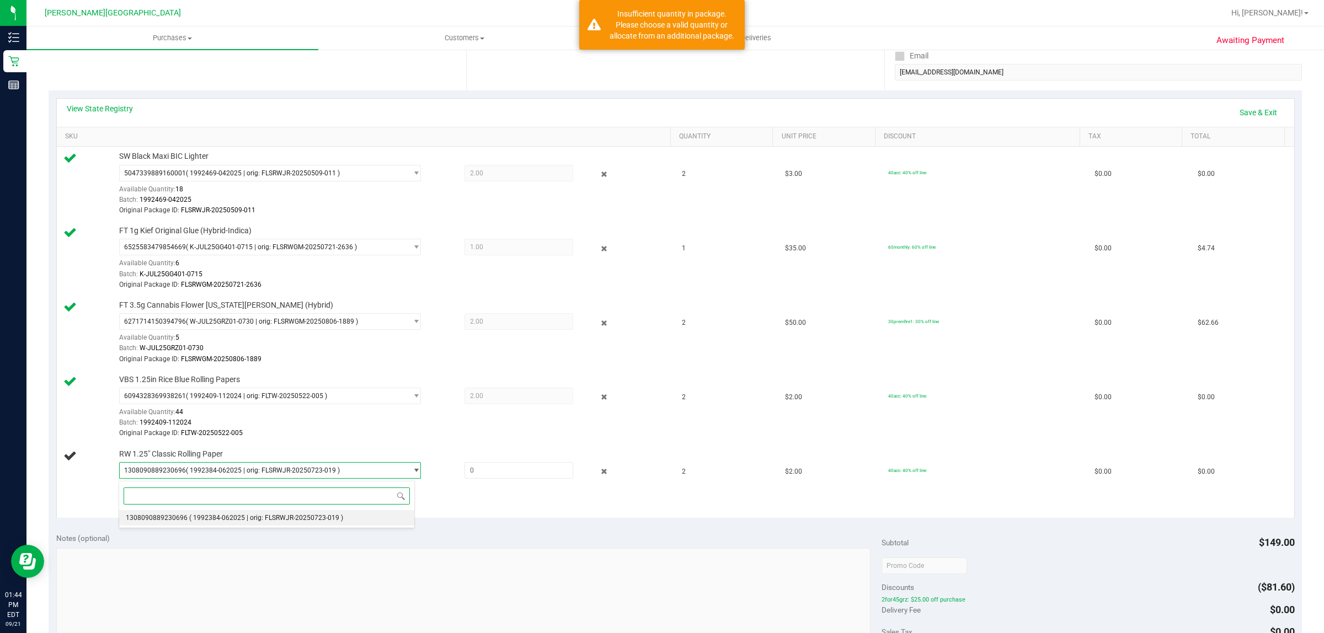
click at [318, 516] on span "( 1992384-062025 | orig: FLSRWJR-20250723-019 )" at bounding box center [266, 518] width 154 height 8
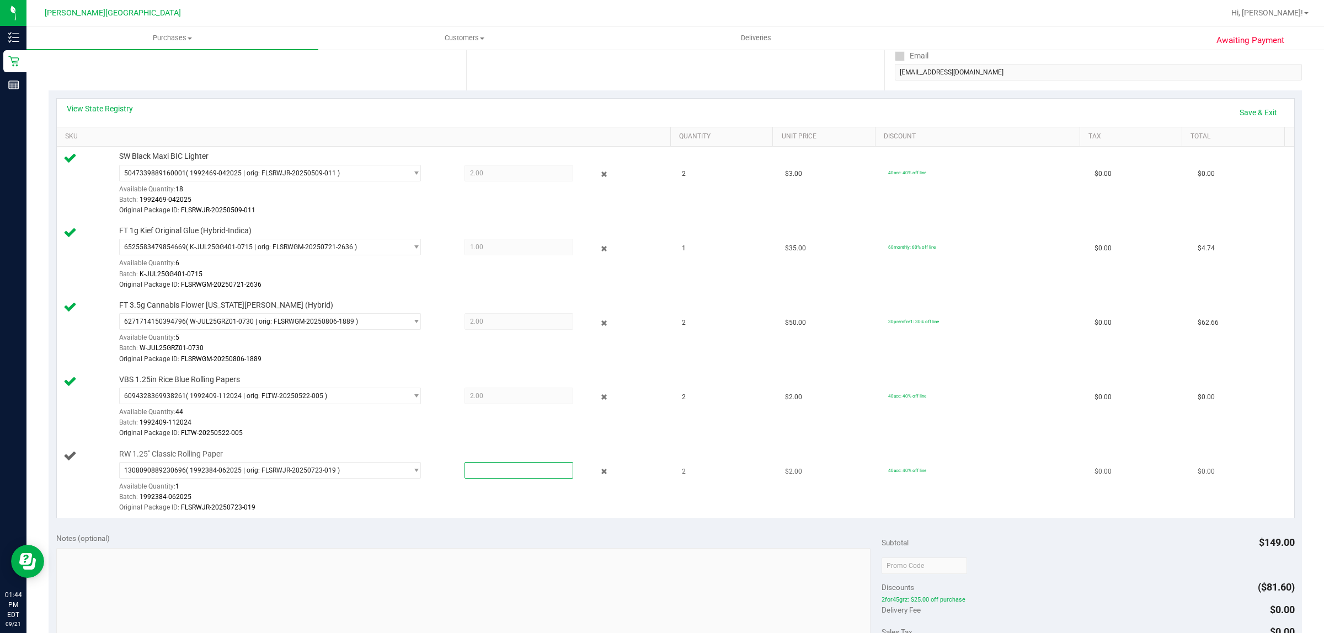
click at [483, 476] on span at bounding box center [519, 470] width 109 height 17
type input "2"
click at [569, 503] on div "Batch: 1992384-062025" at bounding box center [391, 497] width 545 height 10
click at [503, 472] on span at bounding box center [519, 470] width 109 height 17
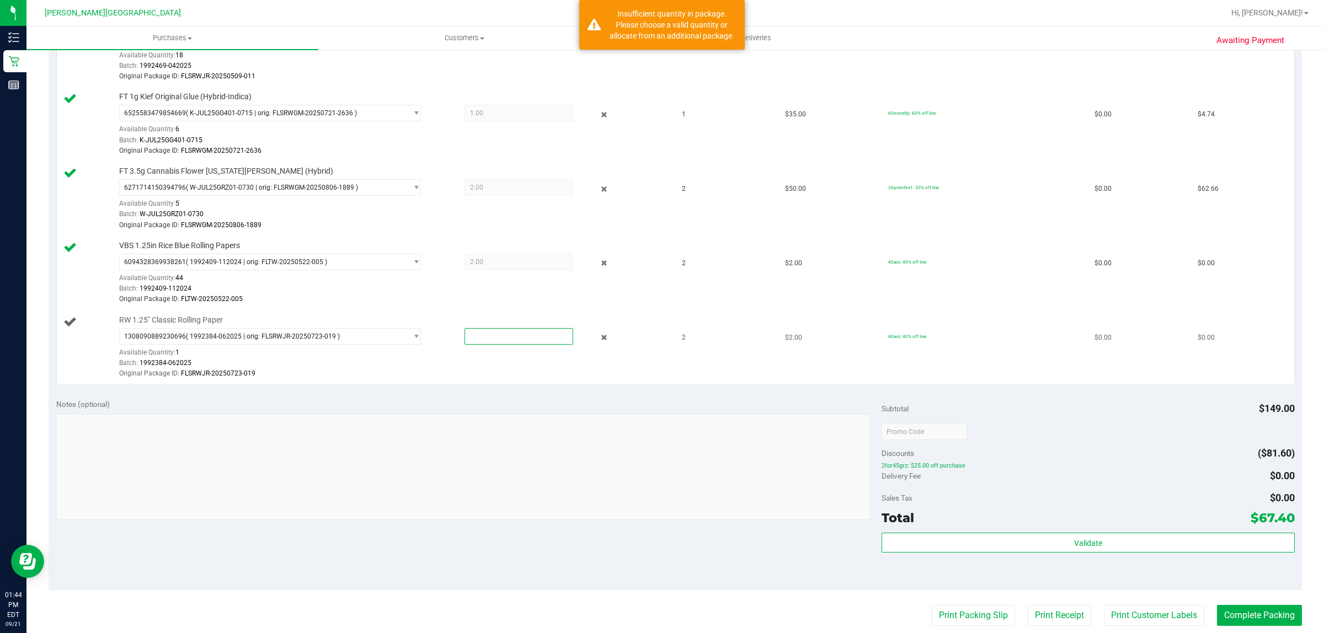
scroll to position [345, 0]
click at [329, 327] on span "1308090889230696 ( 1992384-062025 | orig: FLSRWJR-20250723-019 )" at bounding box center [263, 332] width 287 height 15
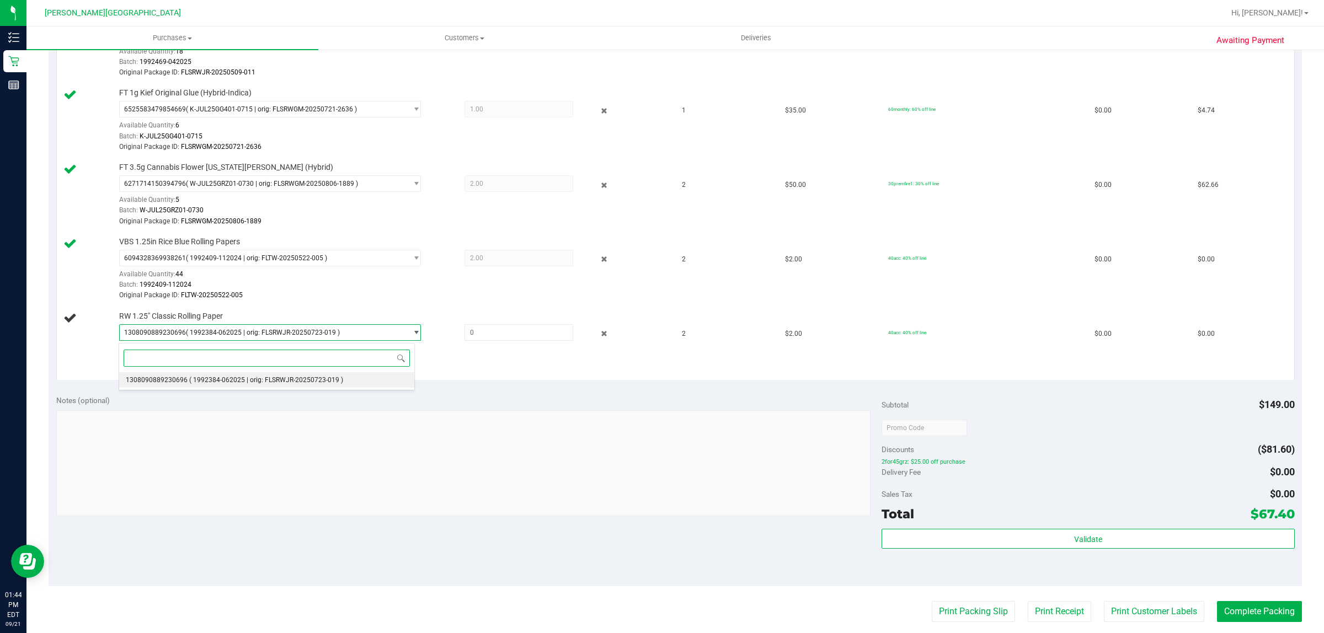
click at [332, 378] on span "( 1992384-062025 | orig: FLSRWJR-20250723-019 )" at bounding box center [266, 380] width 154 height 8
click at [508, 340] on span at bounding box center [519, 332] width 109 height 17
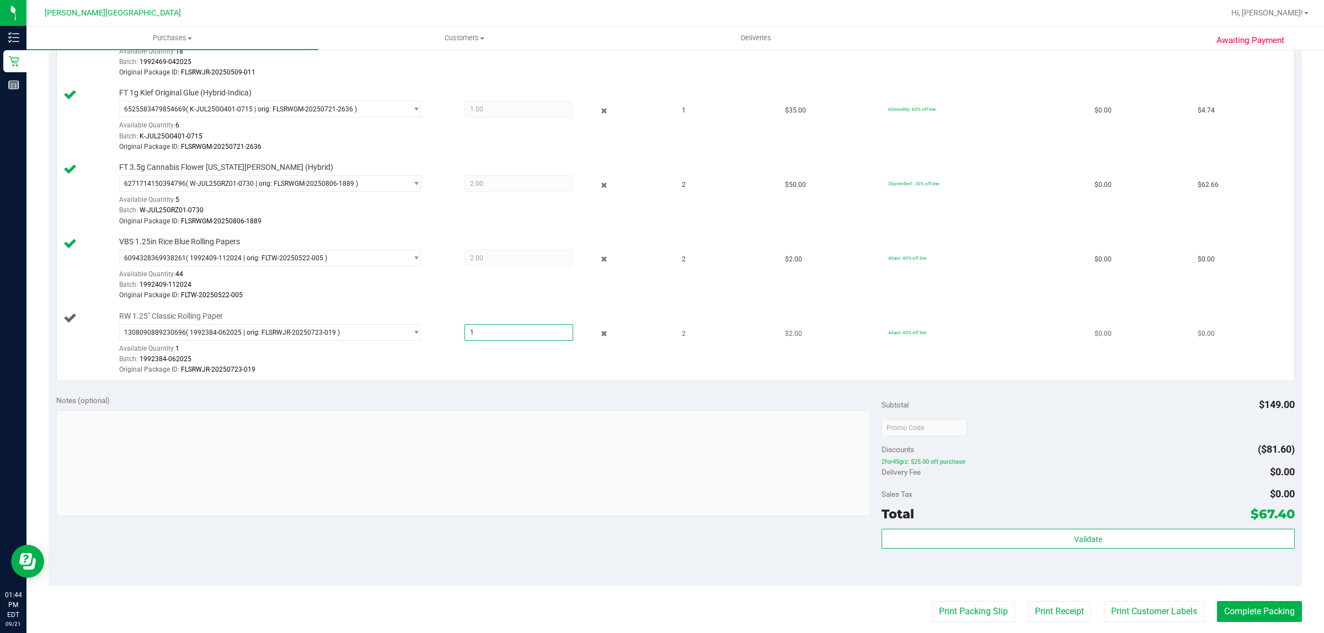
type input "1"
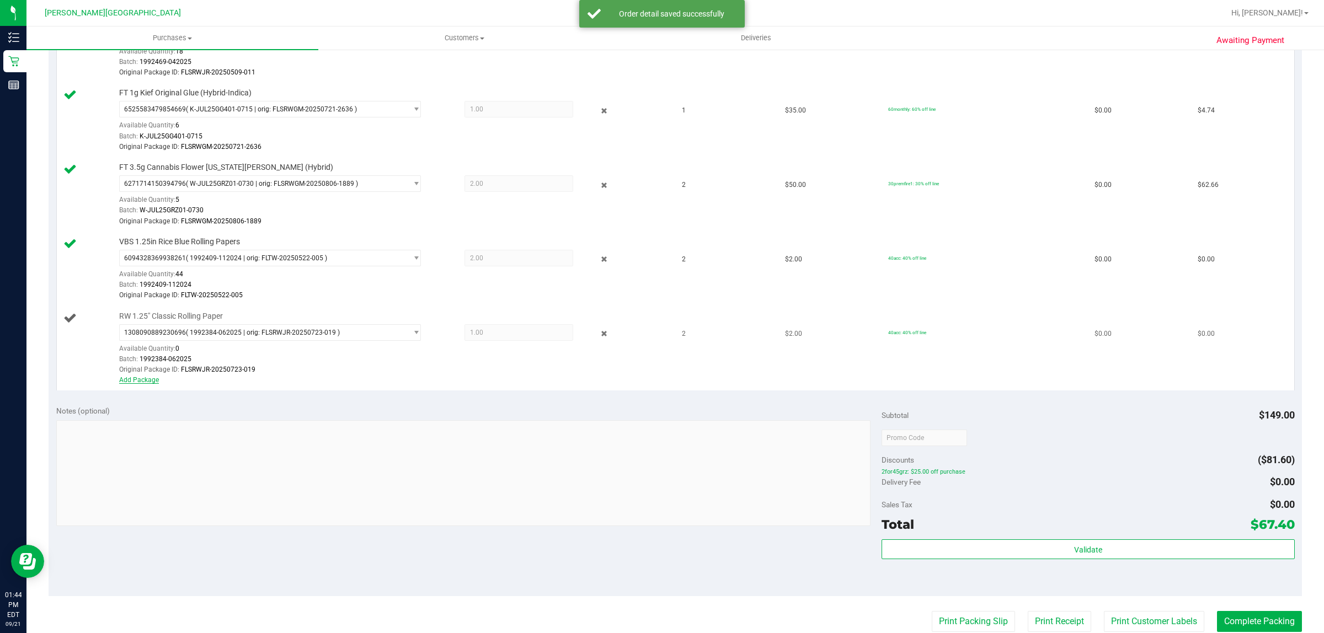
click at [140, 384] on link "Add Package" at bounding box center [139, 380] width 40 height 8
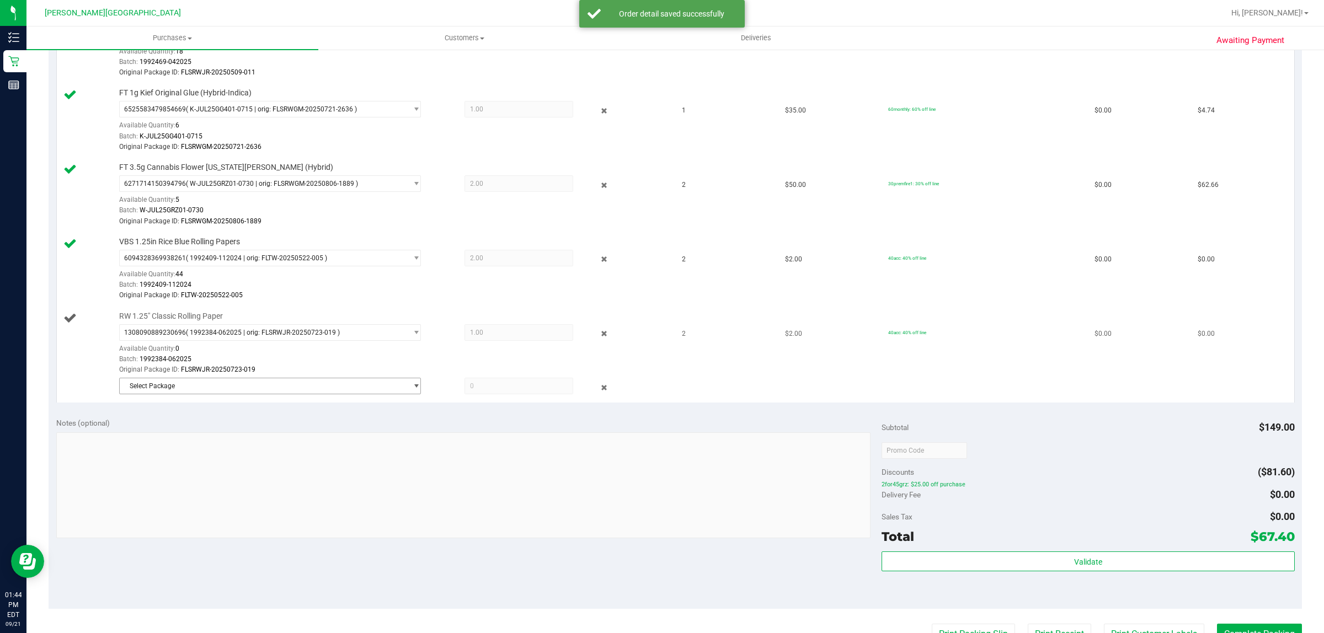
click at [197, 387] on span "Select Package" at bounding box center [263, 385] width 287 height 15
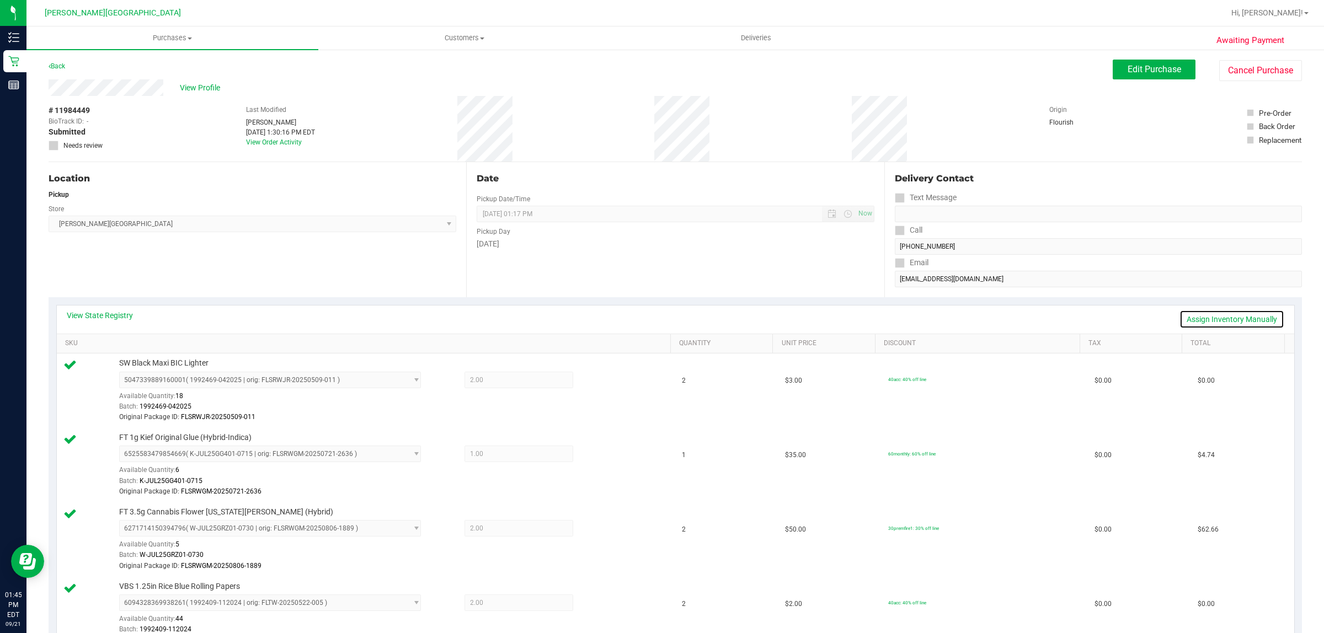
click at [1220, 319] on link "Assign Inventory Manually" at bounding box center [1232, 319] width 105 height 19
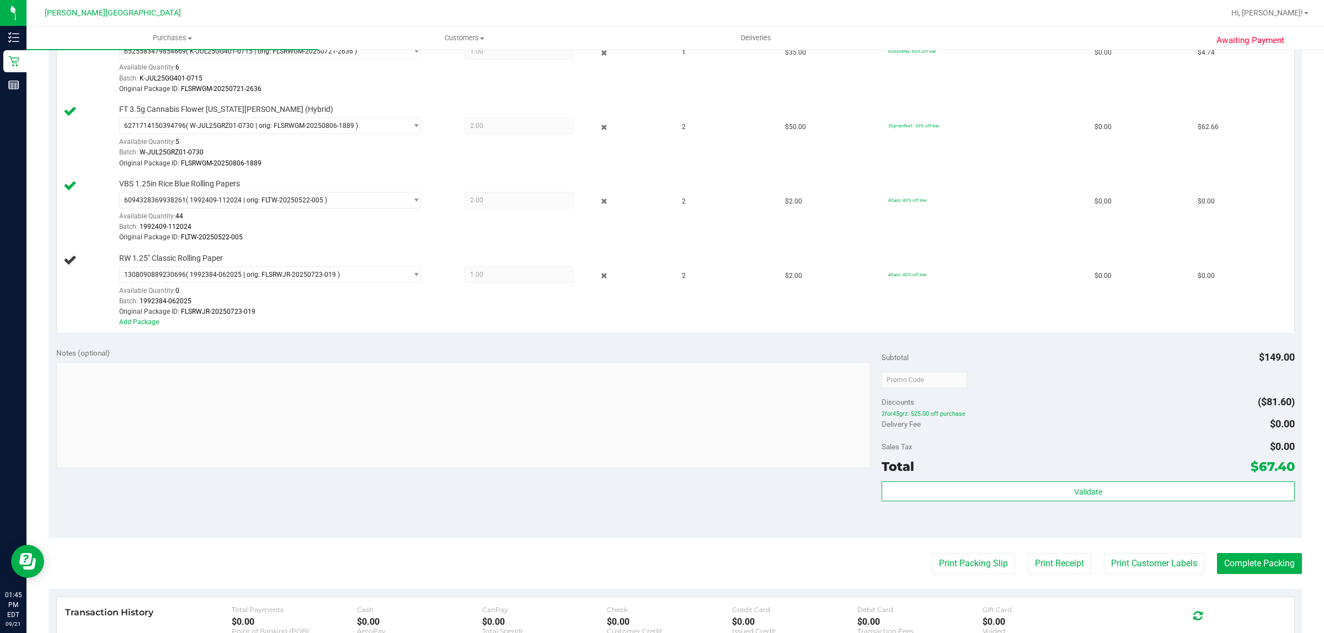
scroll to position [414, 0]
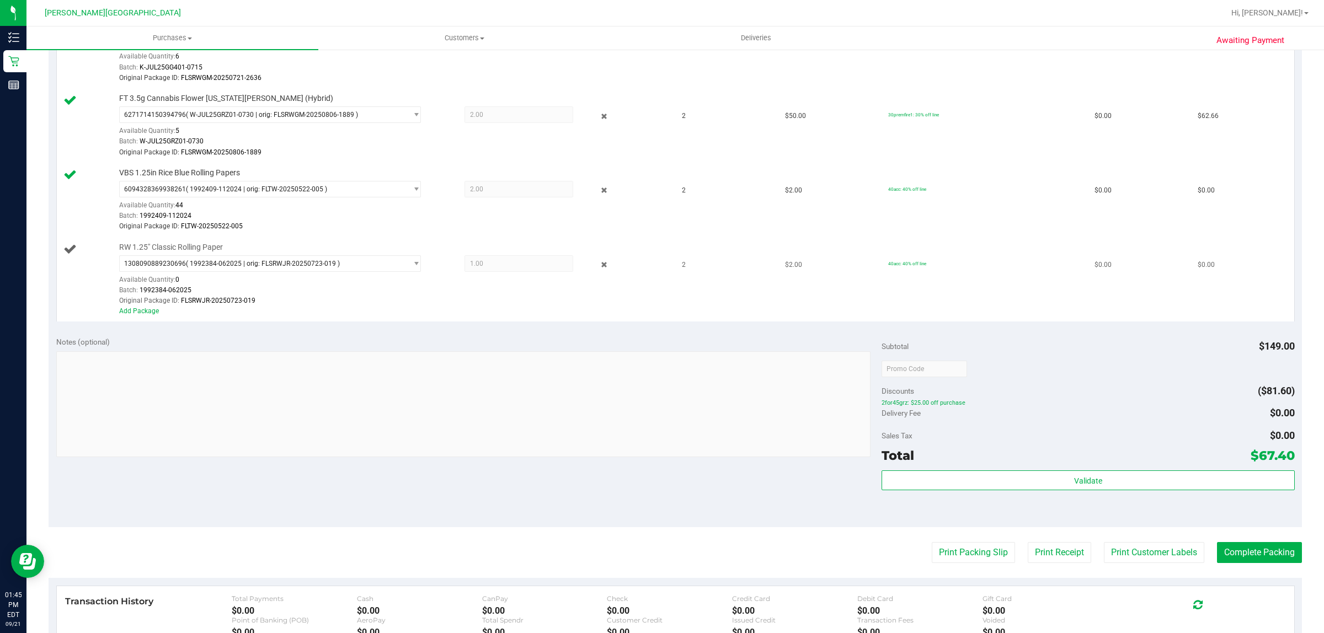
click at [149, 317] on div "Add Package" at bounding box center [391, 311] width 545 height 10
click at [147, 314] on link "Add Package" at bounding box center [139, 311] width 40 height 8
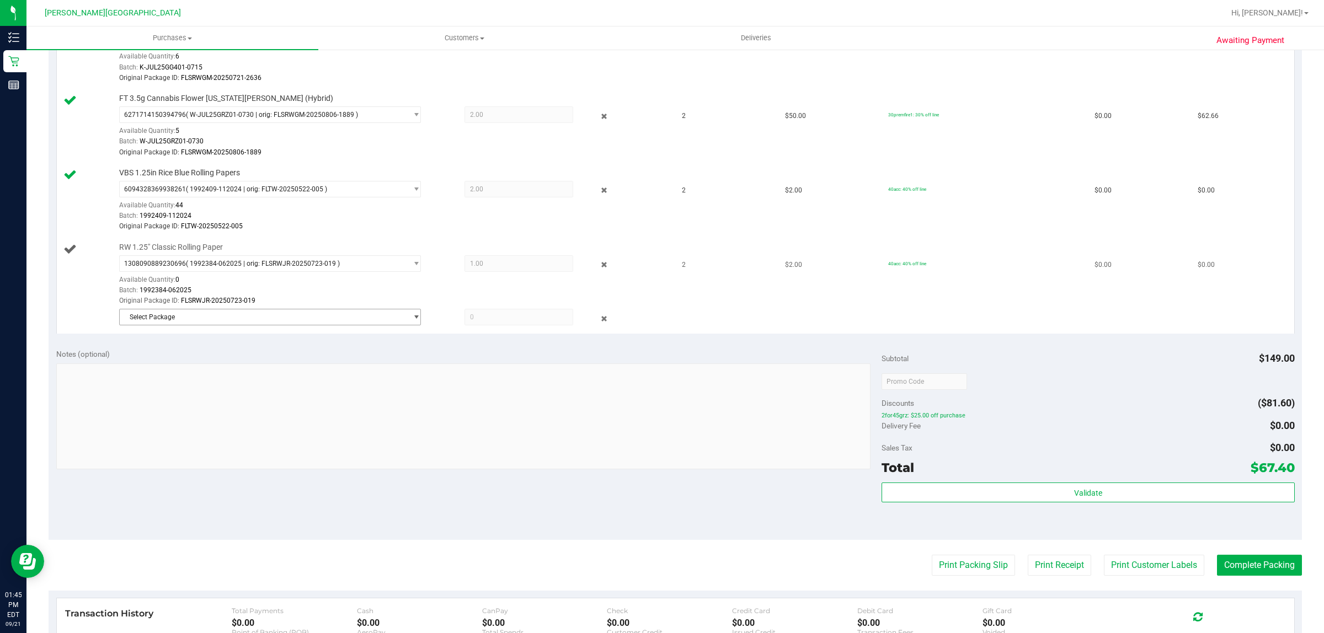
click at [249, 314] on span "Select Package" at bounding box center [263, 317] width 287 height 15
click at [260, 368] on span "( 1992384 - 112024 | orig: FLTW-20241121-003 )" at bounding box center [261, 365] width 145 height 8
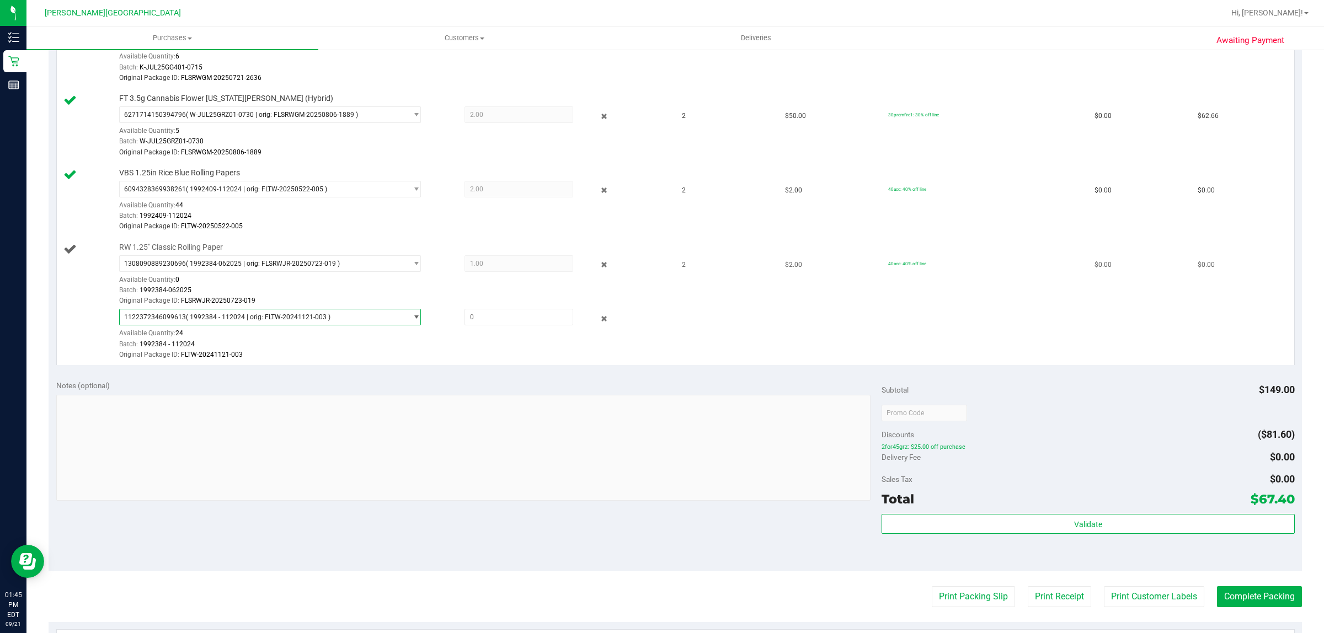
click at [371, 321] on span "1122372346099613 ( 1992384 - 112024 | orig: FLTW-20241121-003 )" at bounding box center [263, 317] width 287 height 15
click at [373, 361] on li "1122372346099613 ( 1992384 - 112024 | orig: FLTW-20241121-003 )" at bounding box center [267, 365] width 296 height 15
click at [691, 334] on td "2" at bounding box center [726, 301] width 103 height 127
click at [517, 315] on span at bounding box center [519, 317] width 109 height 17
type input "1"
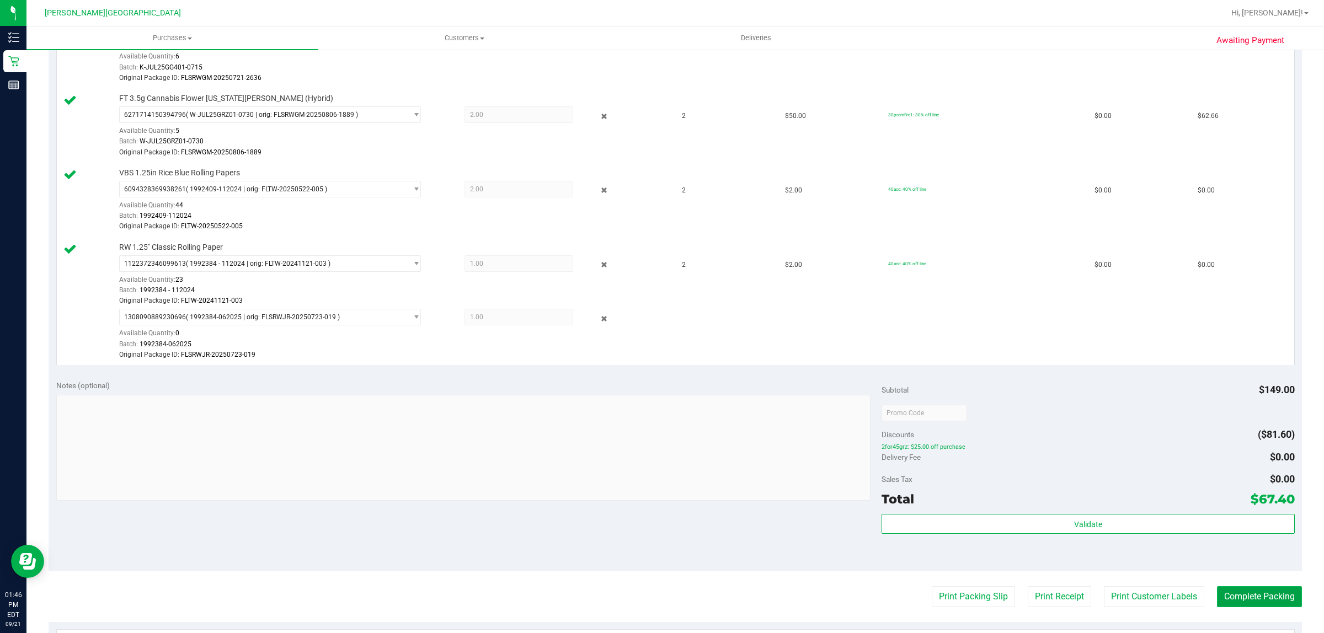
click at [1250, 594] on button "Complete Packing" at bounding box center [1259, 596] width 85 height 21
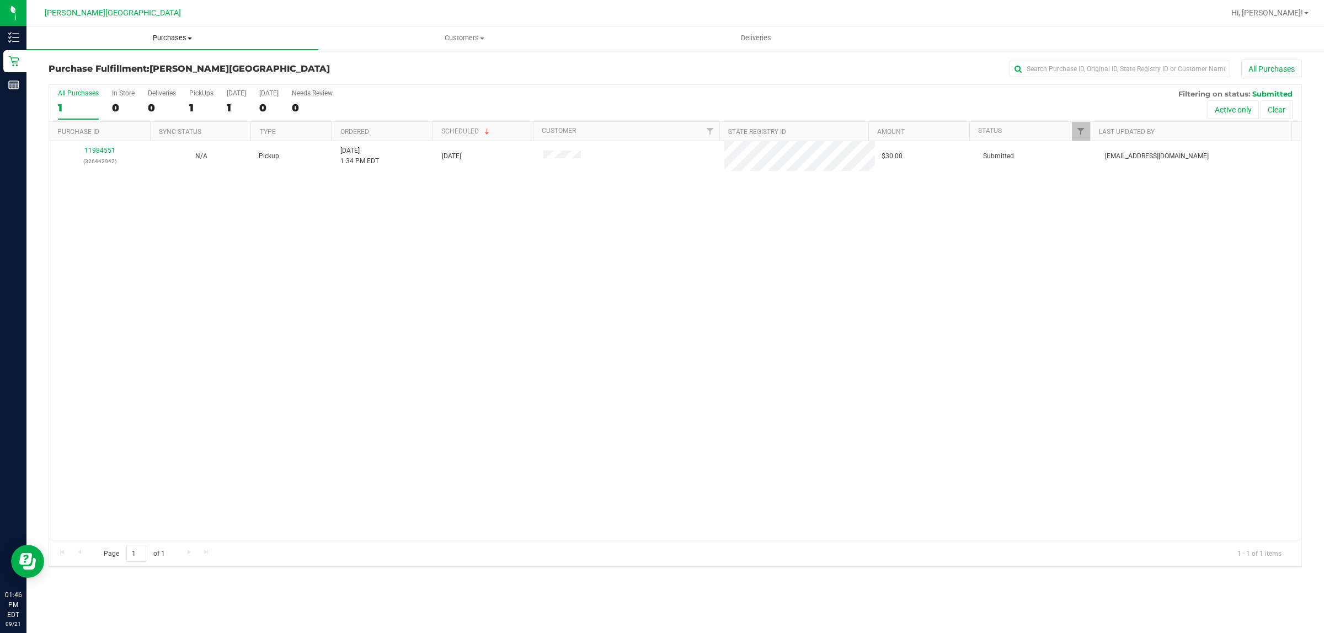
click at [171, 36] on span "Purchases" at bounding box center [172, 38] width 292 height 10
click at [86, 80] on span "Fulfillment" at bounding box center [60, 79] width 68 height 9
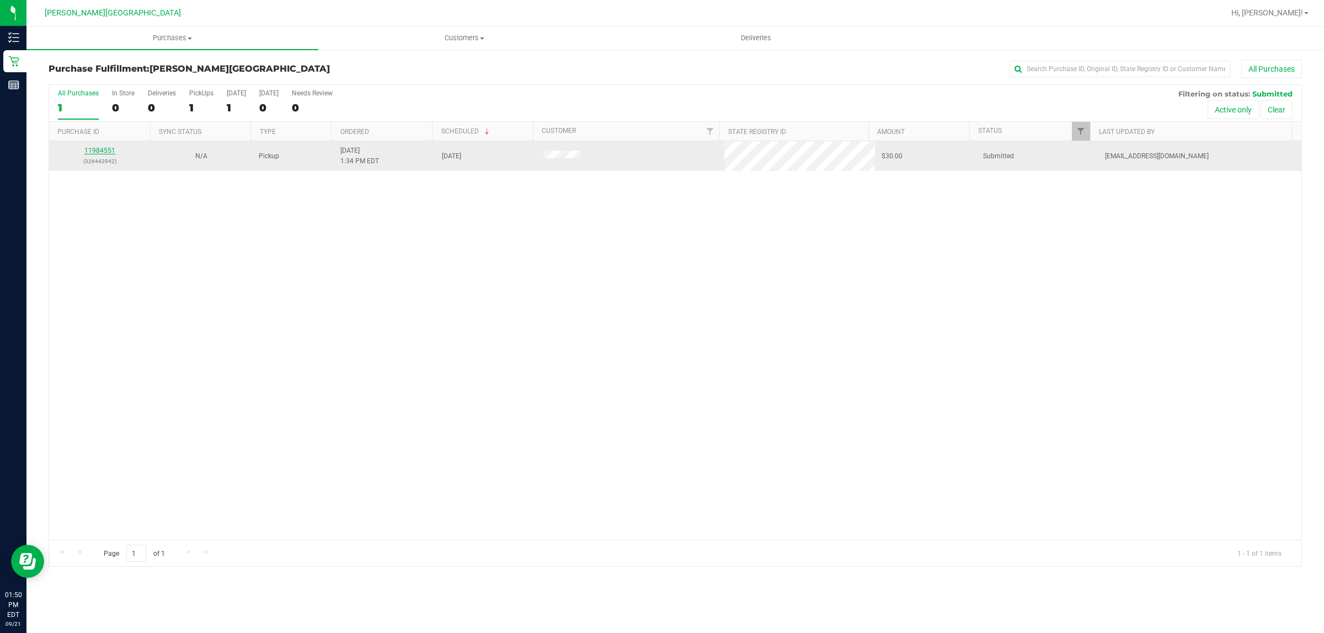
click at [93, 153] on link "11984551" at bounding box center [99, 151] width 31 height 8
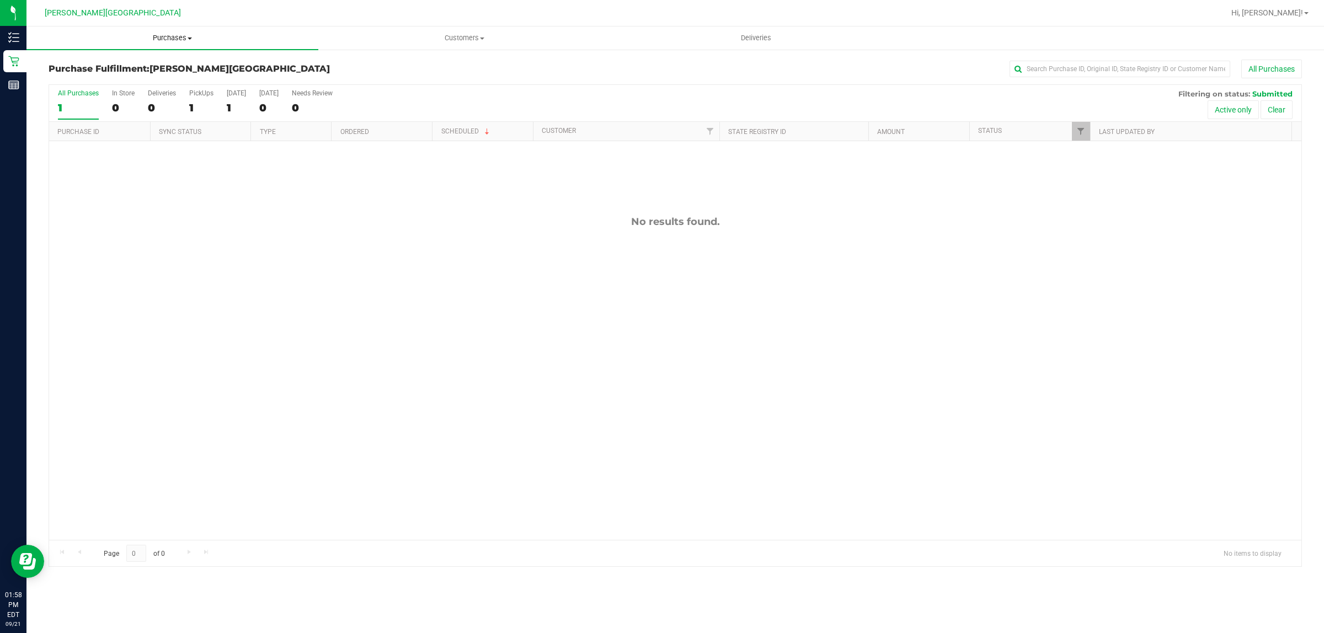
click at [166, 39] on span "Purchases" at bounding box center [172, 38] width 292 height 10
click at [111, 76] on li "Fulfillment" at bounding box center [172, 79] width 292 height 13
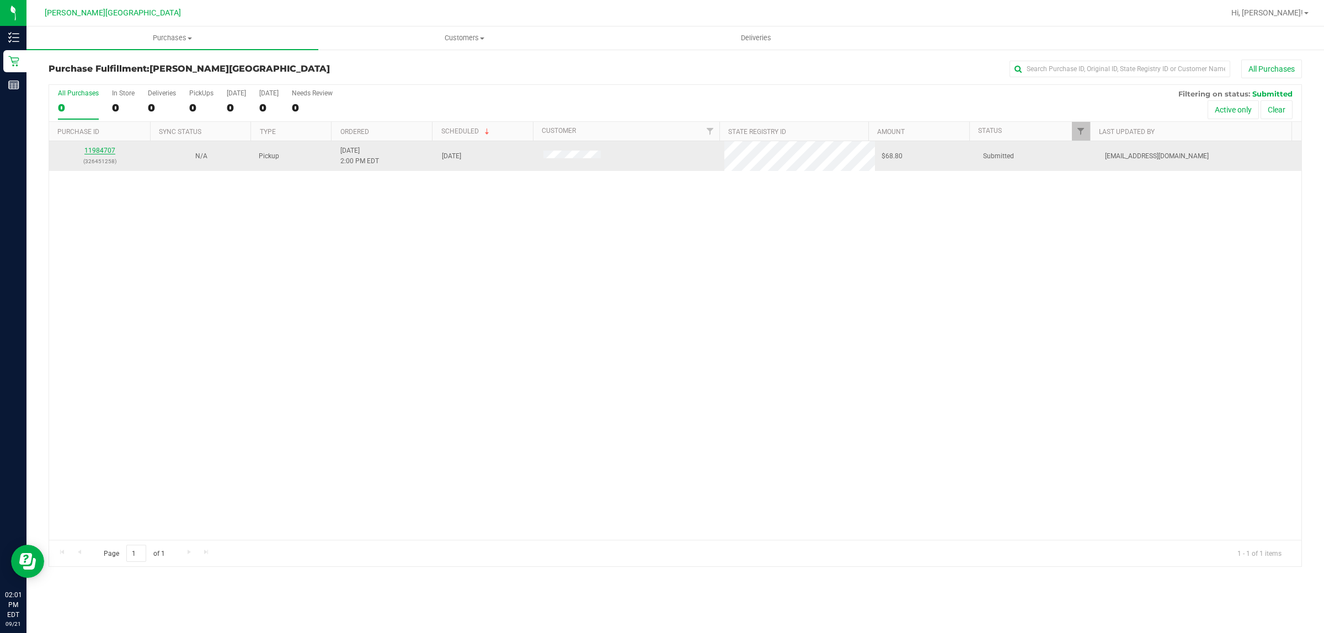
click at [102, 149] on link "11984707" at bounding box center [99, 151] width 31 height 8
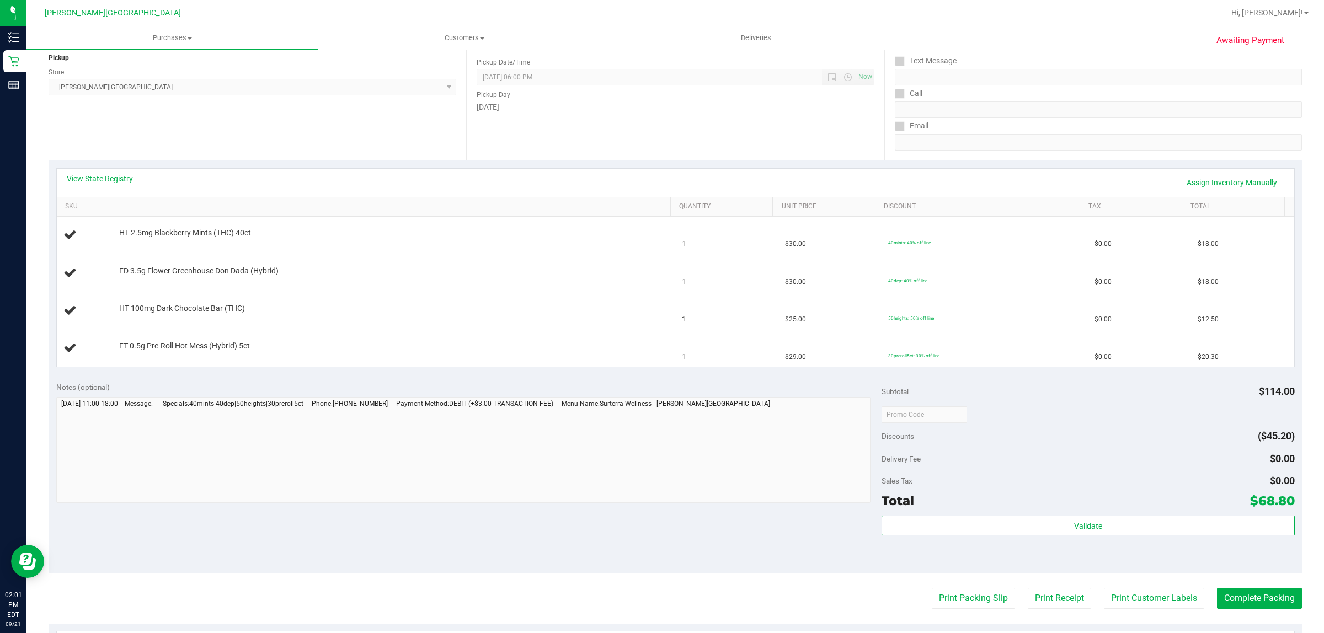
scroll to position [138, 0]
click at [959, 588] on button "Print Packing Slip" at bounding box center [973, 597] width 83 height 21
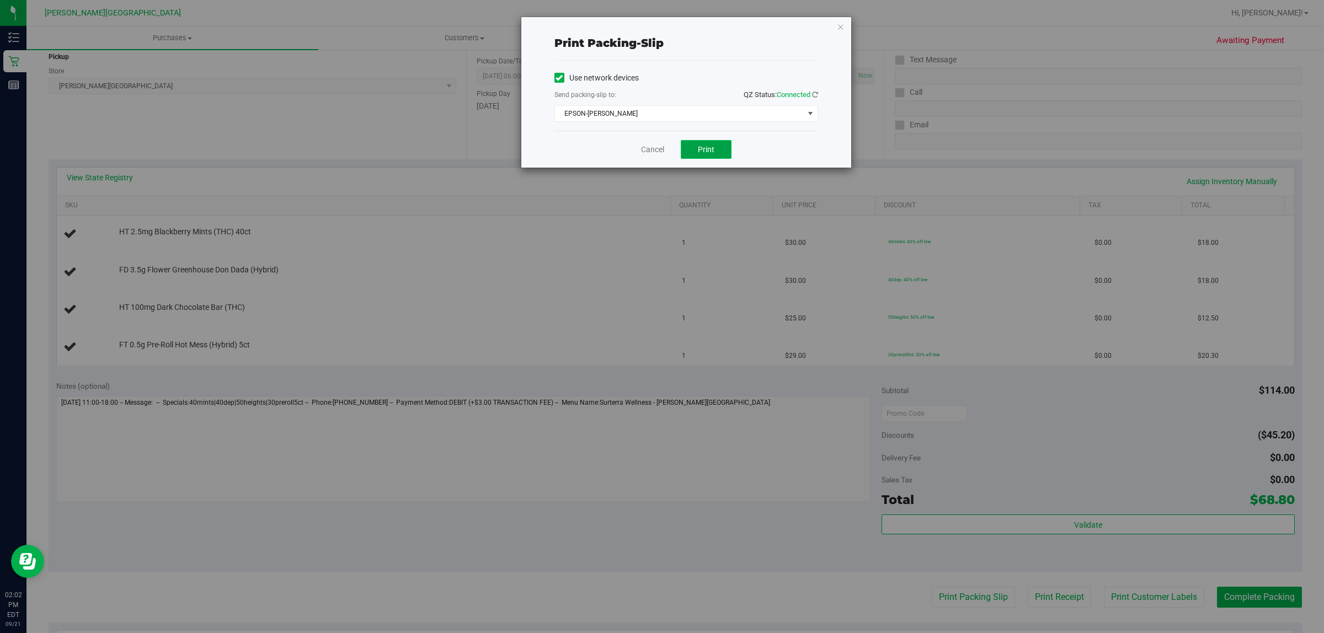
drag, startPoint x: 696, startPoint y: 154, endPoint x: 713, endPoint y: 152, distance: 17.2
click at [712, 150] on button "Print" at bounding box center [706, 149] width 51 height 19
click at [840, 28] on icon "button" at bounding box center [841, 26] width 8 height 13
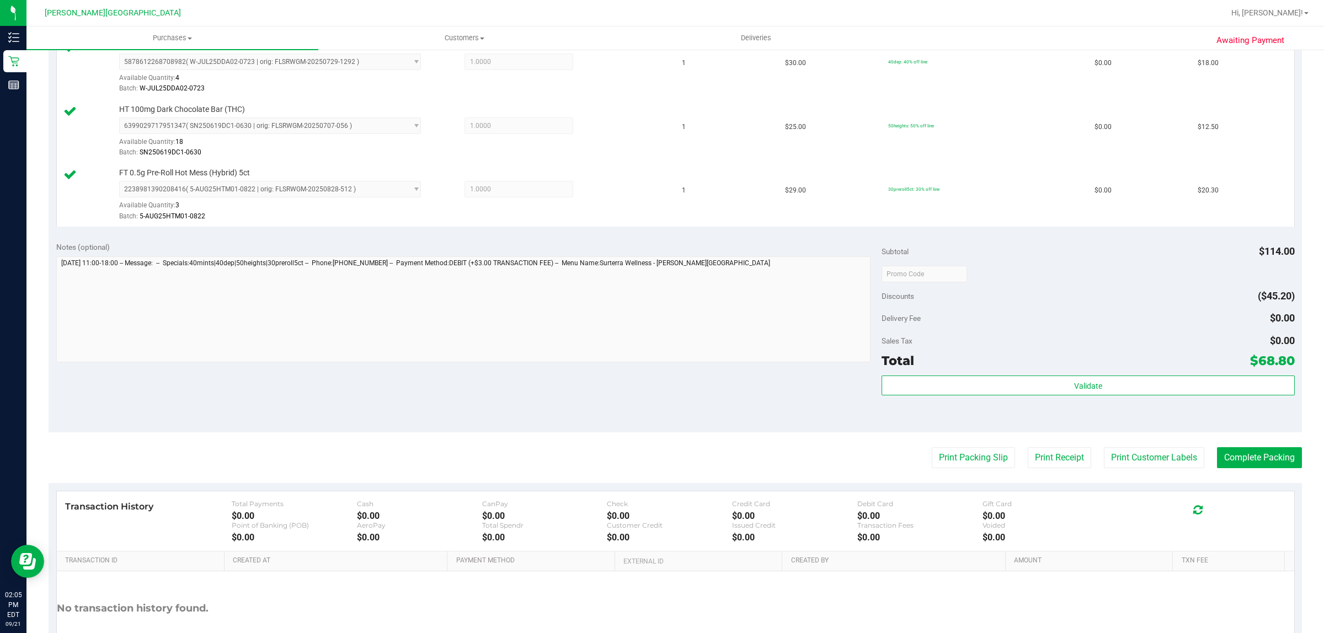
scroll to position [461, 0]
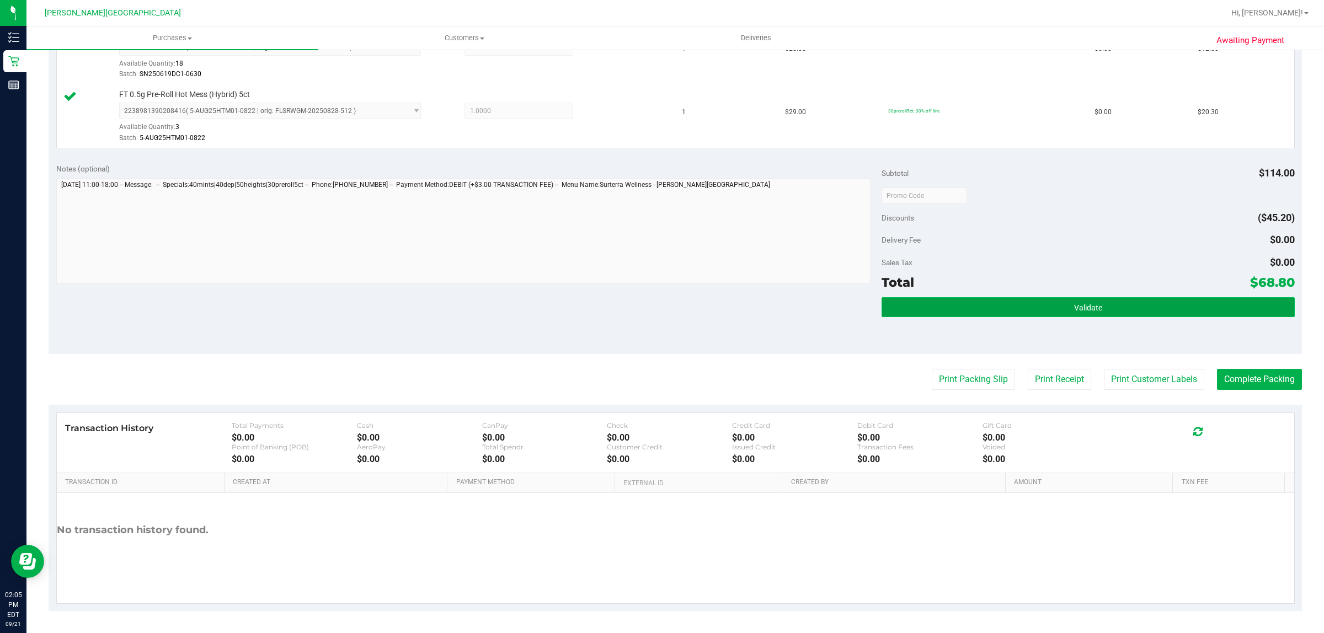
click at [1123, 316] on button "Validate" at bounding box center [1088, 307] width 413 height 20
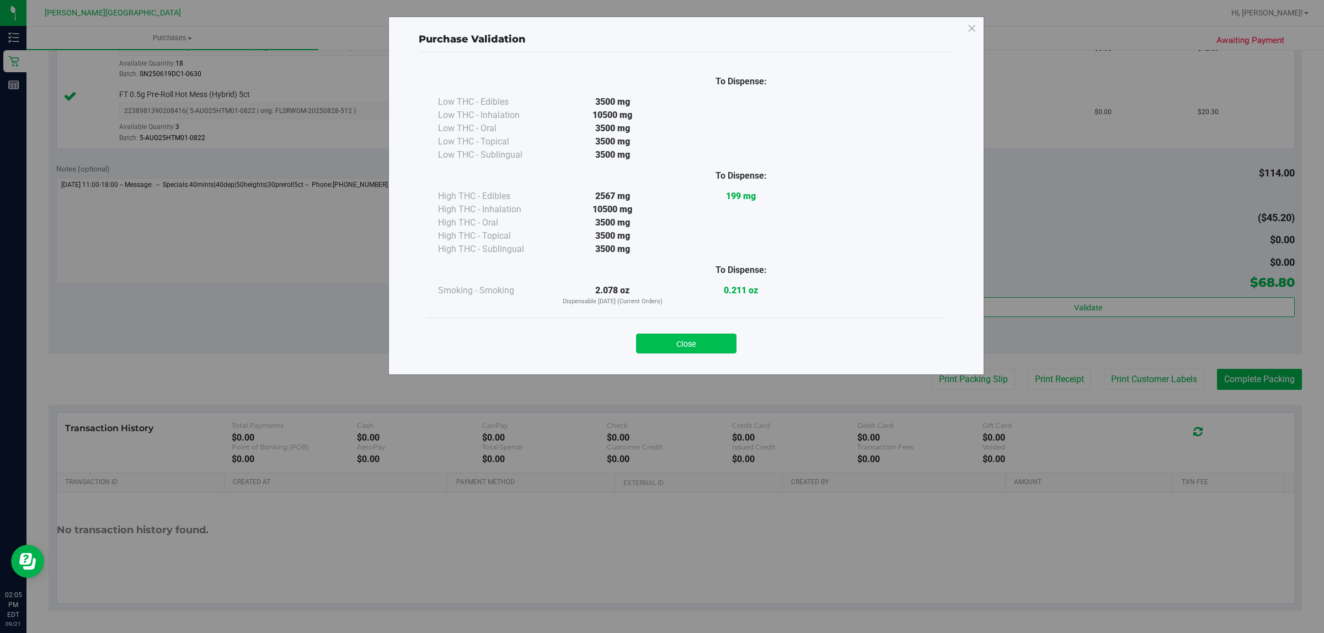
click at [673, 349] on button "Close" at bounding box center [686, 344] width 100 height 20
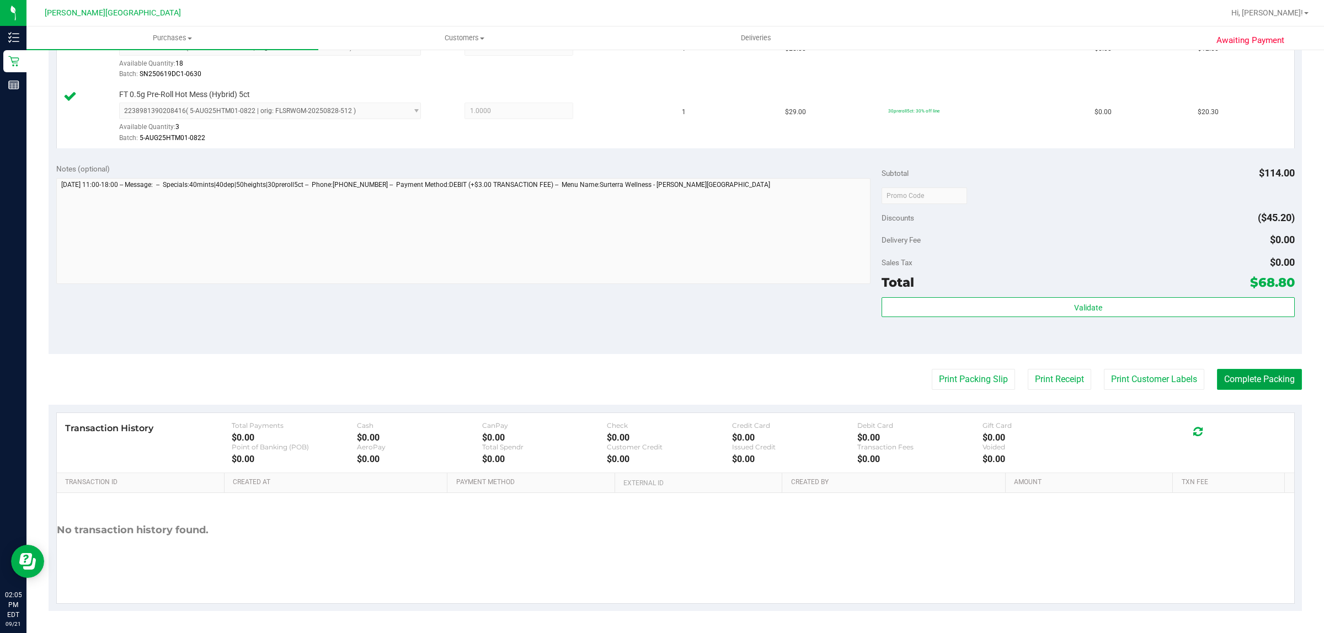
click at [1266, 379] on button "Complete Packing" at bounding box center [1259, 379] width 85 height 21
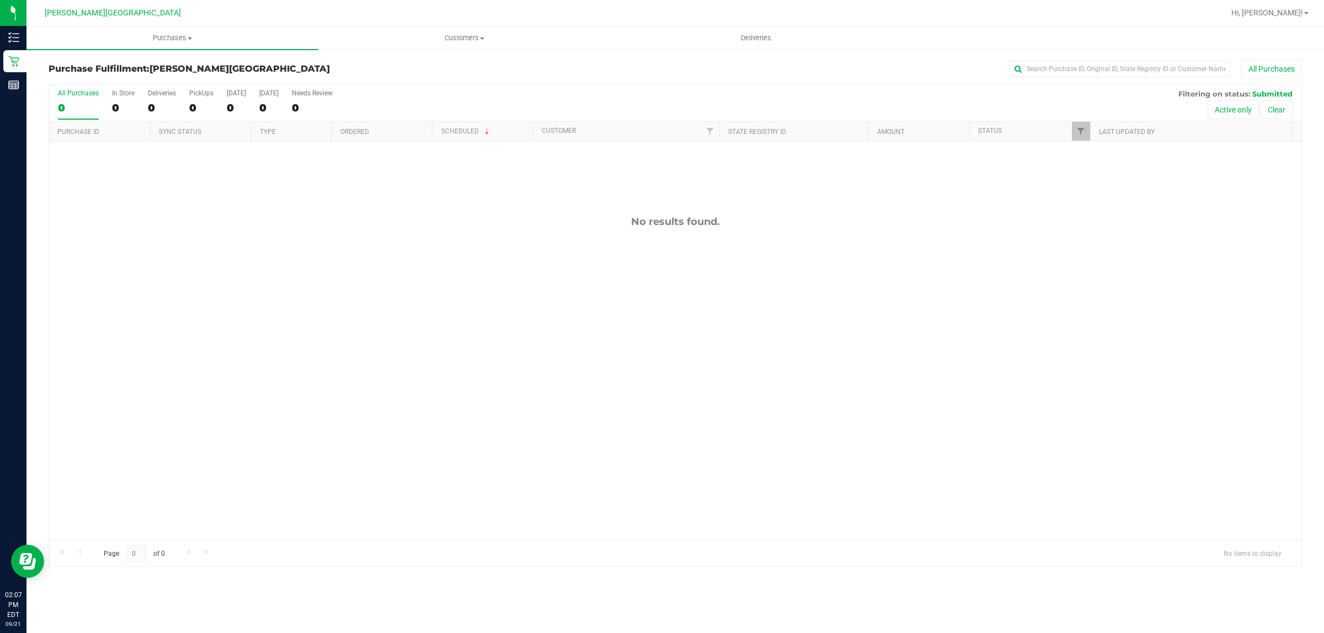
click at [95, 238] on div "No results found." at bounding box center [675, 377] width 1252 height 473
click at [469, 461] on div "No results found." at bounding box center [675, 377] width 1252 height 473
click at [180, 35] on span "Purchases" at bounding box center [172, 38] width 292 height 10
click at [122, 80] on li "Fulfillment" at bounding box center [172, 79] width 292 height 13
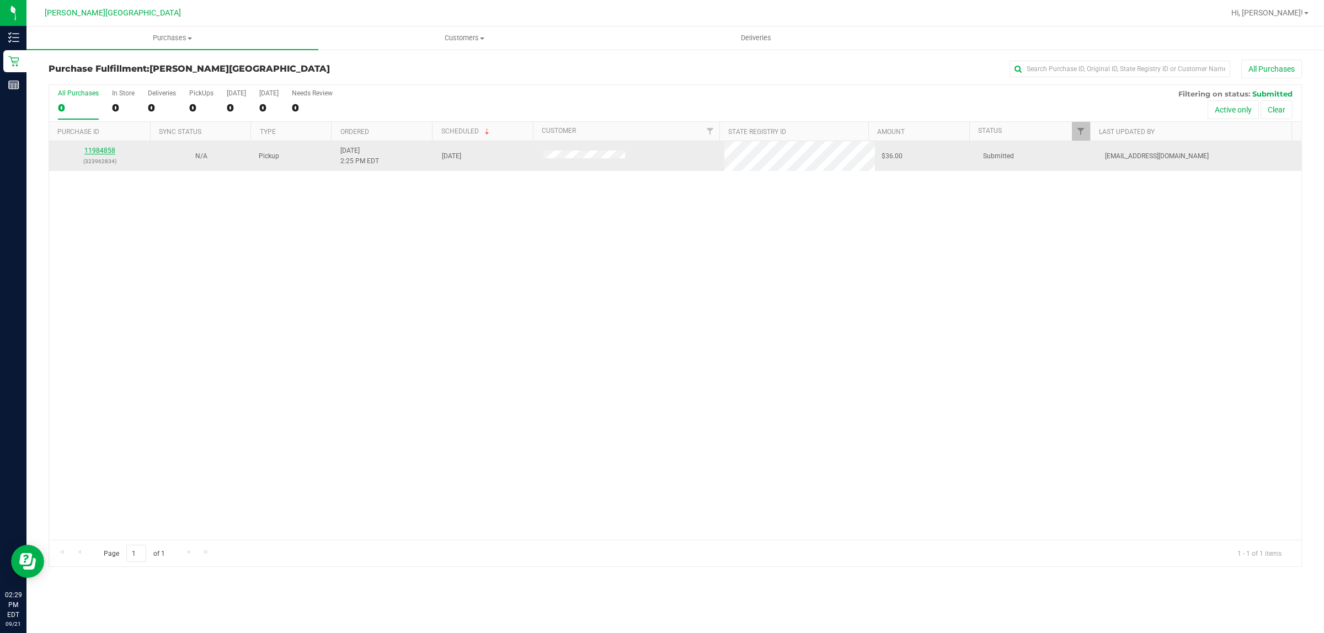
click at [103, 152] on link "11984858" at bounding box center [99, 151] width 31 height 8
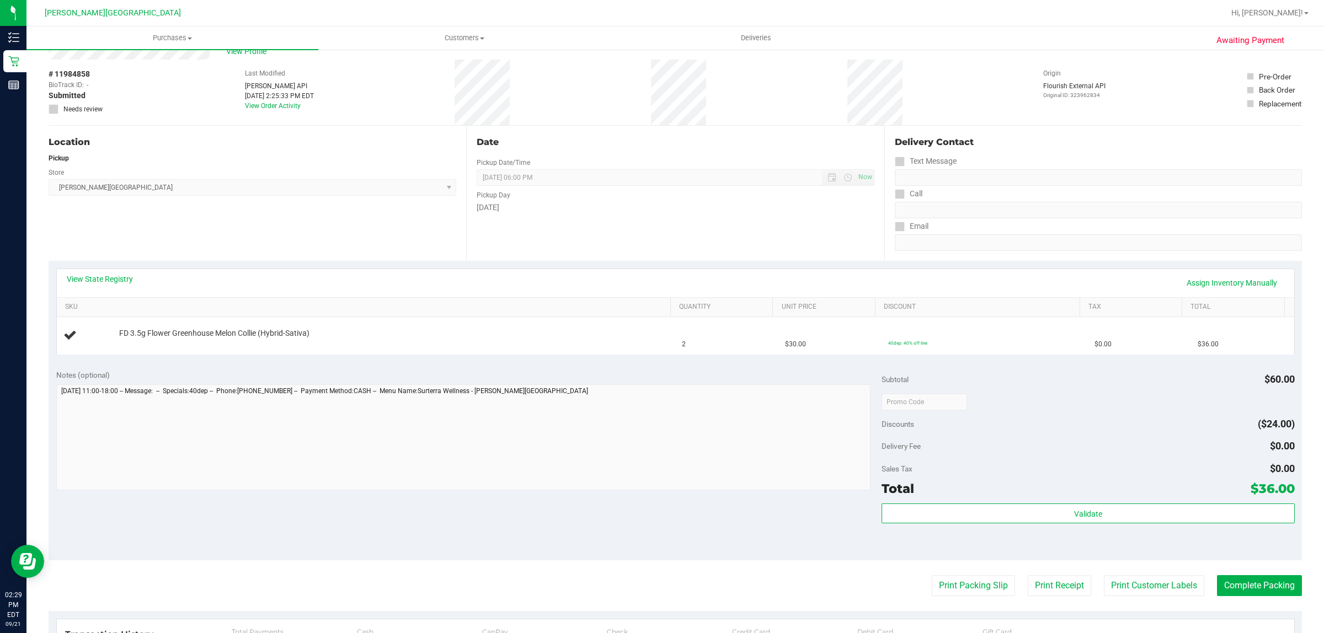
scroll to position [69, 0]
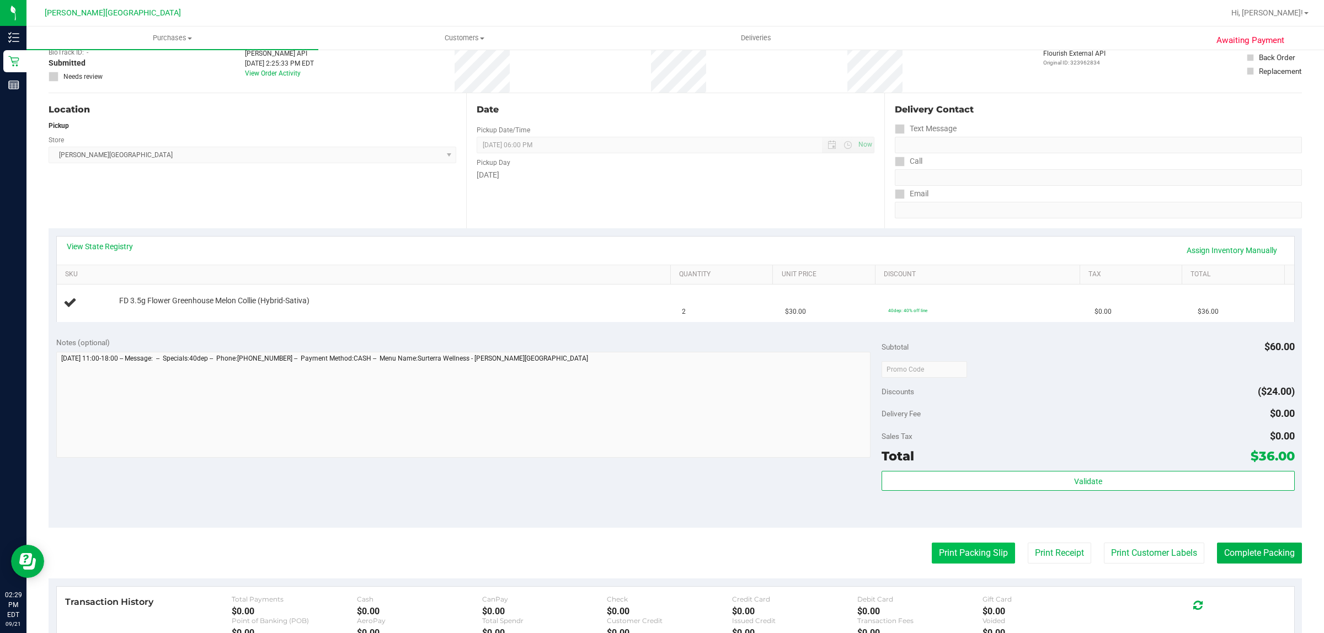
click at [951, 556] on button "Print Packing Slip" at bounding box center [973, 553] width 83 height 21
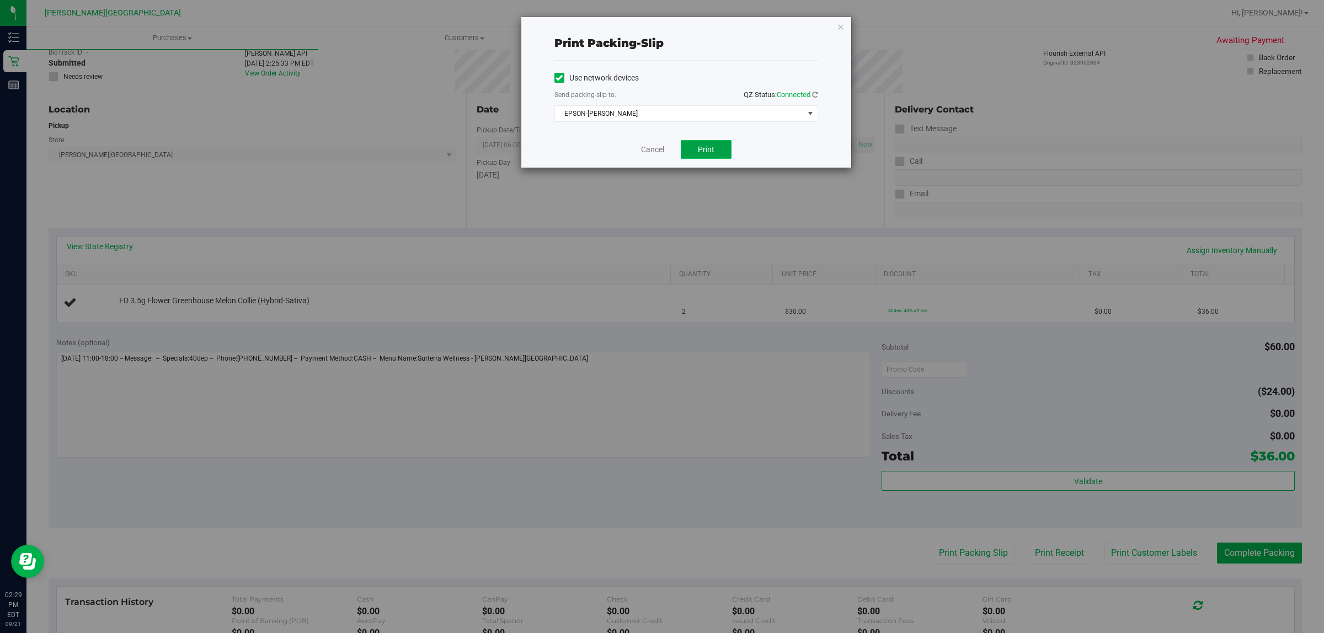
click at [706, 150] on span "Print" at bounding box center [706, 149] width 17 height 9
click at [840, 24] on icon "button" at bounding box center [841, 26] width 8 height 13
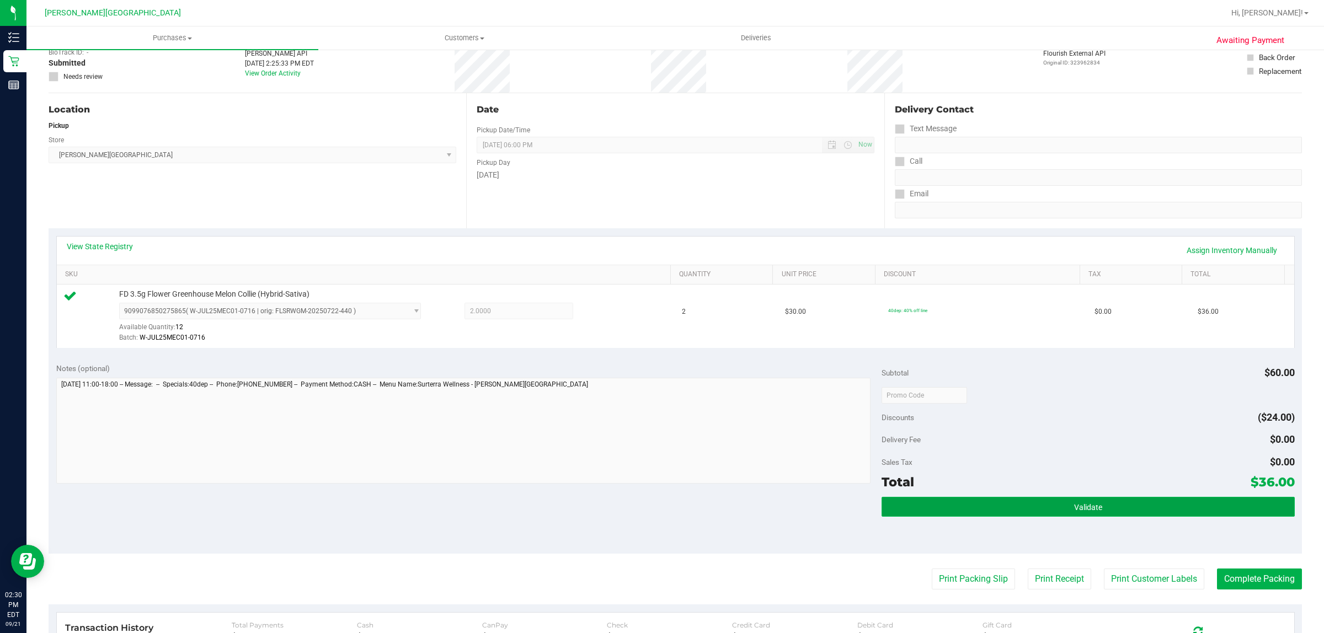
click at [989, 505] on button "Validate" at bounding box center [1088, 507] width 413 height 20
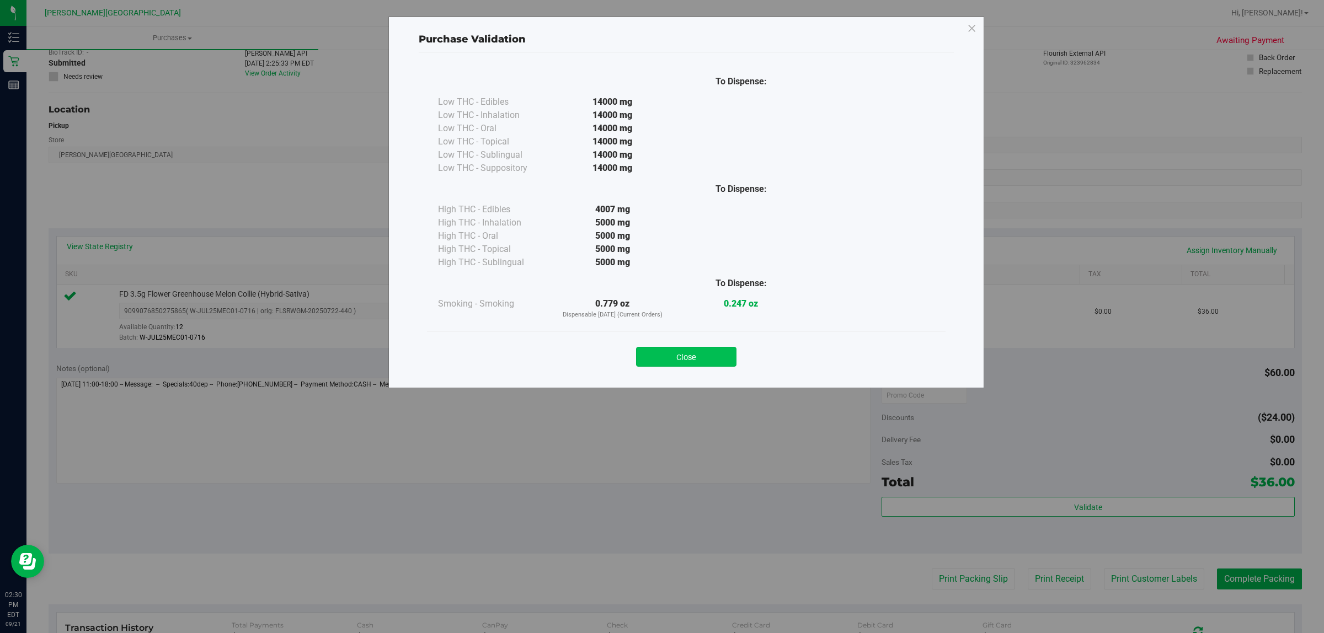
click at [685, 356] on button "Close" at bounding box center [686, 357] width 100 height 20
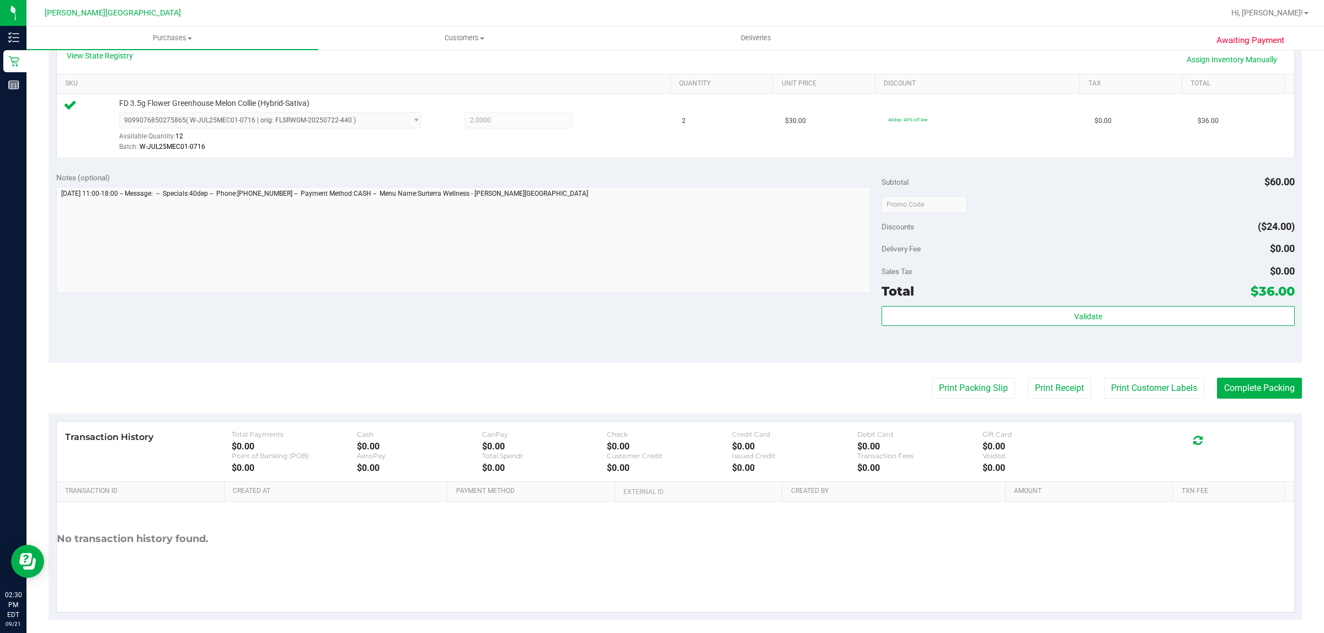
scroll to position [268, 0]
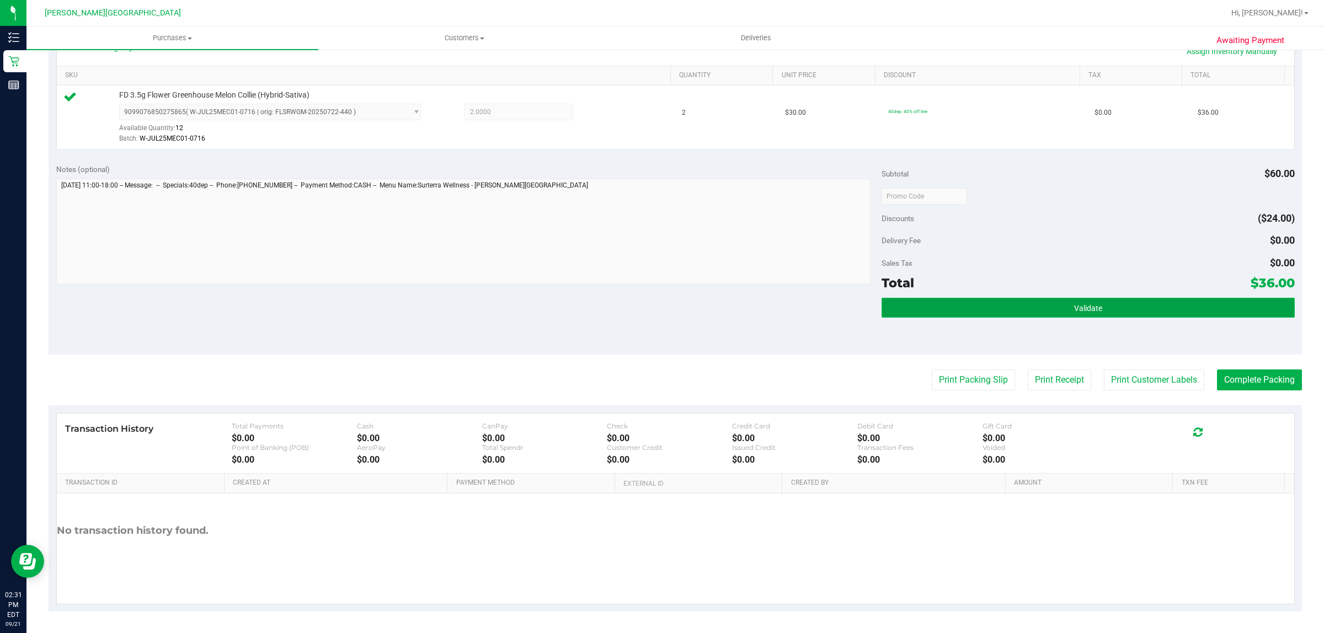
click at [1185, 304] on button "Validate" at bounding box center [1088, 308] width 413 height 20
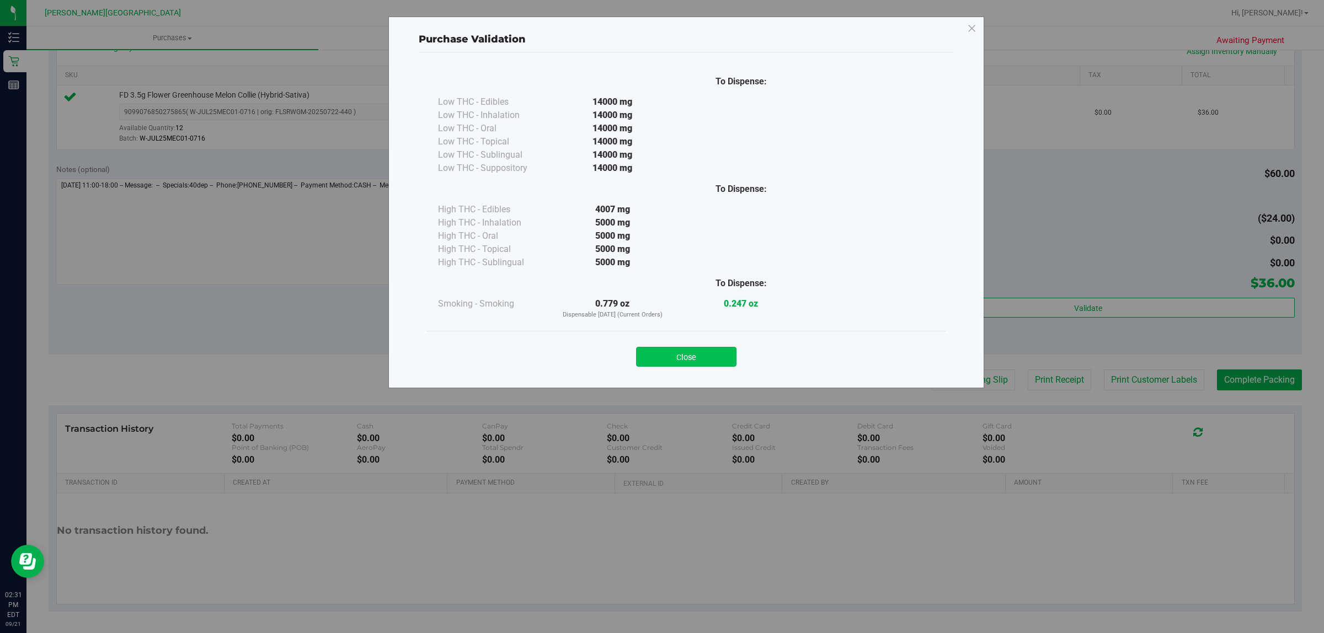
click at [663, 358] on button "Close" at bounding box center [686, 357] width 100 height 20
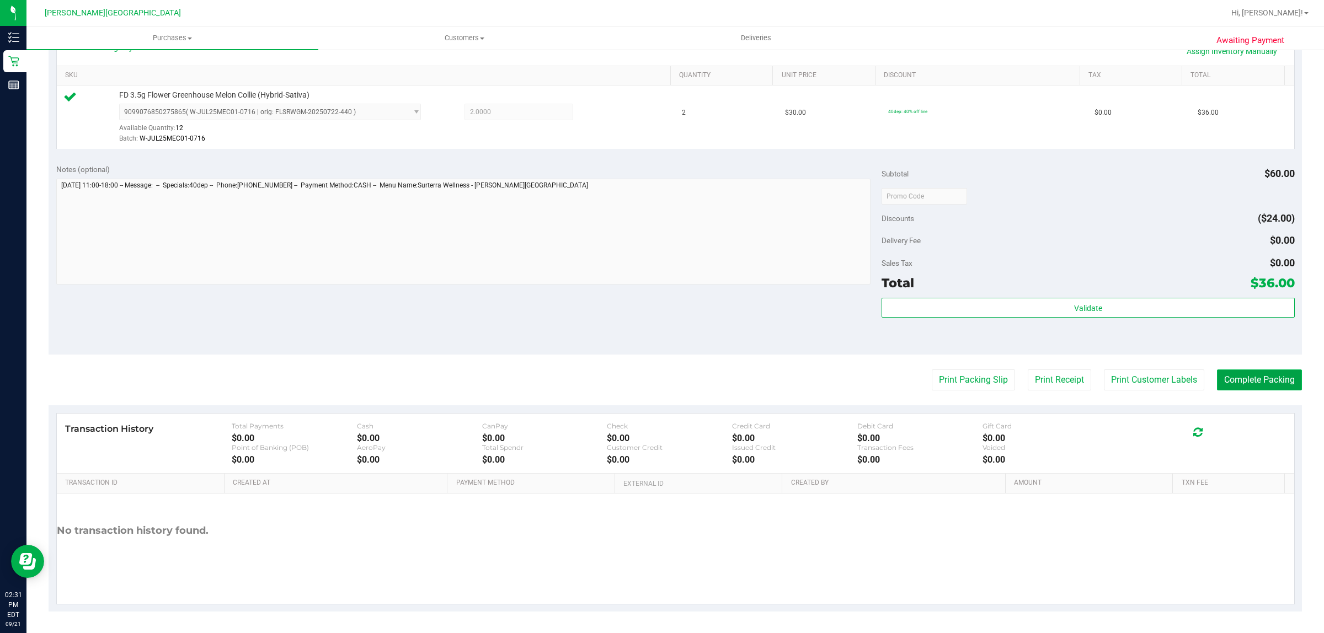
click at [1237, 376] on button "Complete Packing" at bounding box center [1259, 380] width 85 height 21
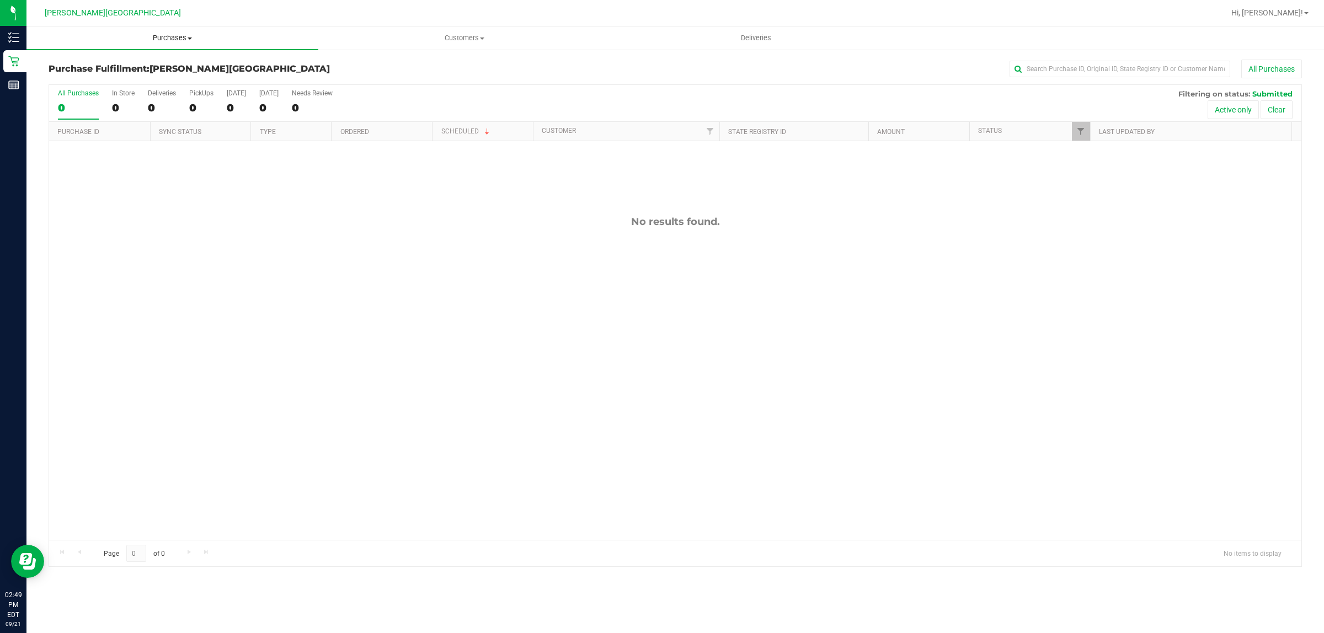
click at [174, 36] on span "Purchases" at bounding box center [172, 38] width 292 height 10
click at [114, 73] on li "Fulfillment" at bounding box center [172, 79] width 292 height 13
click at [467, 35] on span "Customers" at bounding box center [464, 38] width 291 height 10
click at [400, 69] on li "All customers" at bounding box center [464, 66] width 292 height 13
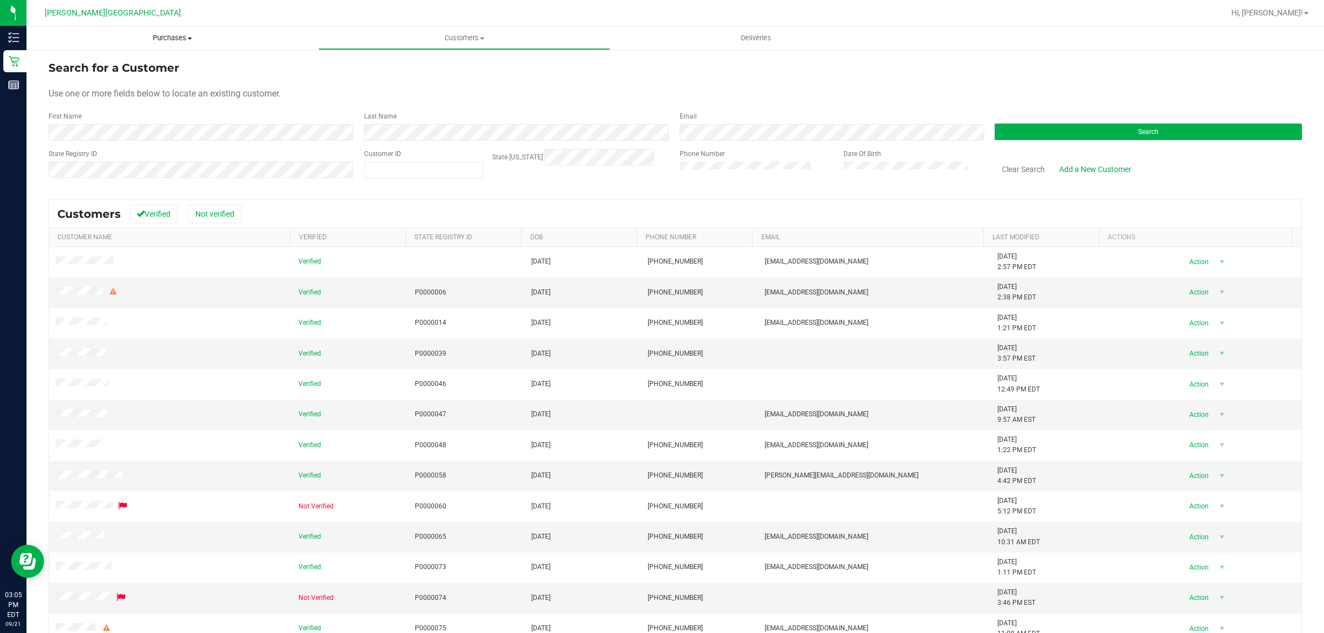
click at [171, 40] on span "Purchases" at bounding box center [172, 38] width 292 height 10
click at [117, 81] on li "Fulfillment" at bounding box center [172, 79] width 292 height 13
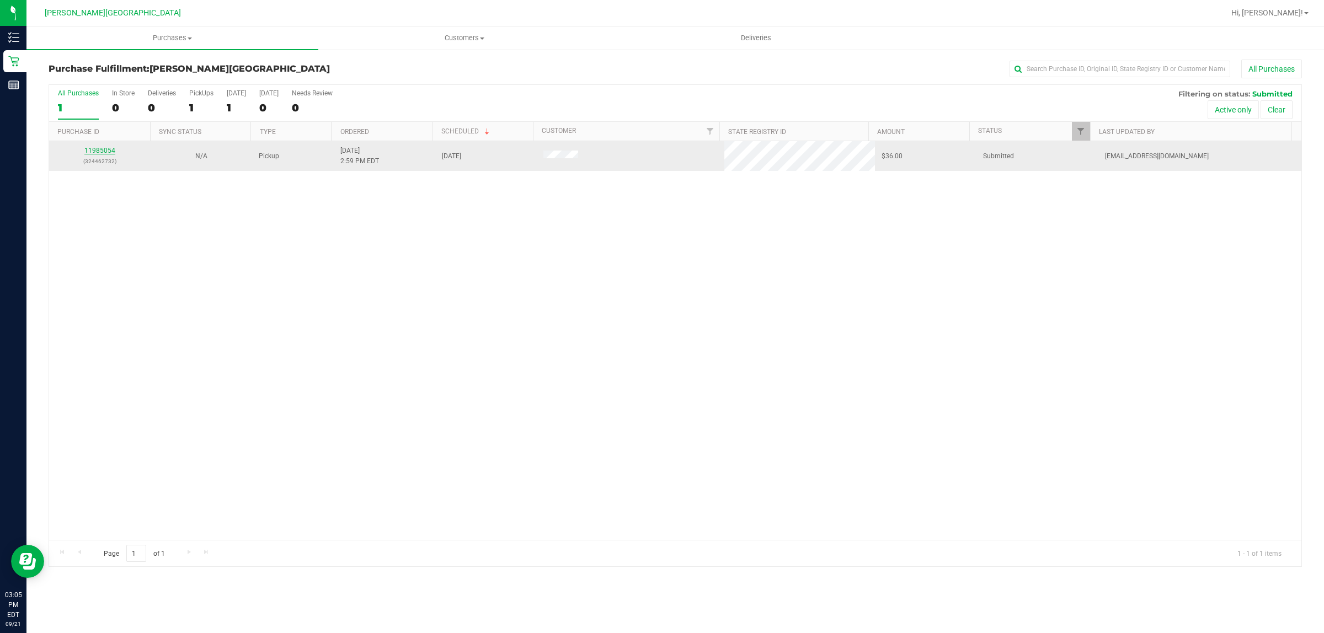
click at [103, 153] on link "11985054" at bounding box center [99, 151] width 31 height 8
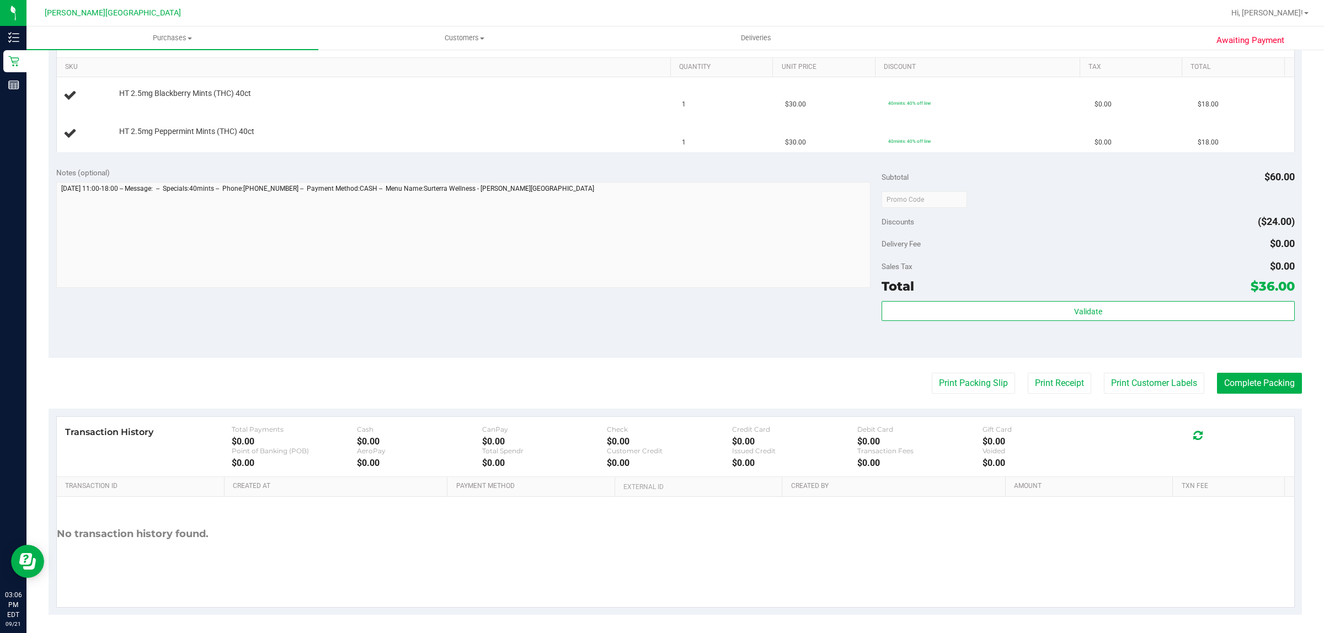
scroll to position [279, 0]
click at [963, 375] on button "Print Packing Slip" at bounding box center [973, 380] width 83 height 21
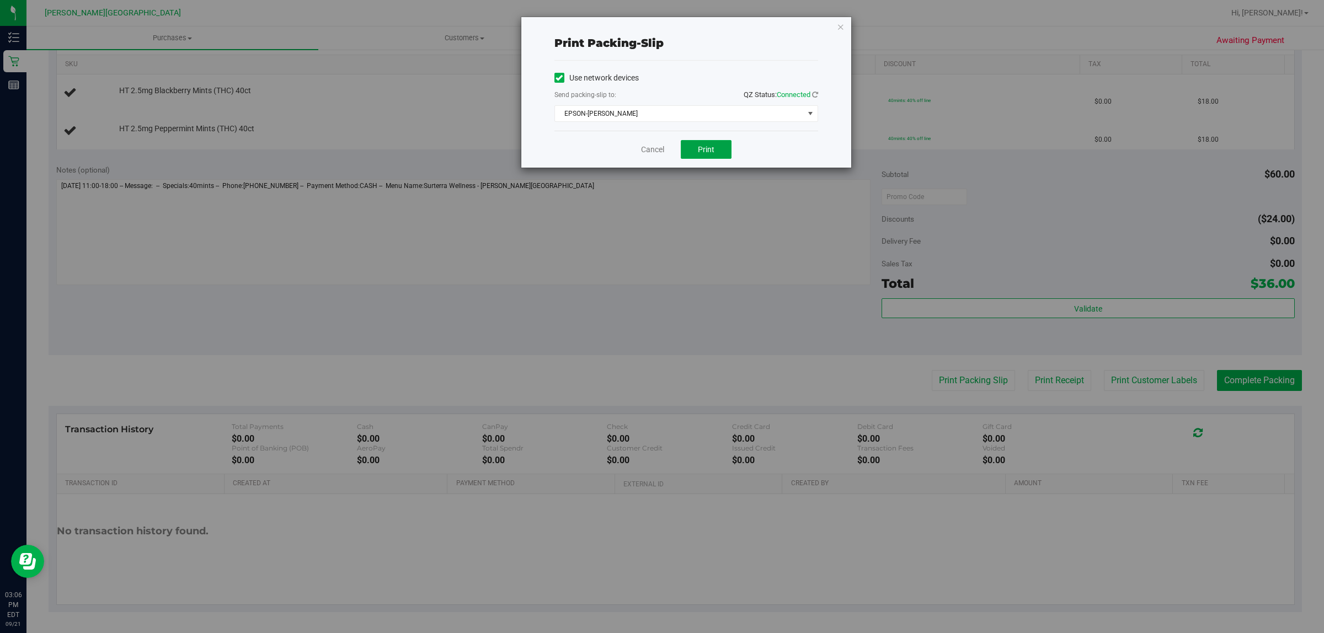
drag, startPoint x: 724, startPoint y: 153, endPoint x: 721, endPoint y: 172, distance: 19.0
click at [724, 152] on button "Print" at bounding box center [706, 149] width 51 height 19
click at [839, 25] on icon "button" at bounding box center [841, 26] width 8 height 13
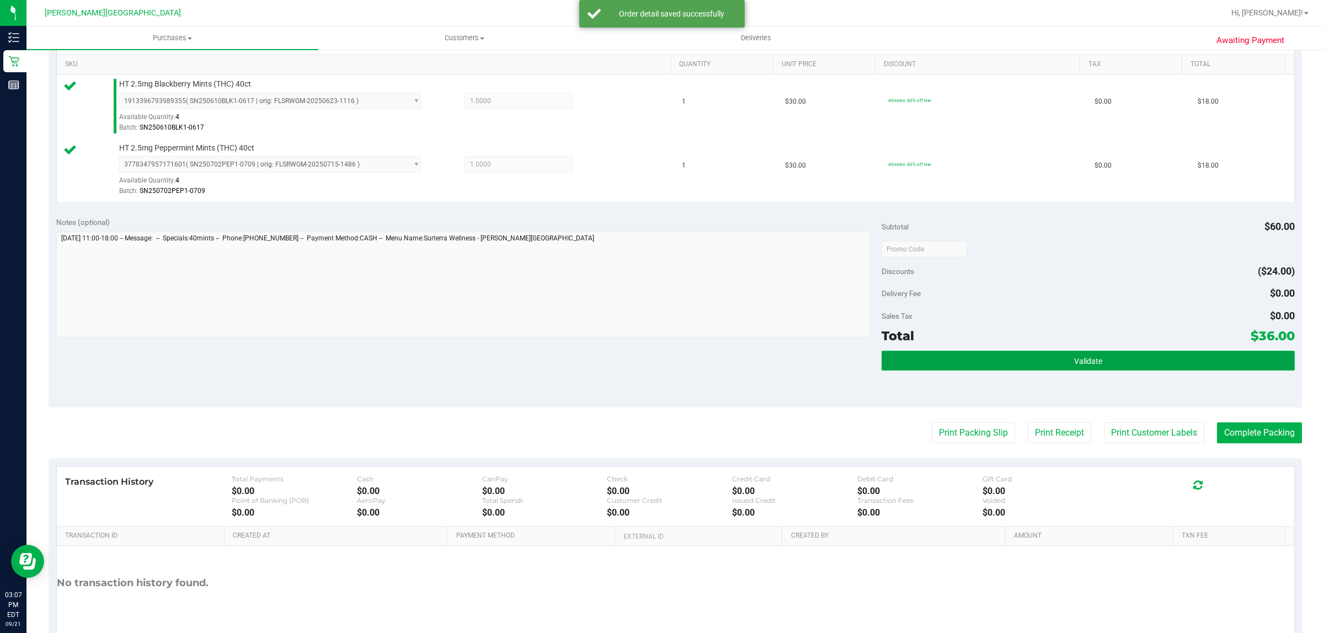
click at [1105, 364] on button "Validate" at bounding box center [1088, 361] width 413 height 20
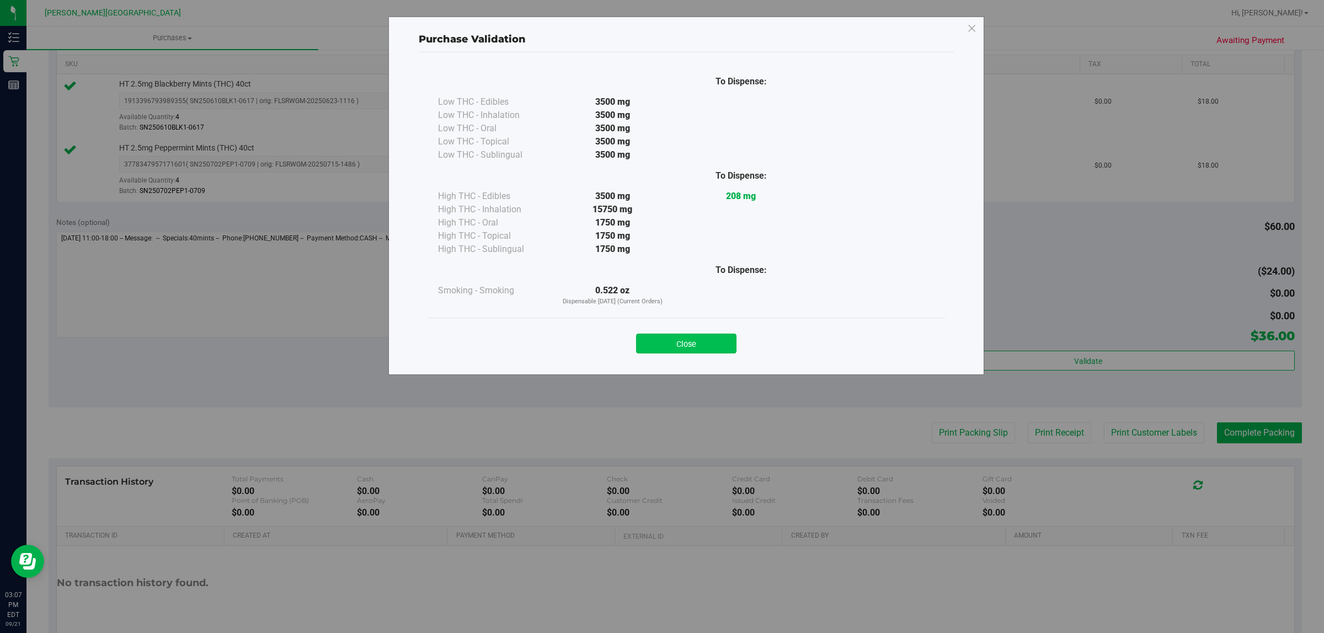
click at [710, 344] on button "Close" at bounding box center [686, 344] width 100 height 20
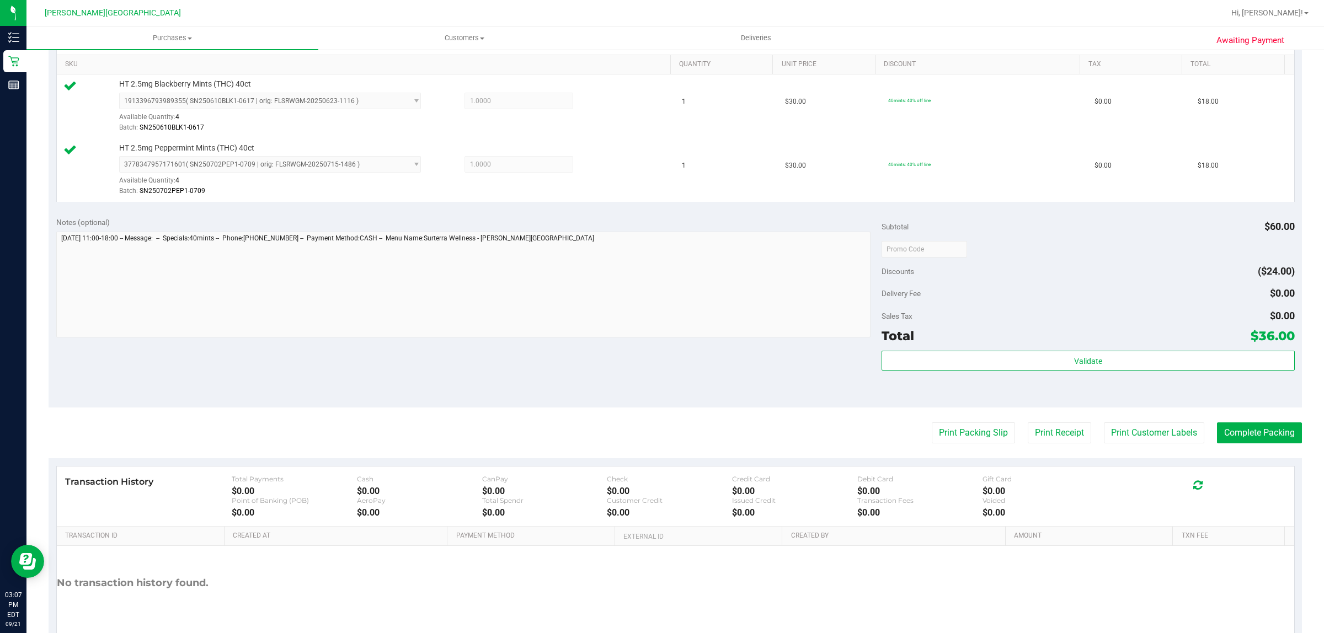
click at [1220, 420] on purchase-details "Back Edit Purchase Cancel Purchase View Profile # 11985054 BioTrack ID: - Submi…" at bounding box center [676, 222] width 1254 height 884
click at [1242, 429] on button "Complete Packing" at bounding box center [1259, 433] width 85 height 21
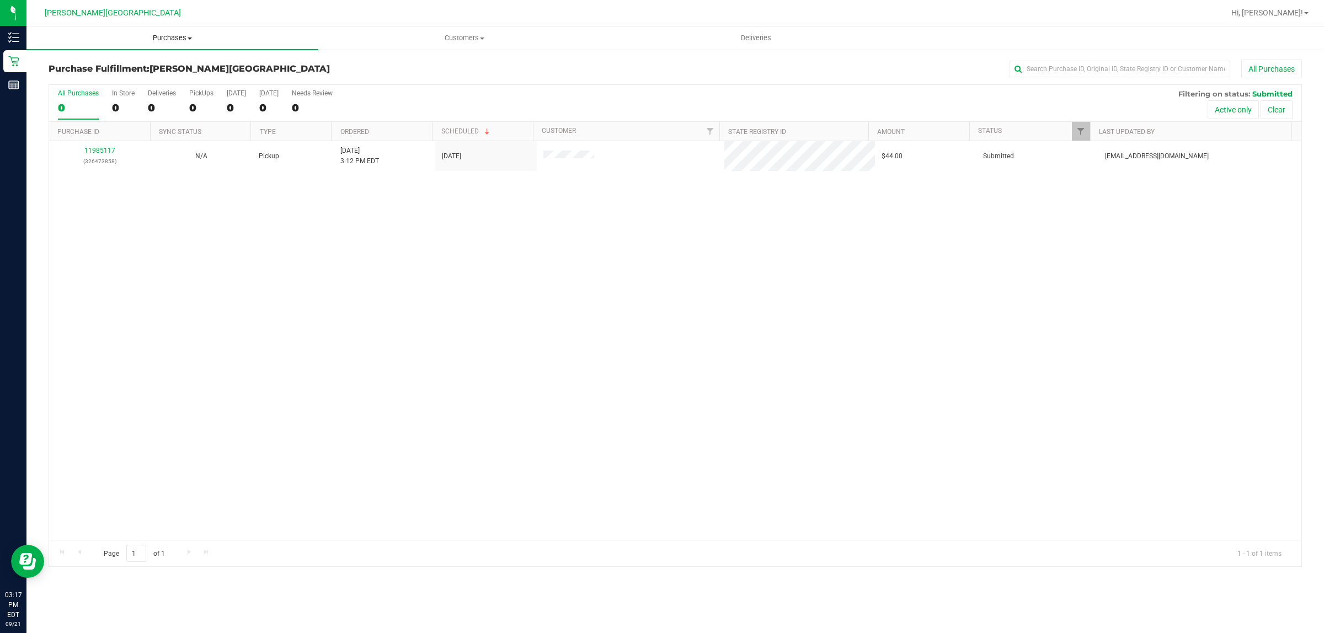
click at [171, 39] on span "Purchases" at bounding box center [172, 38] width 292 height 10
click at [81, 79] on span "Fulfillment" at bounding box center [60, 79] width 68 height 9
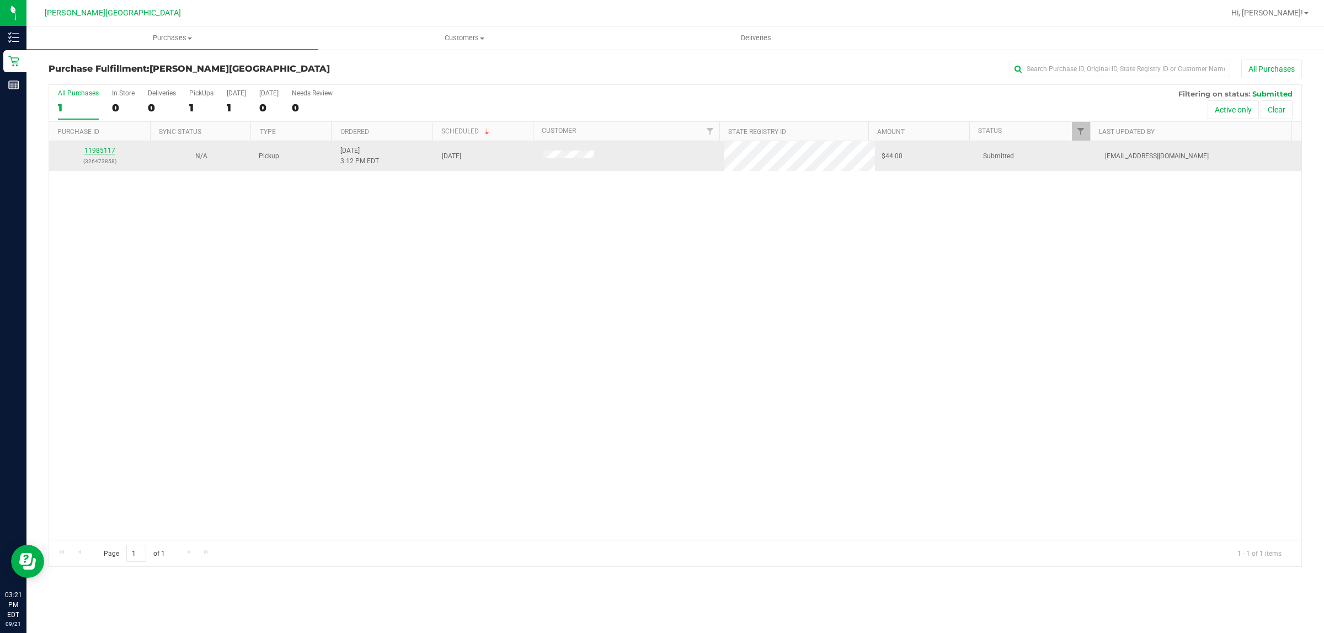
click at [109, 153] on link "11985117" at bounding box center [99, 151] width 31 height 8
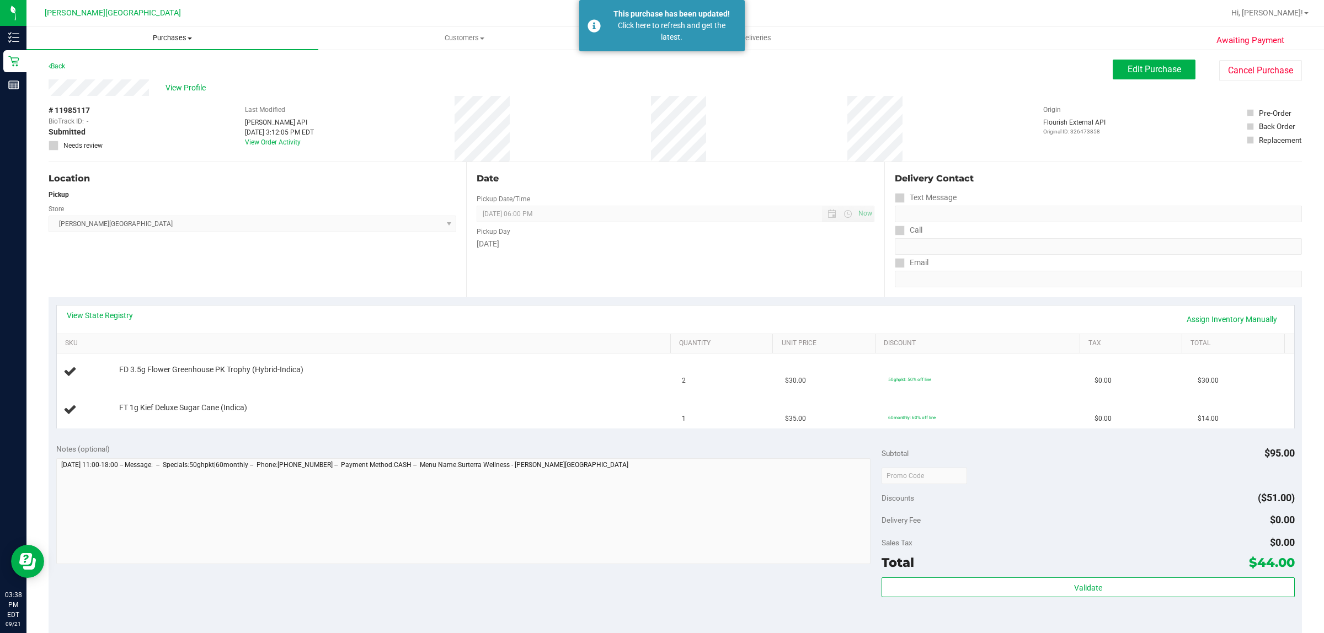
click at [169, 40] on span "Purchases" at bounding box center [172, 38] width 292 height 10
click at [124, 80] on li "Fulfillment" at bounding box center [172, 79] width 292 height 13
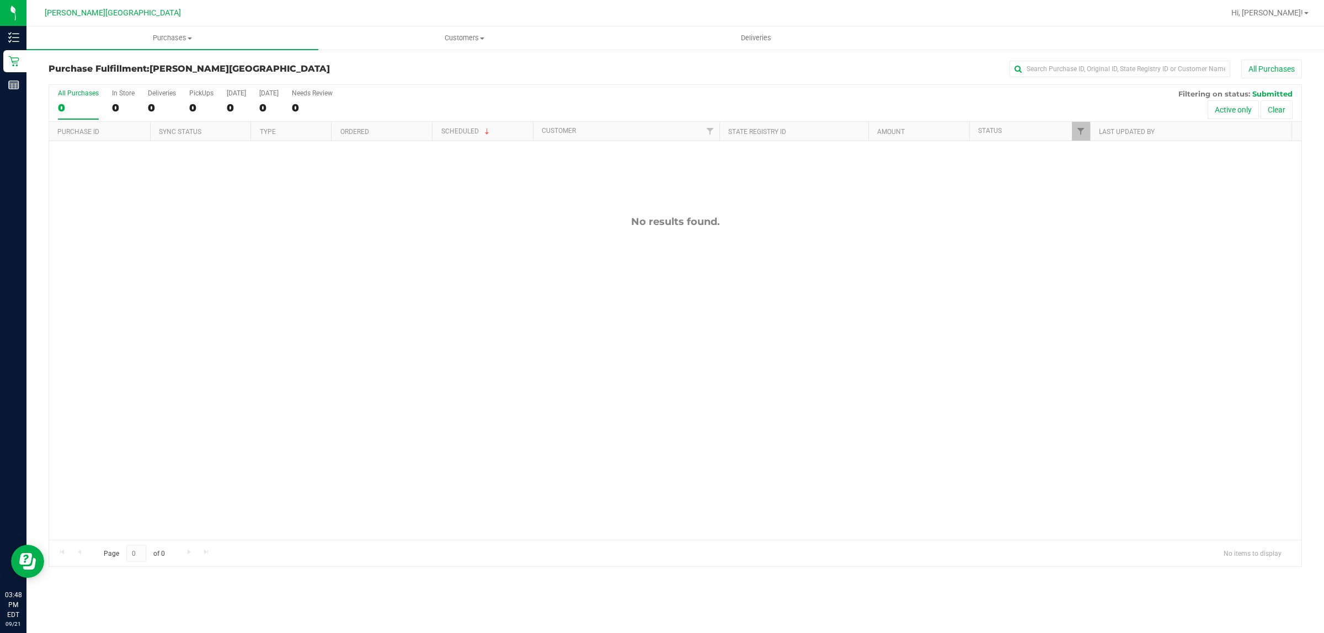
click at [385, 321] on div "No results found." at bounding box center [675, 377] width 1252 height 473
click at [1303, 11] on span "Hi, [PERSON_NAME]!" at bounding box center [1267, 12] width 72 height 9
click at [1278, 94] on span "Sign Out" at bounding box center [1267, 97] width 32 height 11
